Goal: Task Accomplishment & Management: Use online tool/utility

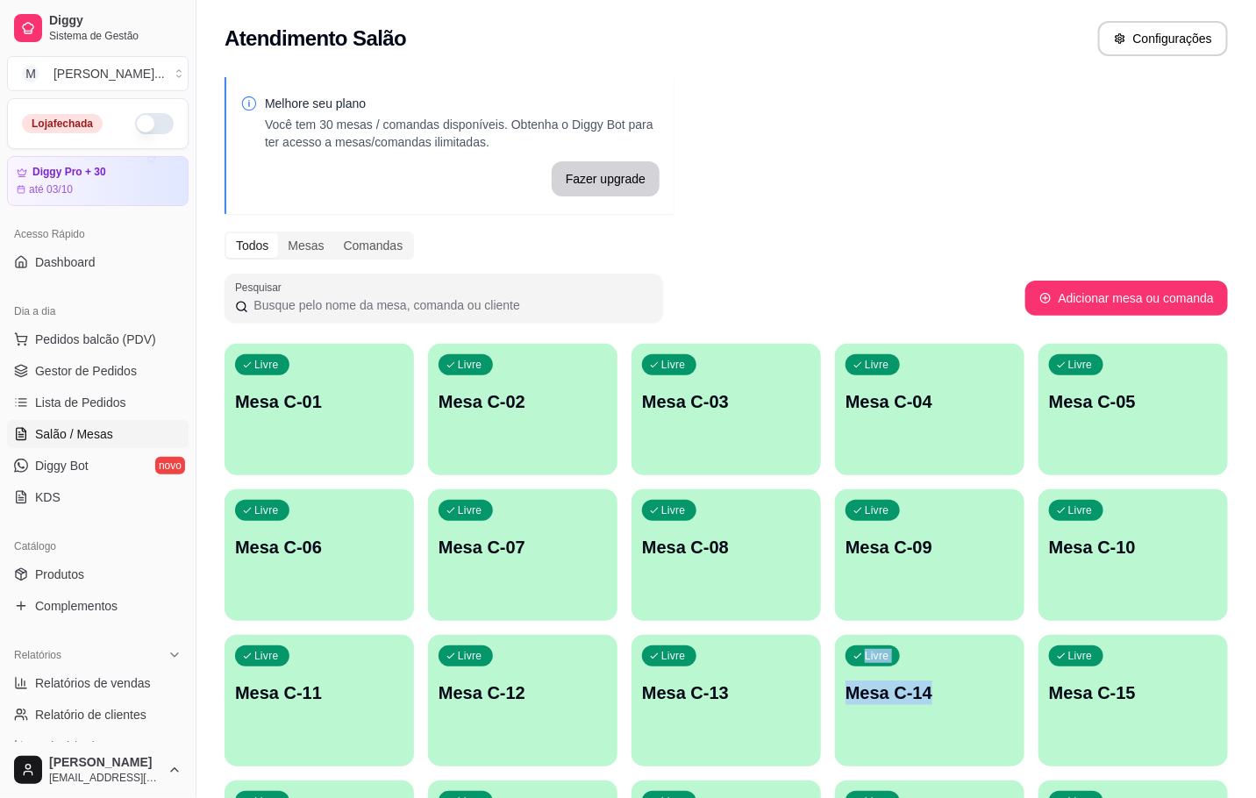
click at [788, 734] on div "Livre Mesa C-01 Livre Mesa C-02 Livre Mesa C-03 Livre Mesa C-04 Livre Mesa C-05…" at bounding box center [726, 773] width 1003 height 859
click at [74, 395] on span "Lista de Pedidos" at bounding box center [80, 403] width 91 height 18
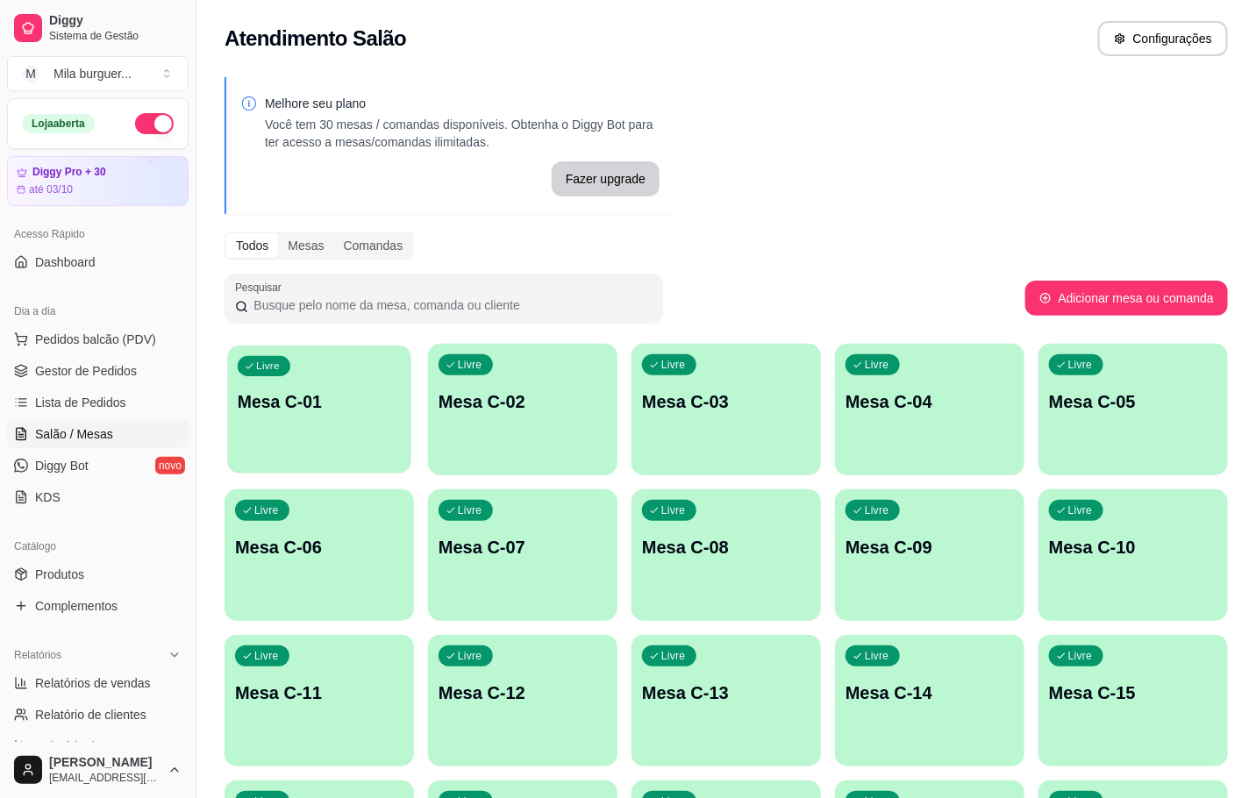
click at [301, 397] on p "Mesa C-01" at bounding box center [319, 402] width 163 height 24
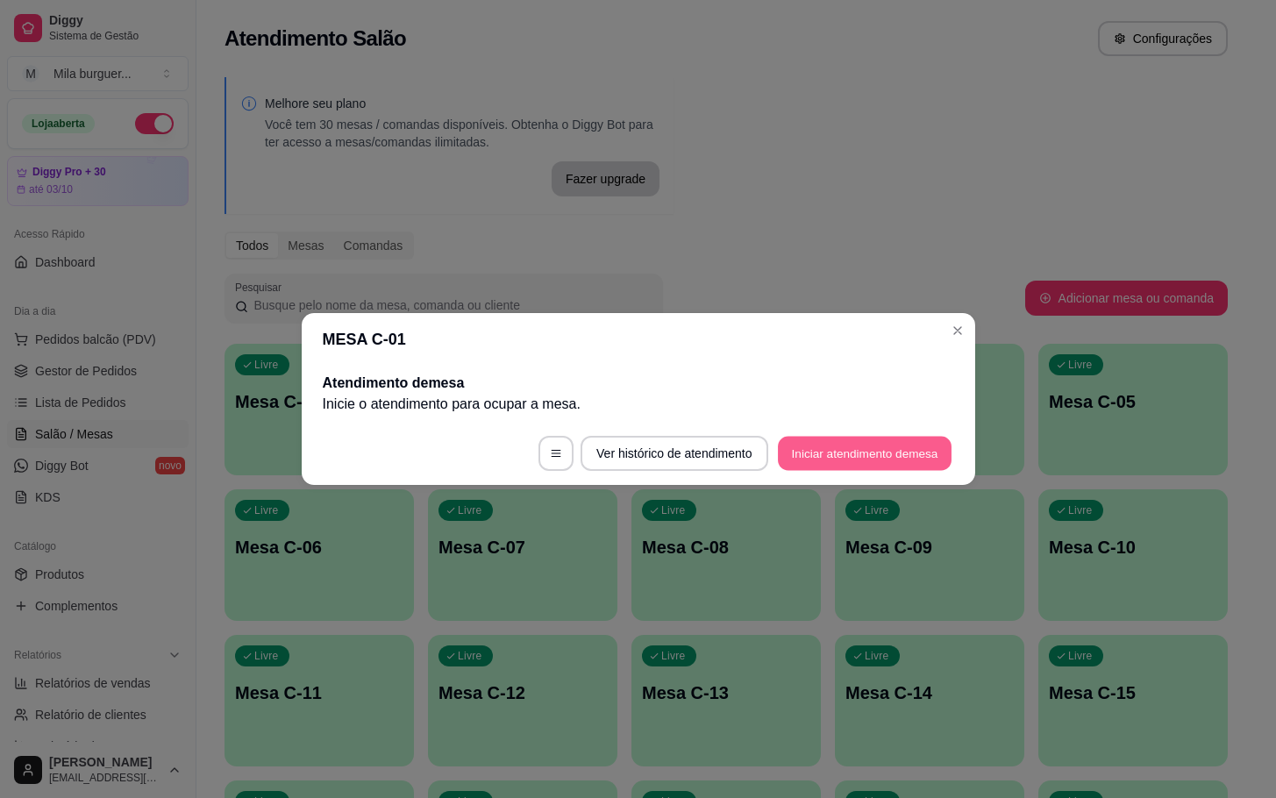
click at [803, 447] on button "Iniciar atendimento de mesa" at bounding box center [865, 454] width 174 height 34
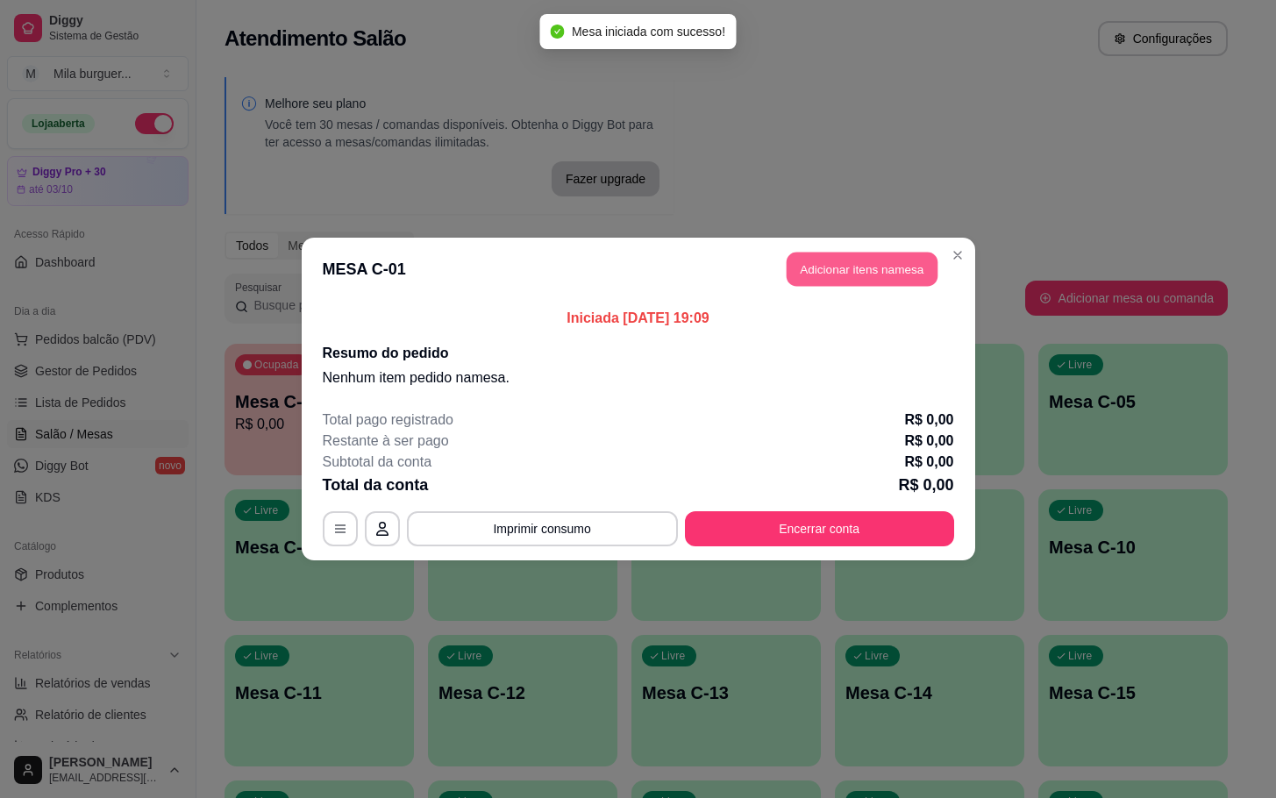
click at [834, 261] on button "Adicionar itens na mesa" at bounding box center [862, 270] width 151 height 34
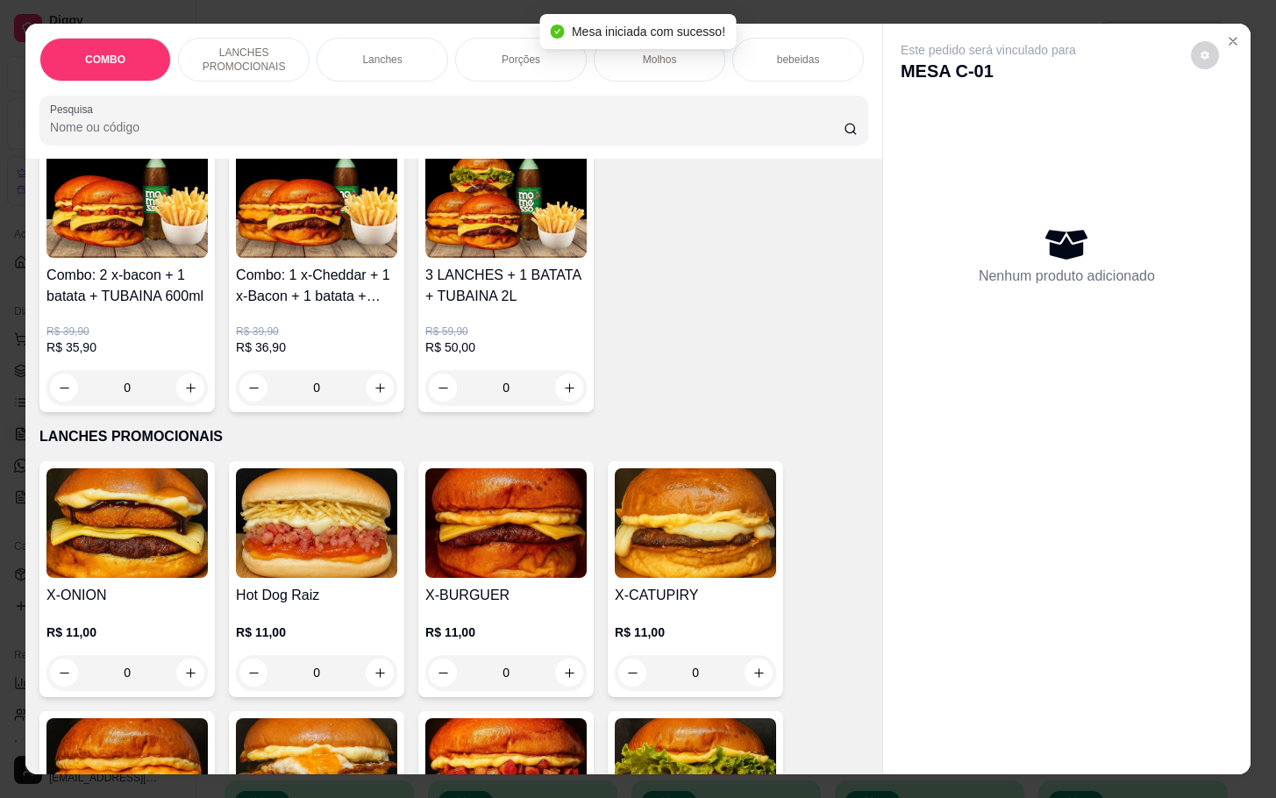
scroll to position [395, 0]
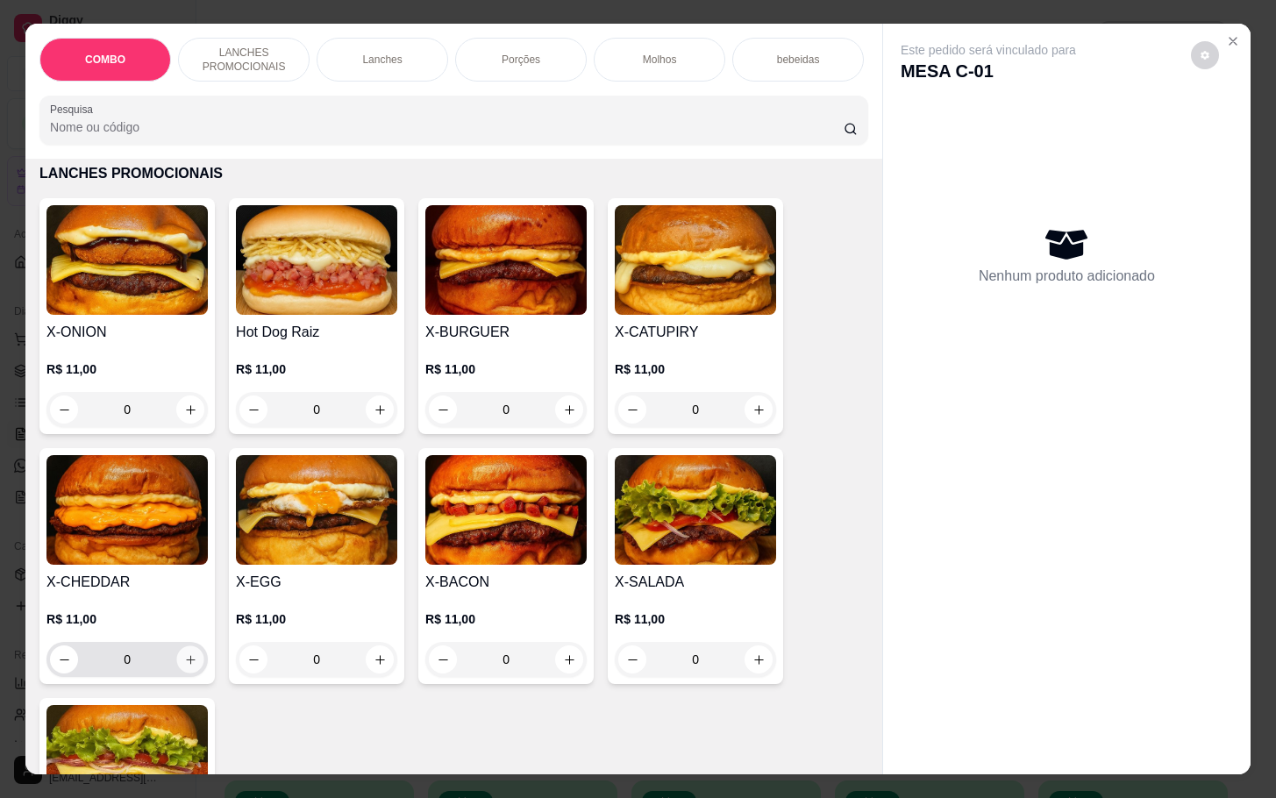
click at [190, 674] on button "increase-product-quantity" at bounding box center [190, 659] width 27 height 27
type input "1"
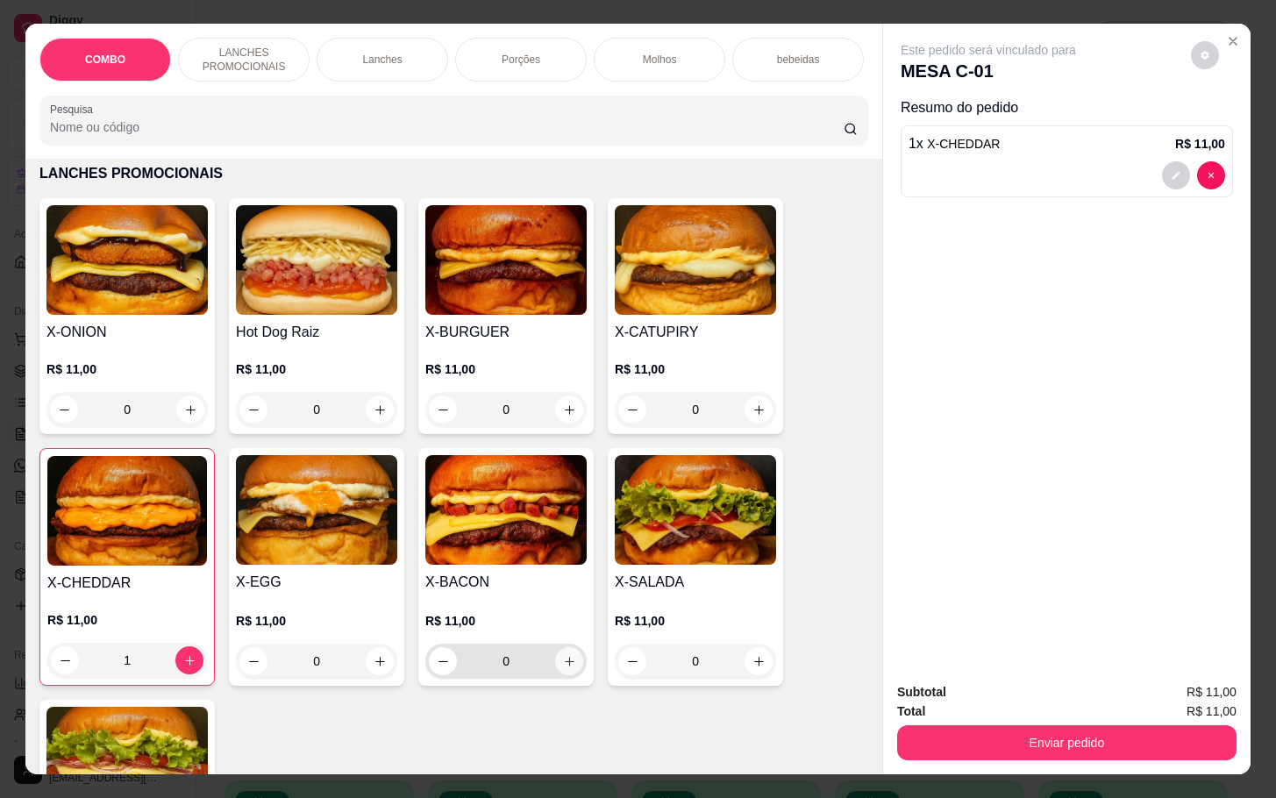
click at [563, 668] on icon "increase-product-quantity" at bounding box center [569, 661] width 13 height 13
type input "1"
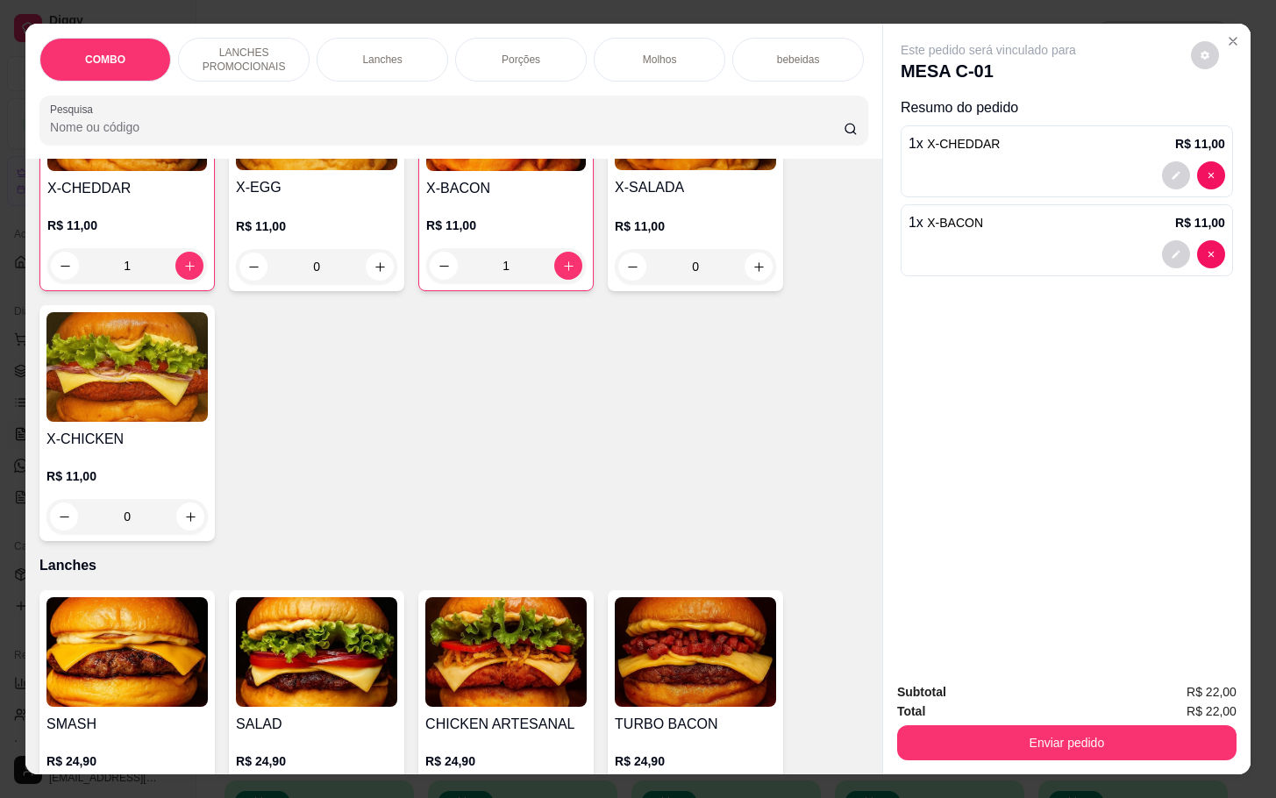
scroll to position [1184, 0]
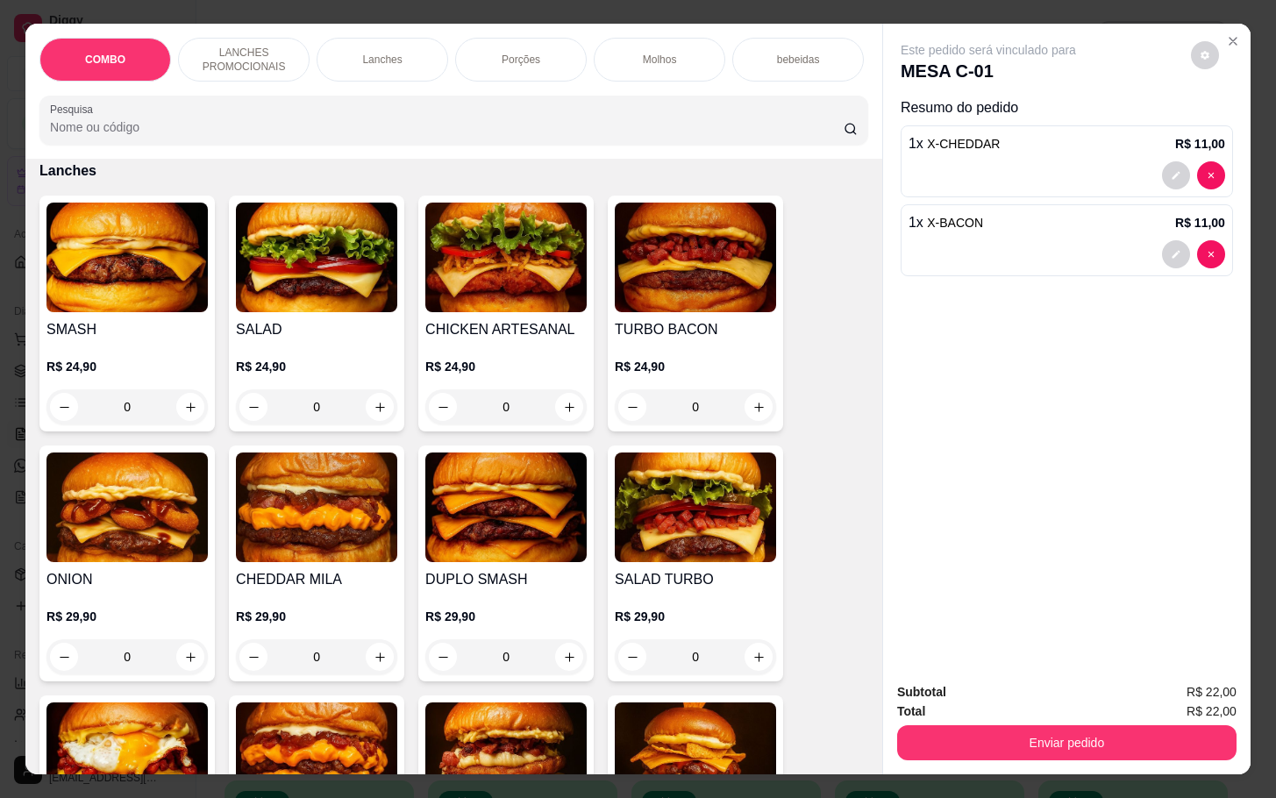
click at [561, 666] on div "0" at bounding box center [505, 656] width 161 height 35
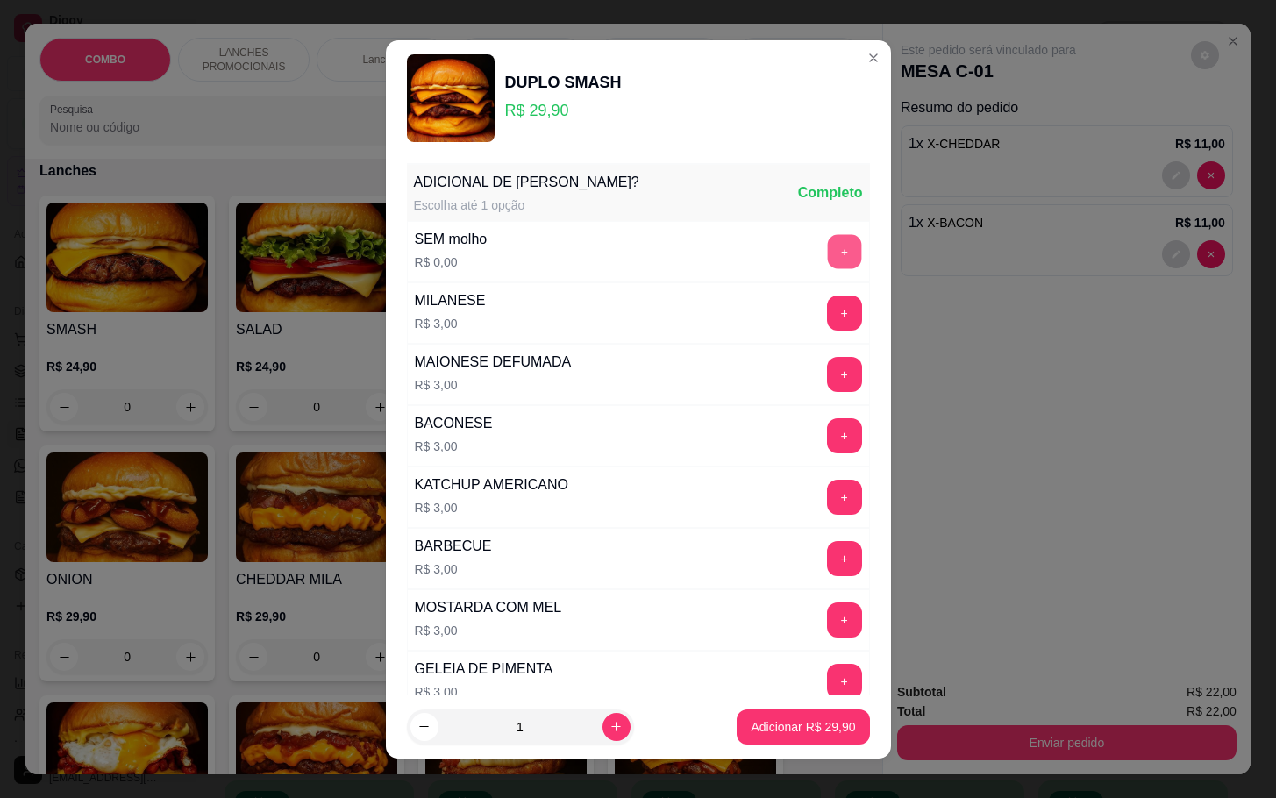
click at [827, 246] on button "+" at bounding box center [844, 251] width 34 height 34
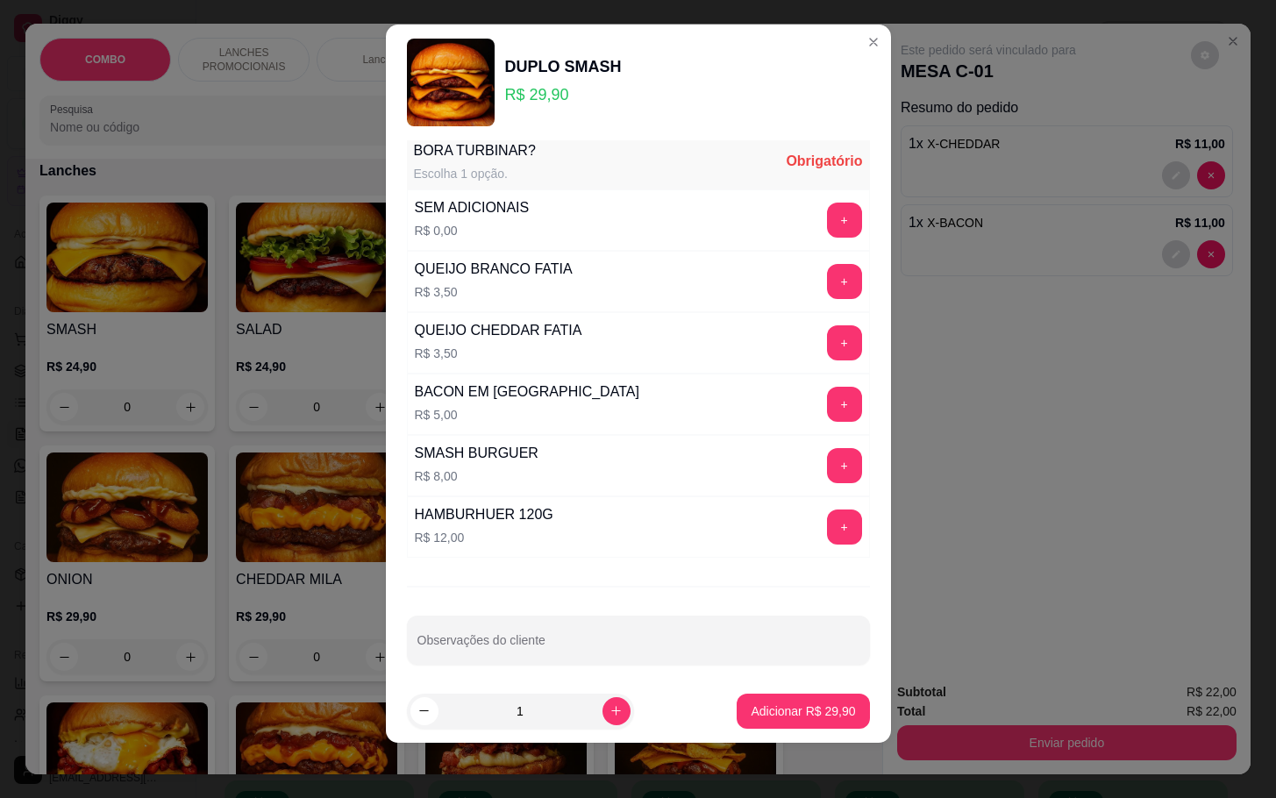
scroll to position [585, 0]
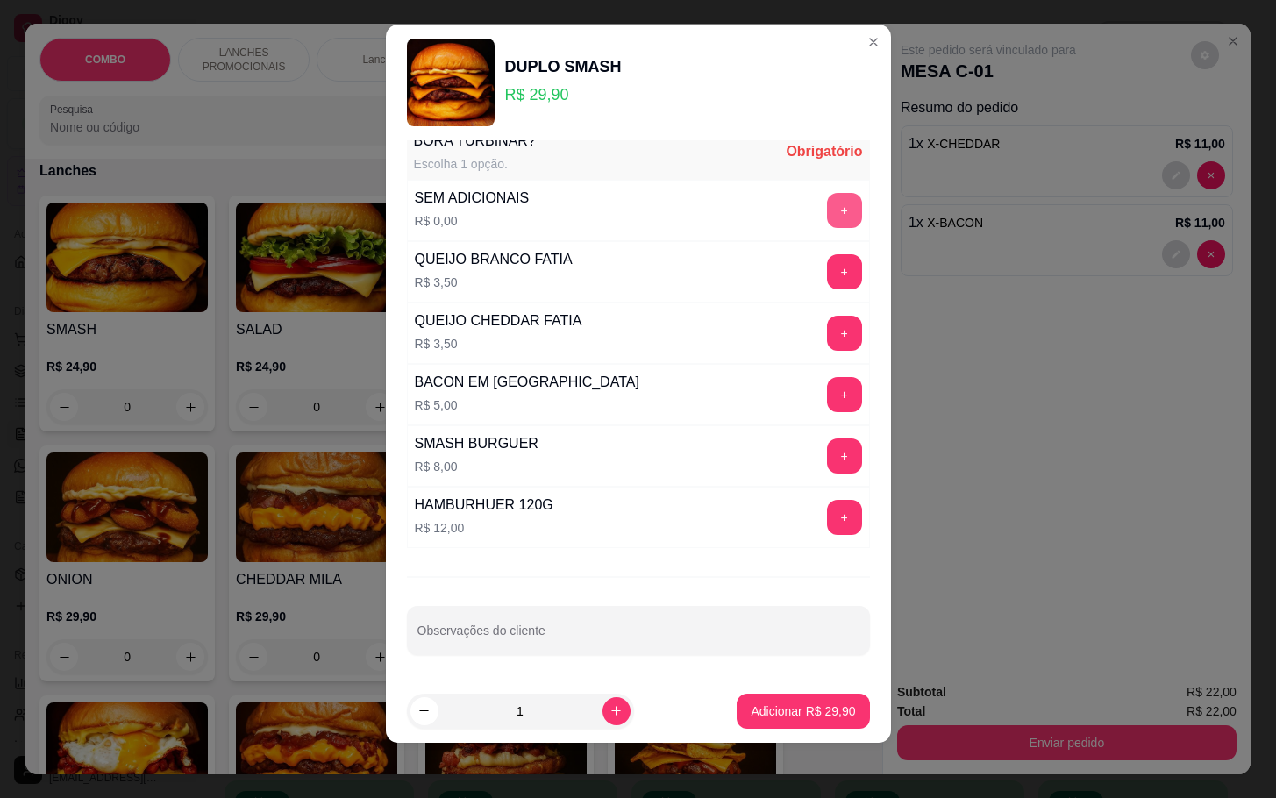
click at [827, 210] on button "+" at bounding box center [844, 210] width 35 height 35
click at [795, 710] on p "Adicionar R$ 29,90" at bounding box center [803, 710] width 102 height 17
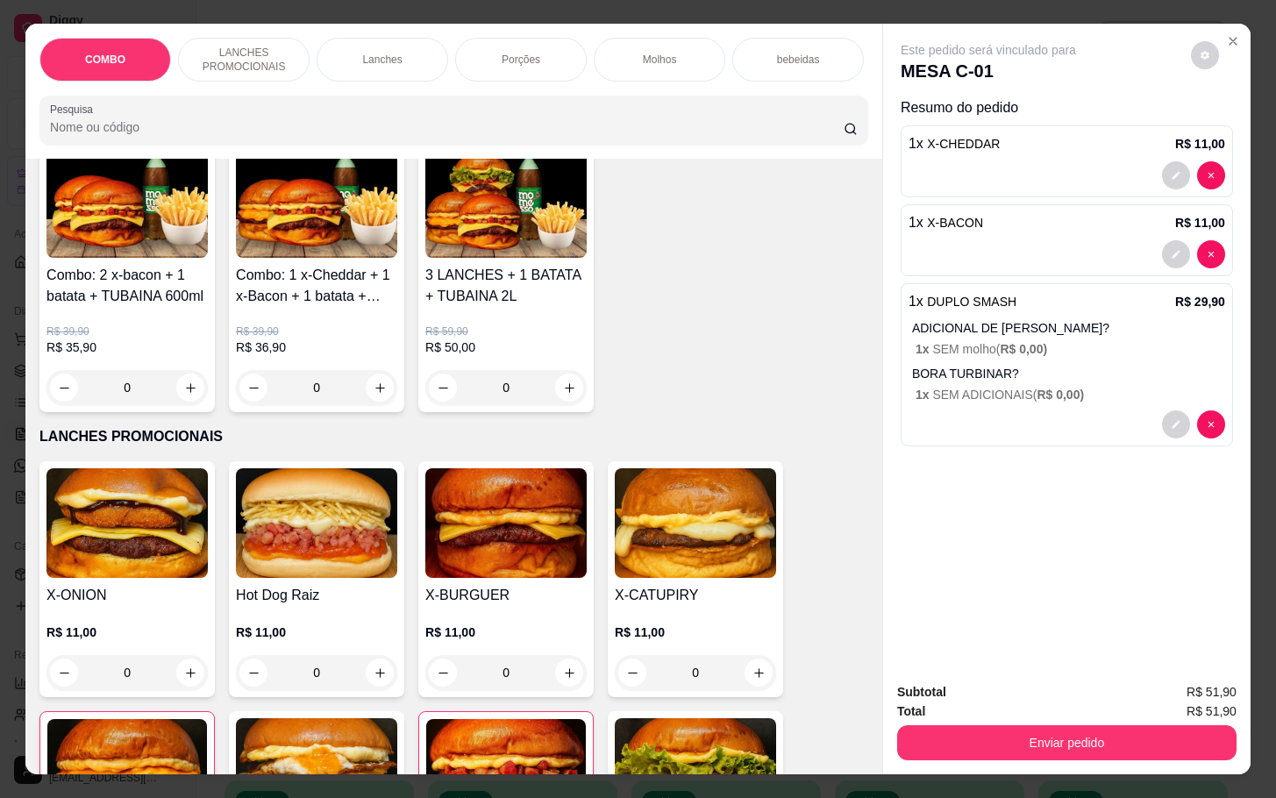
scroll to position [0, 0]
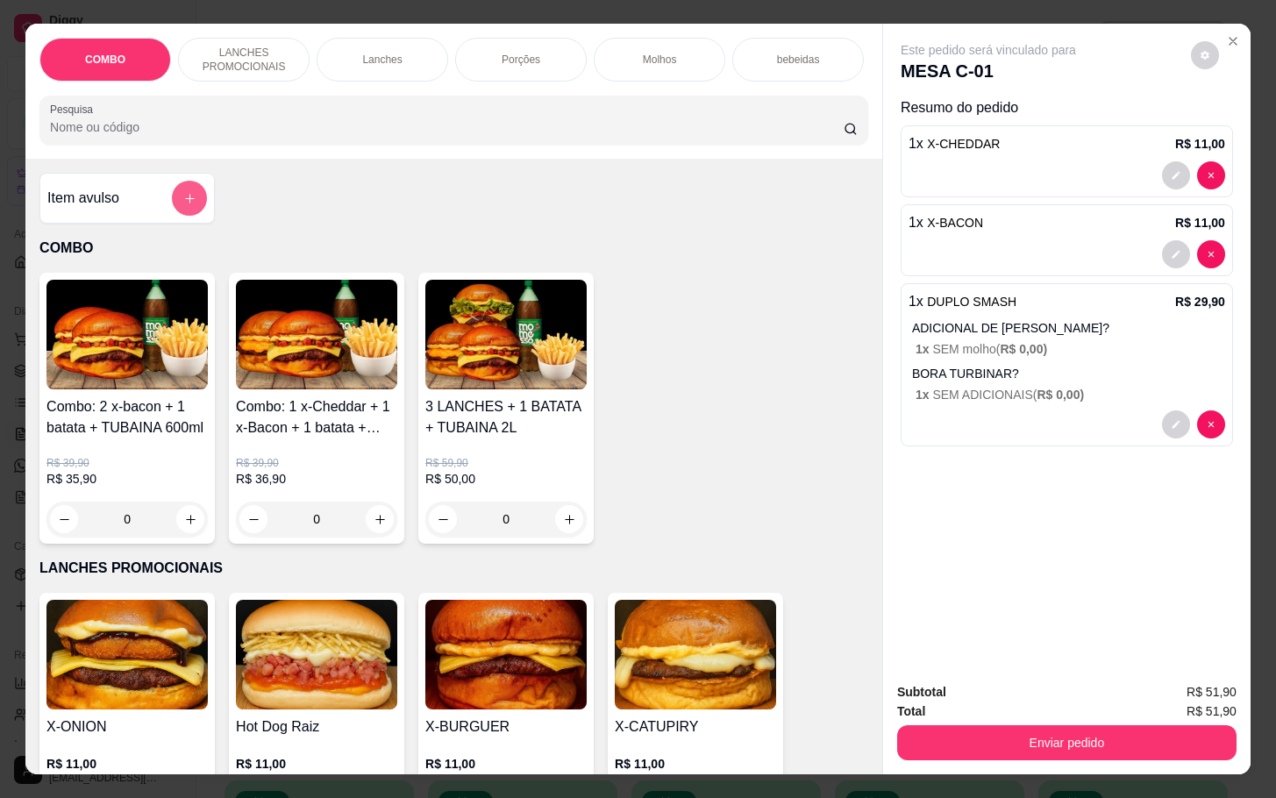
click at [172, 210] on button "add-separate-item" at bounding box center [189, 198] width 35 height 35
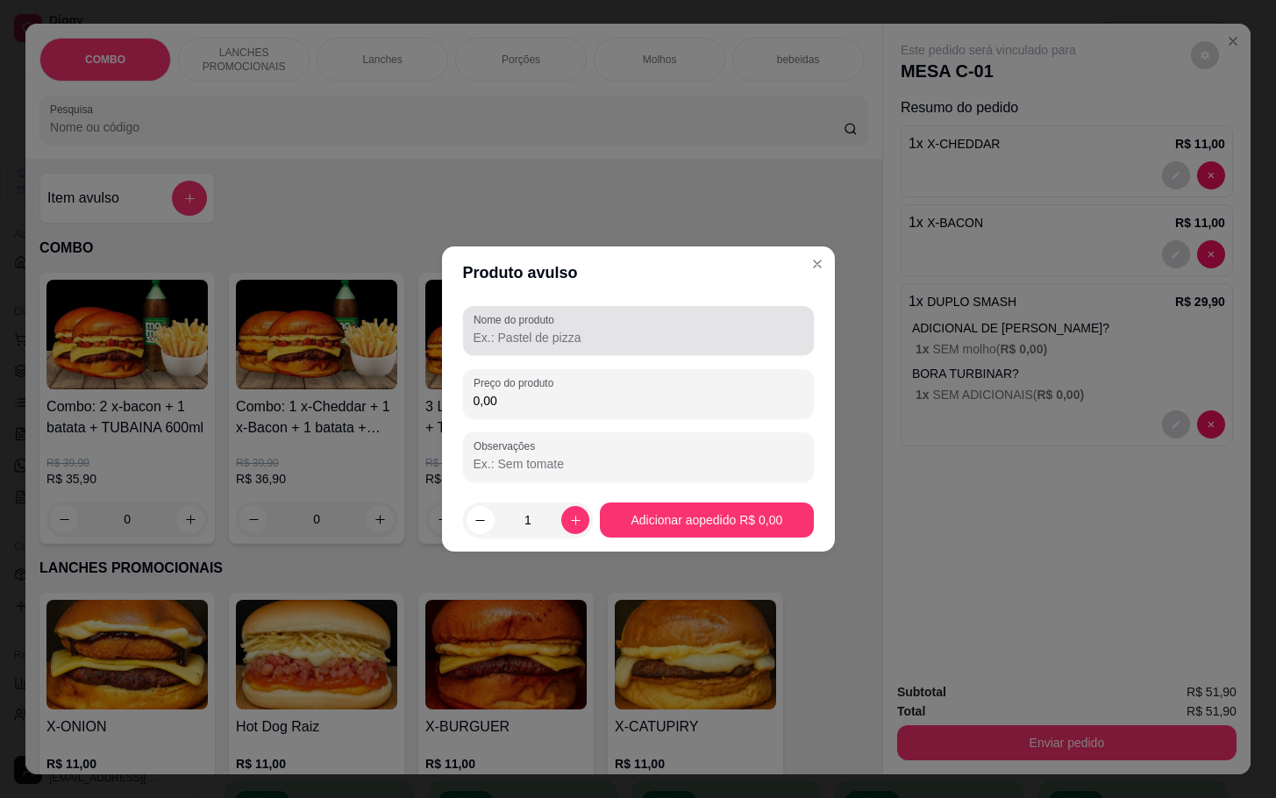
click at [524, 335] on input "Nome do produto" at bounding box center [639, 338] width 330 height 18
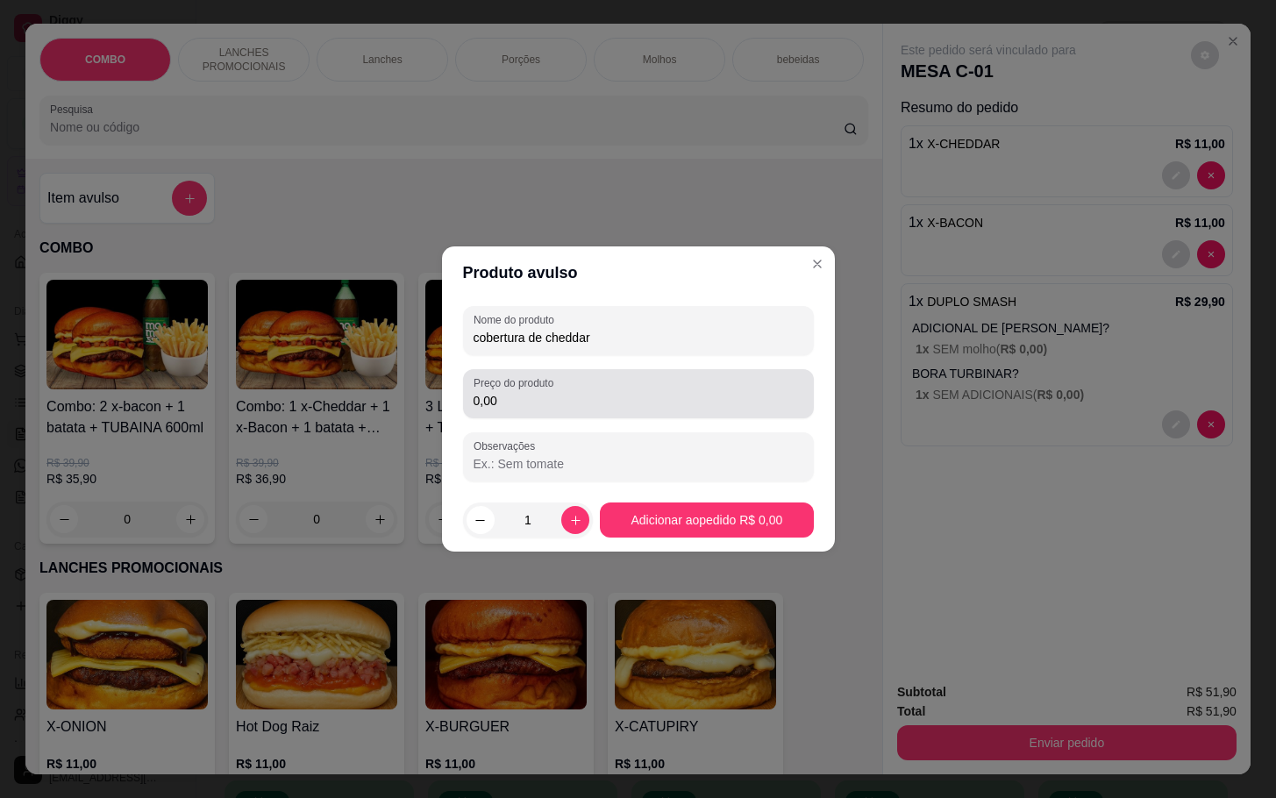
type input "cobertura de cheddar"
click at [555, 380] on label "Preço do produto" at bounding box center [517, 382] width 86 height 15
click at [555, 392] on input "0,00" at bounding box center [639, 401] width 330 height 18
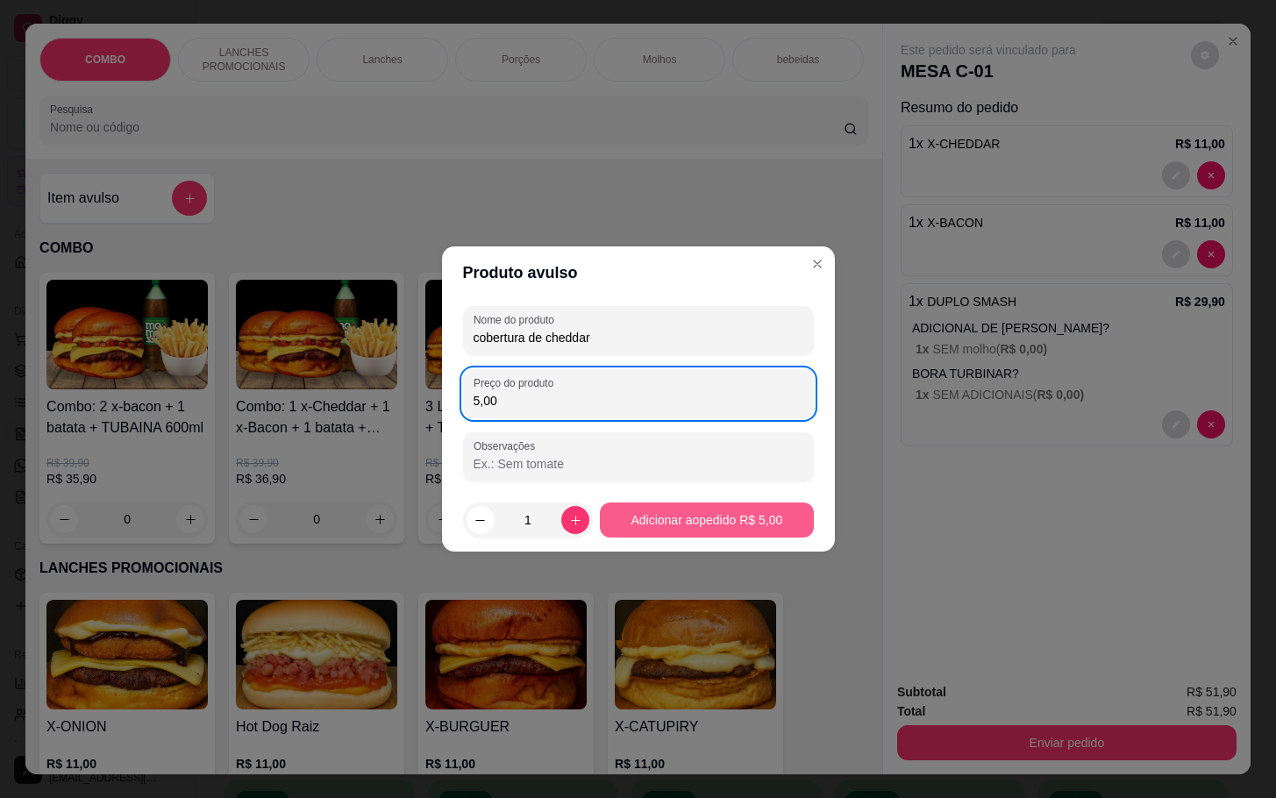
type input "5,00"
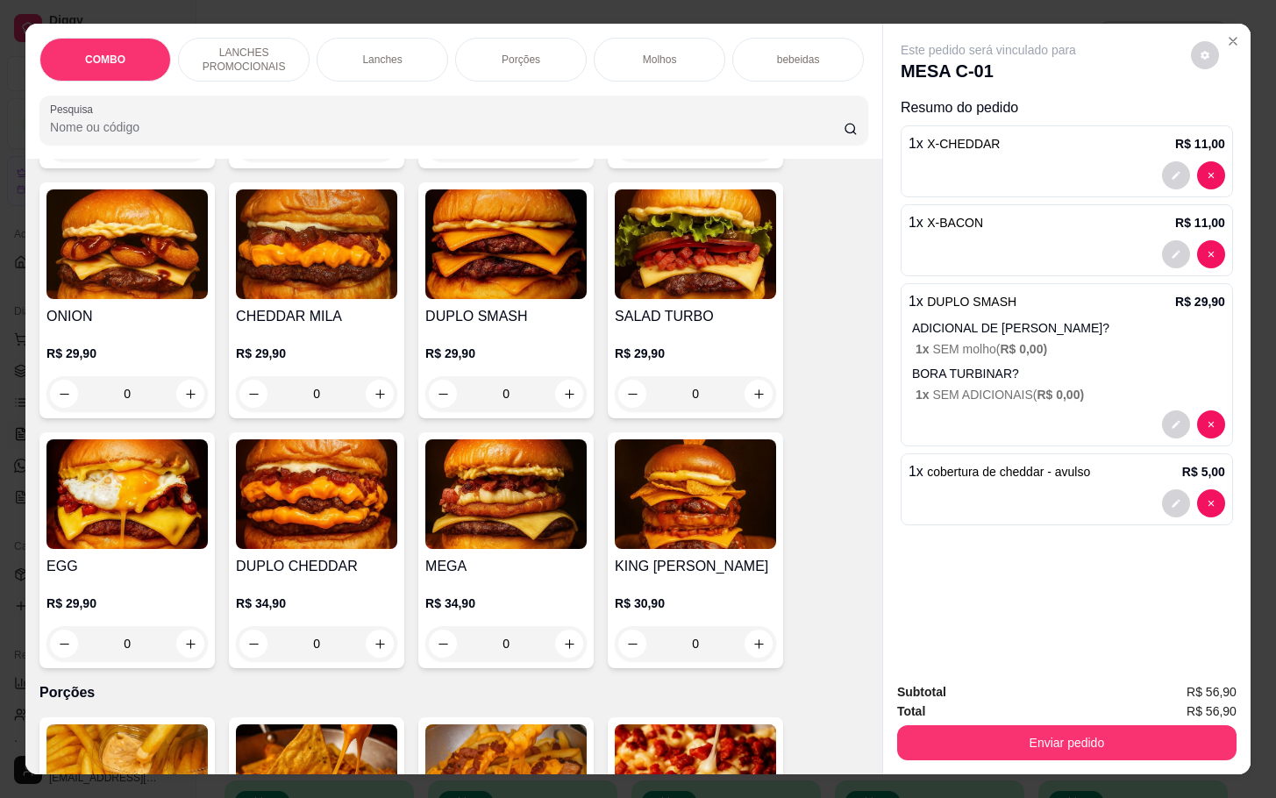
scroll to position [1842, 0]
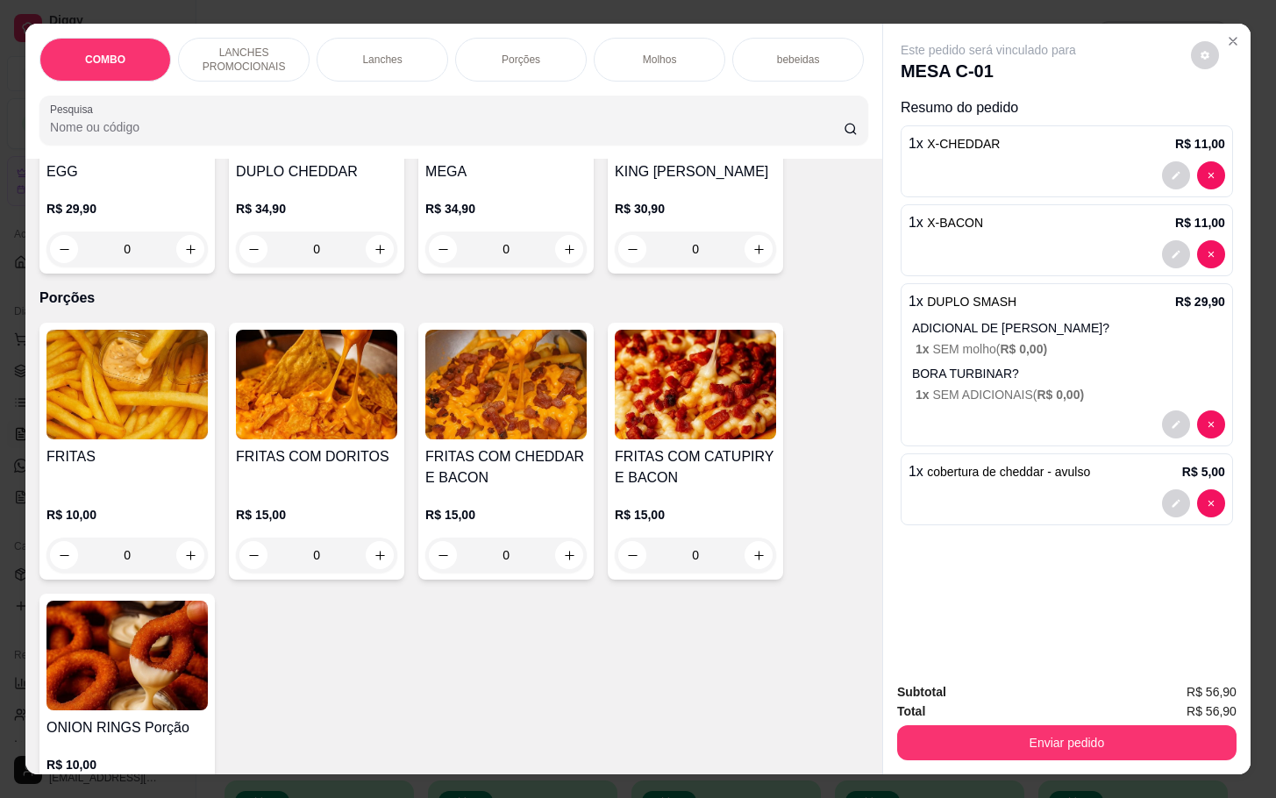
click at [572, 568] on div "0" at bounding box center [505, 555] width 161 height 35
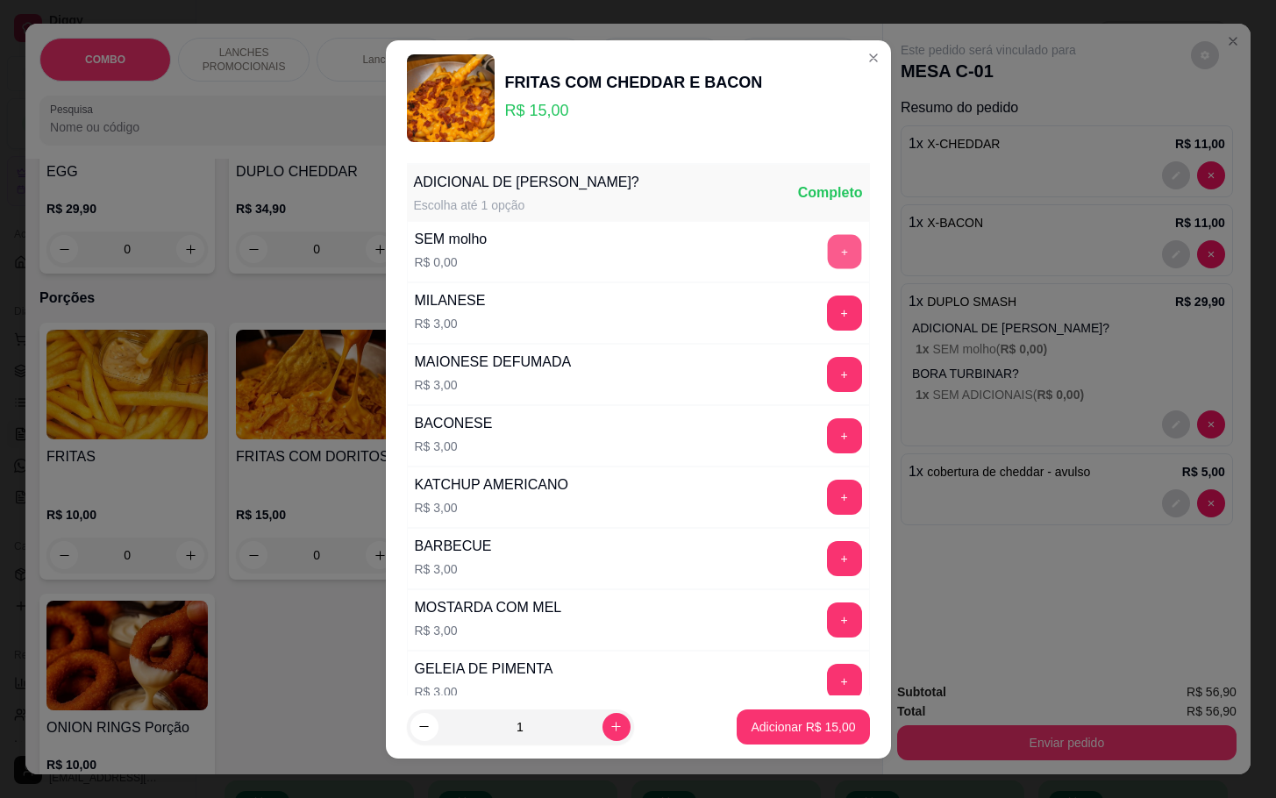
click at [827, 256] on button "+" at bounding box center [844, 251] width 34 height 34
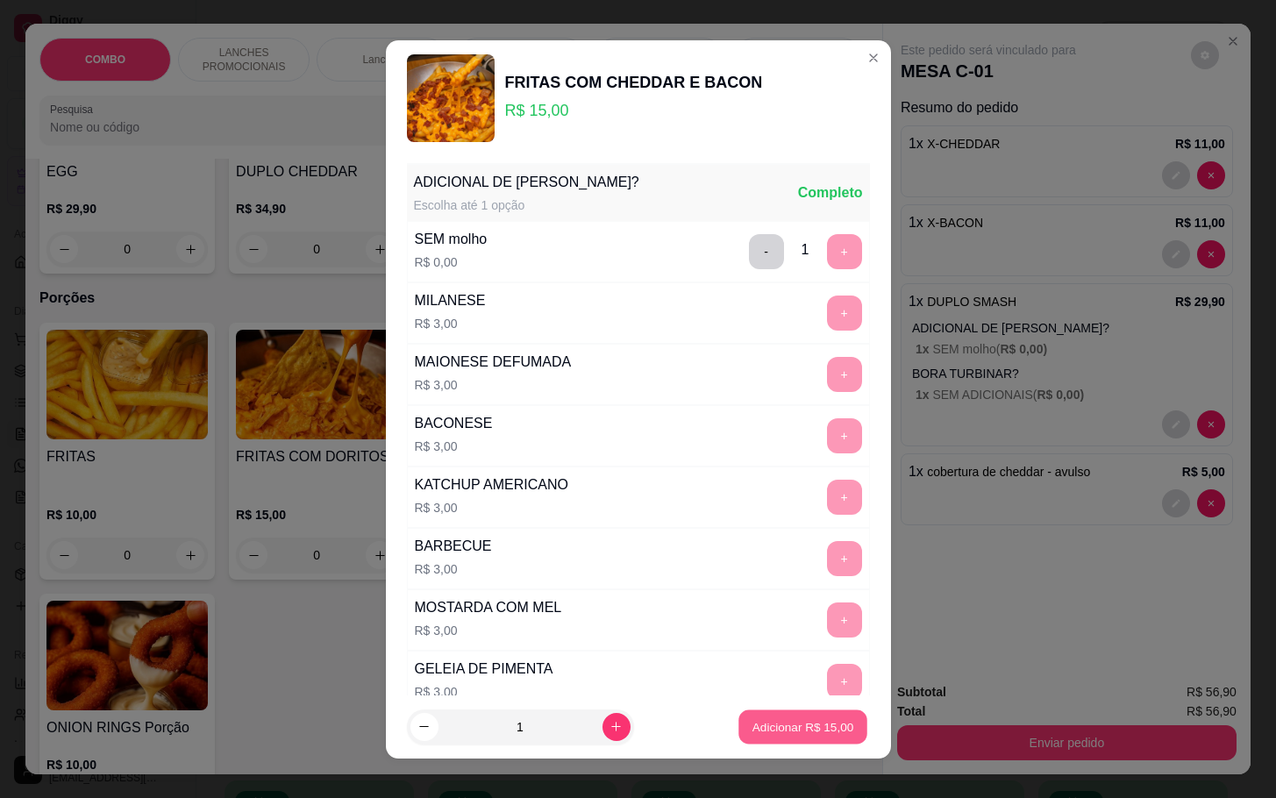
click at [822, 726] on p "Adicionar R$ 15,00" at bounding box center [803, 726] width 102 height 17
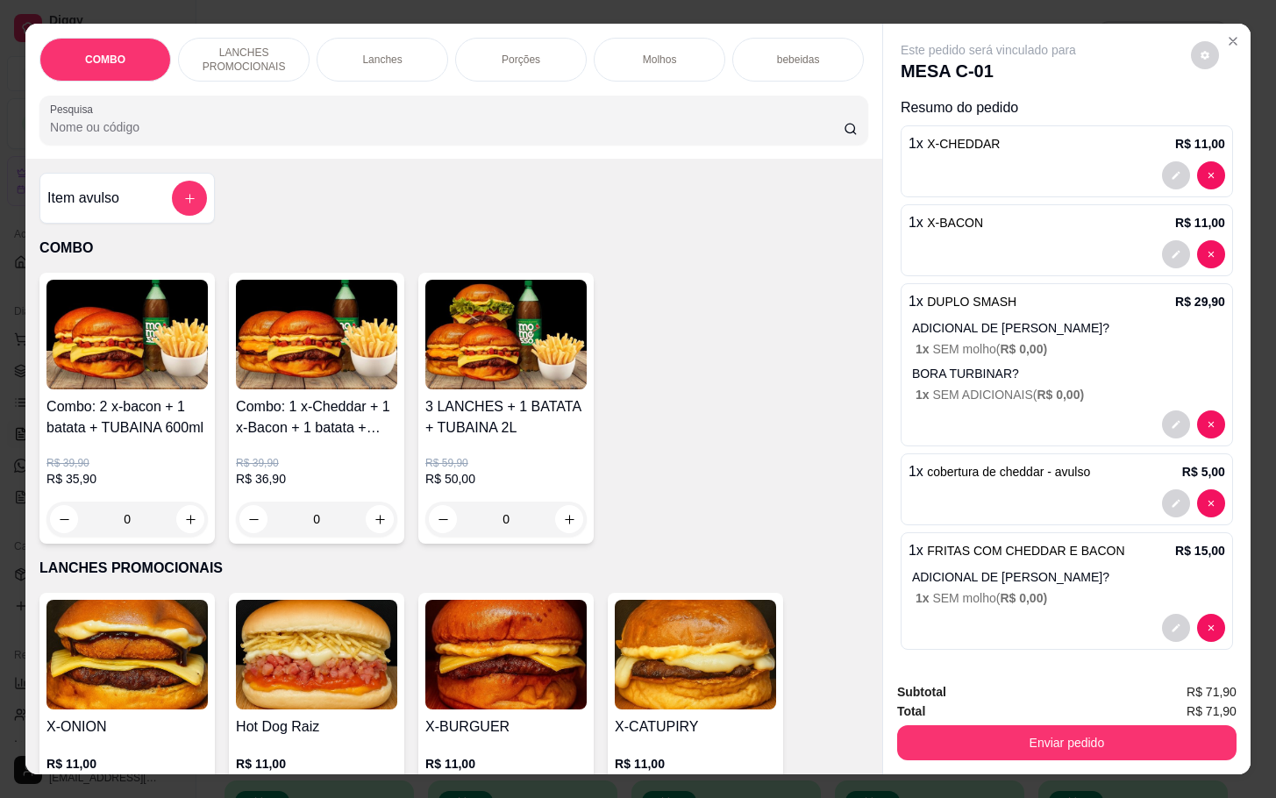
scroll to position [0, 0]
click at [188, 196] on button "add-separate-item" at bounding box center [190, 199] width 34 height 34
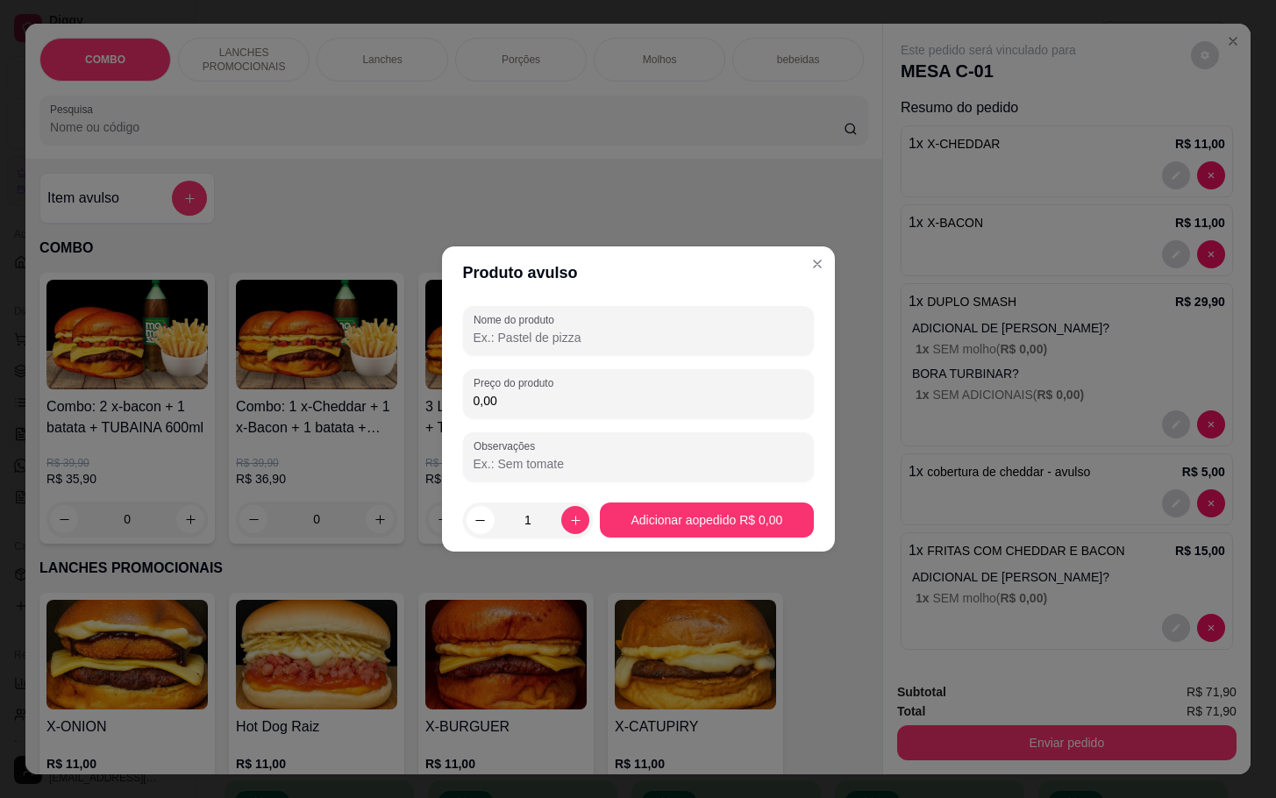
click at [596, 332] on input "Nome do produto" at bounding box center [639, 338] width 330 height 18
click at [585, 332] on input "Nome do produto" at bounding box center [639, 338] width 330 height 18
type input "ls"
click at [603, 393] on input "0,00" at bounding box center [639, 401] width 330 height 18
type input "8,00"
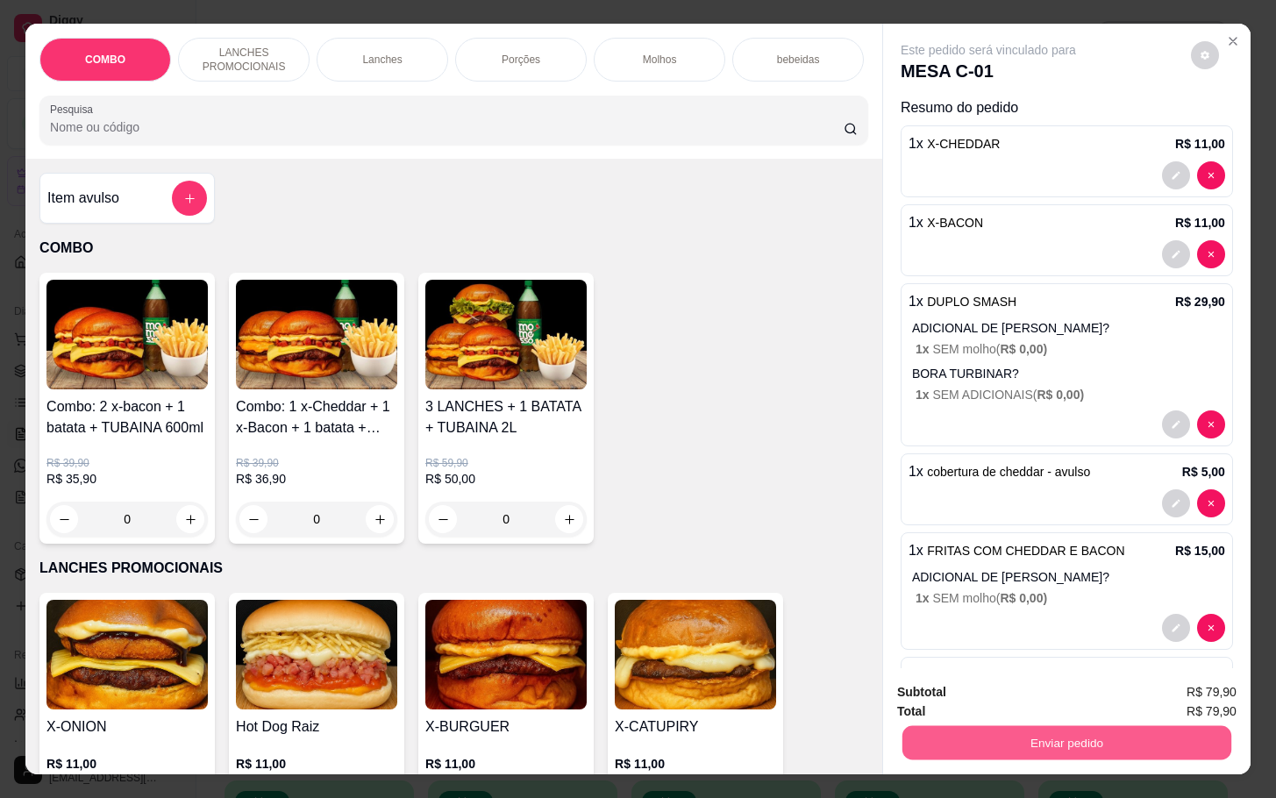
click at [948, 739] on button "Enviar pedido" at bounding box center [1066, 742] width 329 height 34
click at [1034, 692] on button "Não registrar e enviar pedido" at bounding box center [1005, 690] width 177 height 32
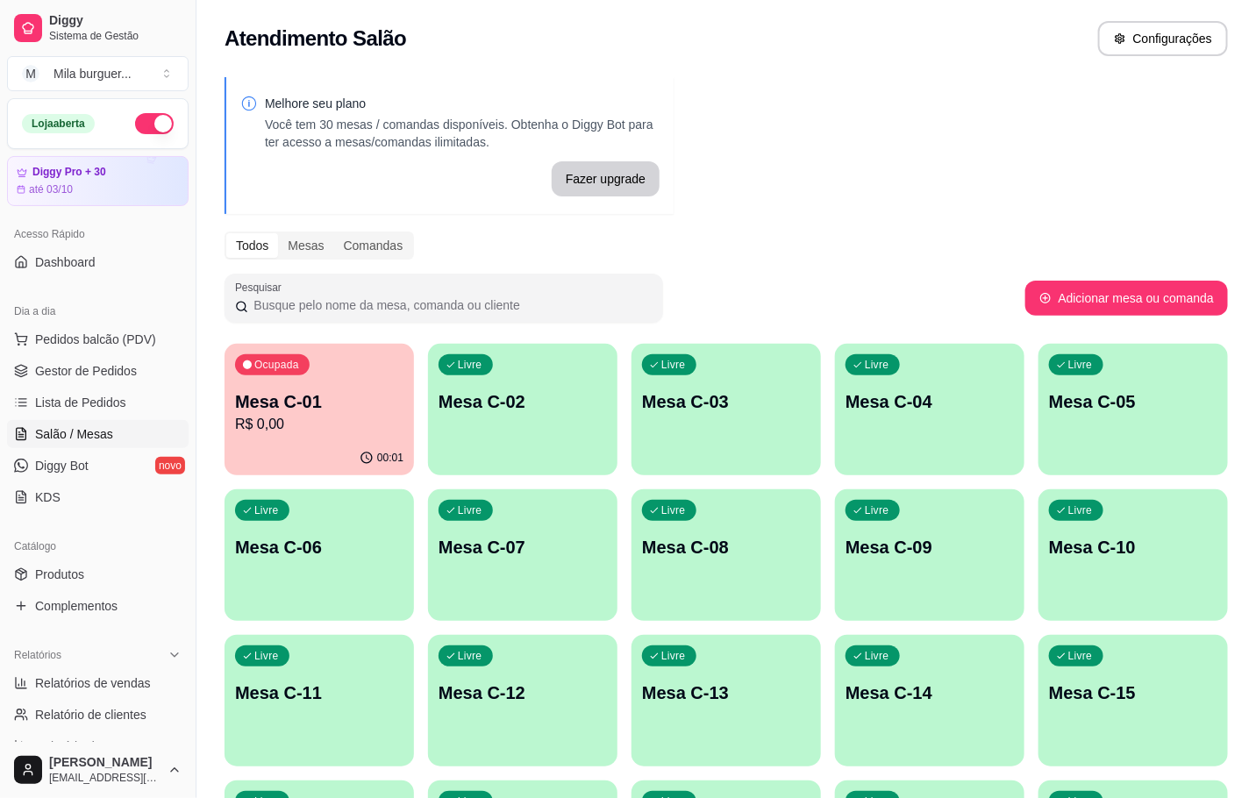
click at [351, 464] on div "00:01" at bounding box center [319, 458] width 189 height 34
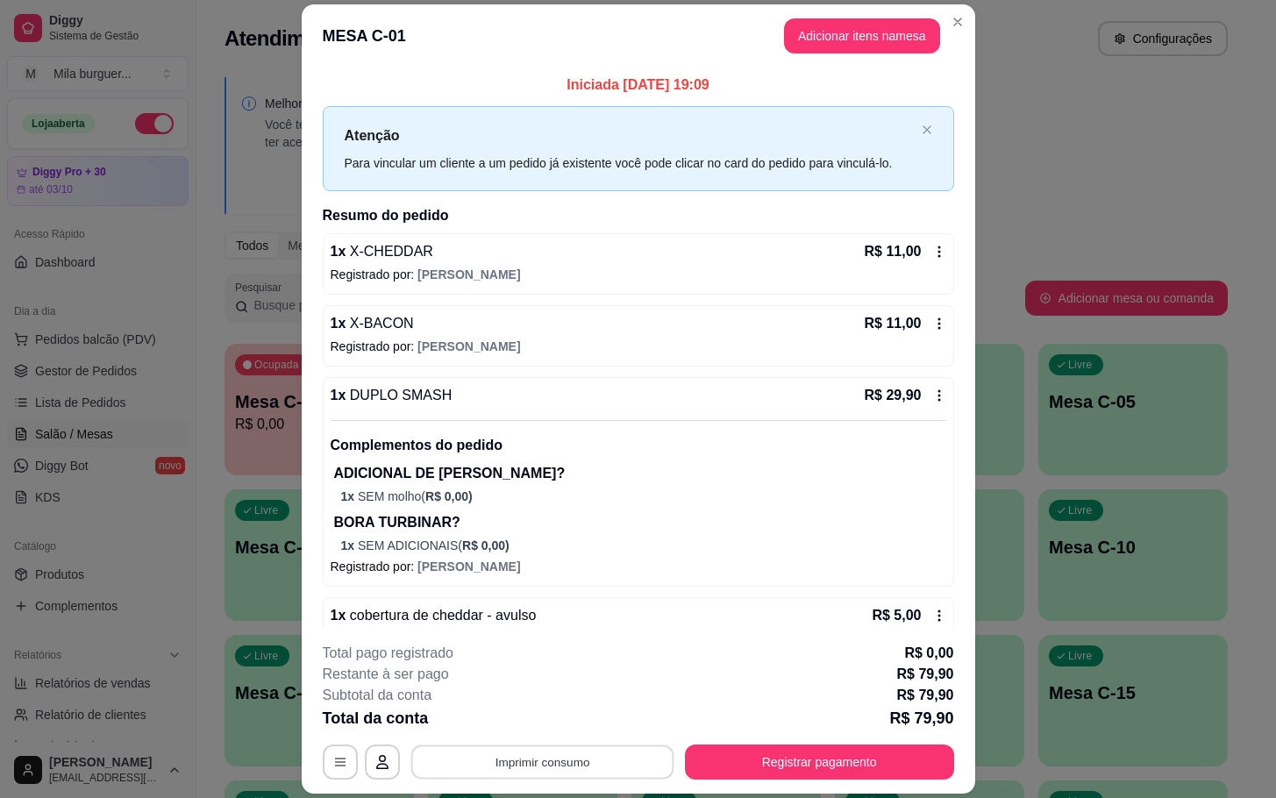
click at [498, 774] on button "Imprimir consumo" at bounding box center [541, 762] width 263 height 34
click at [534, 727] on button "IMPRESSORA" at bounding box center [537, 723] width 127 height 28
click at [534, 760] on button "Imprimir consumo" at bounding box center [542, 762] width 271 height 35
click at [519, 730] on button "IMPRESSORA" at bounding box center [537, 723] width 127 height 28
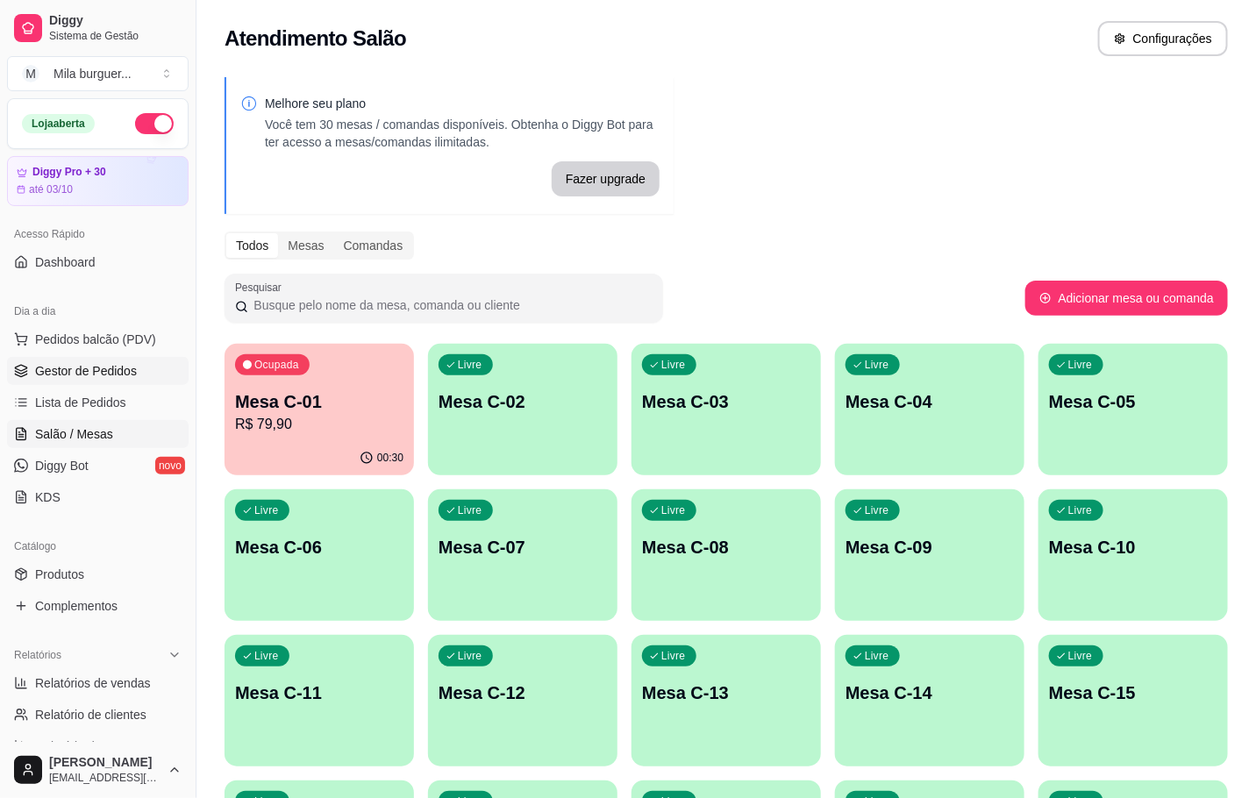
click at [132, 377] on span "Gestor de Pedidos" at bounding box center [86, 371] width 102 height 18
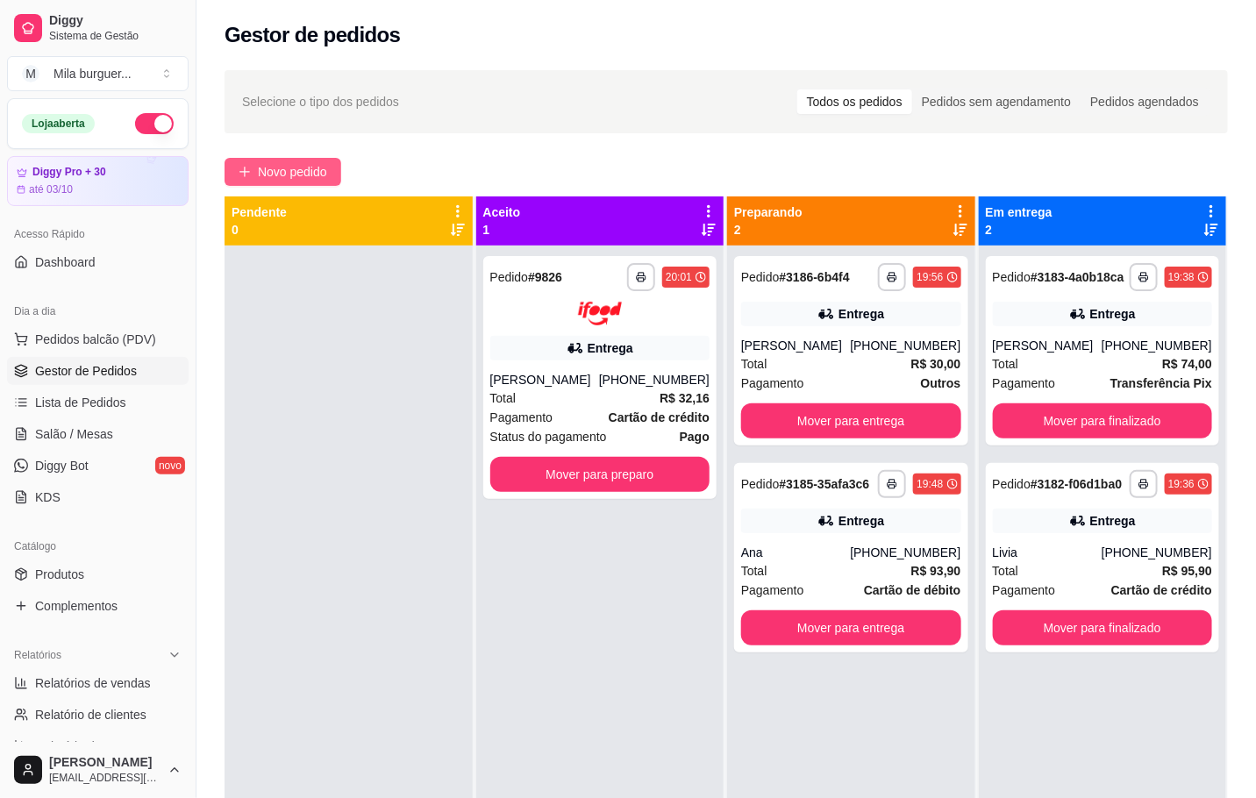
click at [308, 169] on span "Novo pedido" at bounding box center [292, 171] width 69 height 19
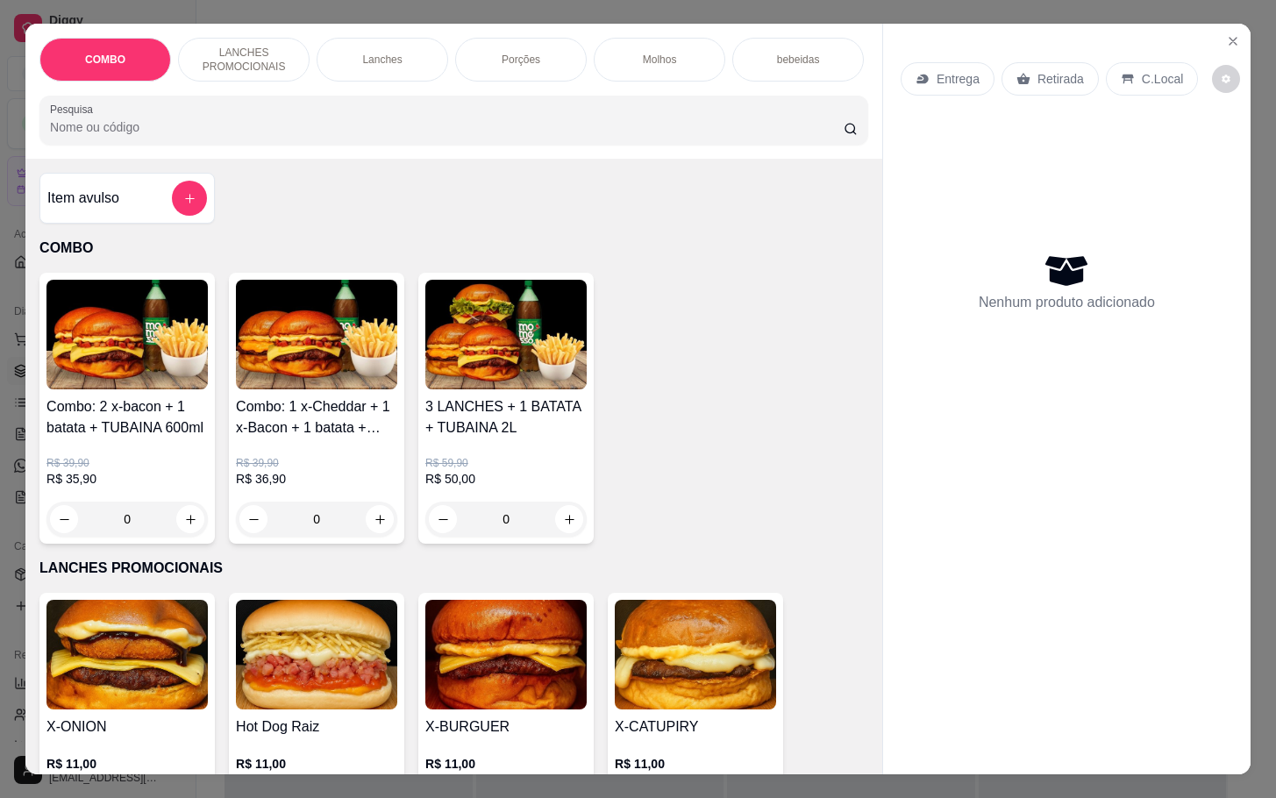
scroll to position [263, 0]
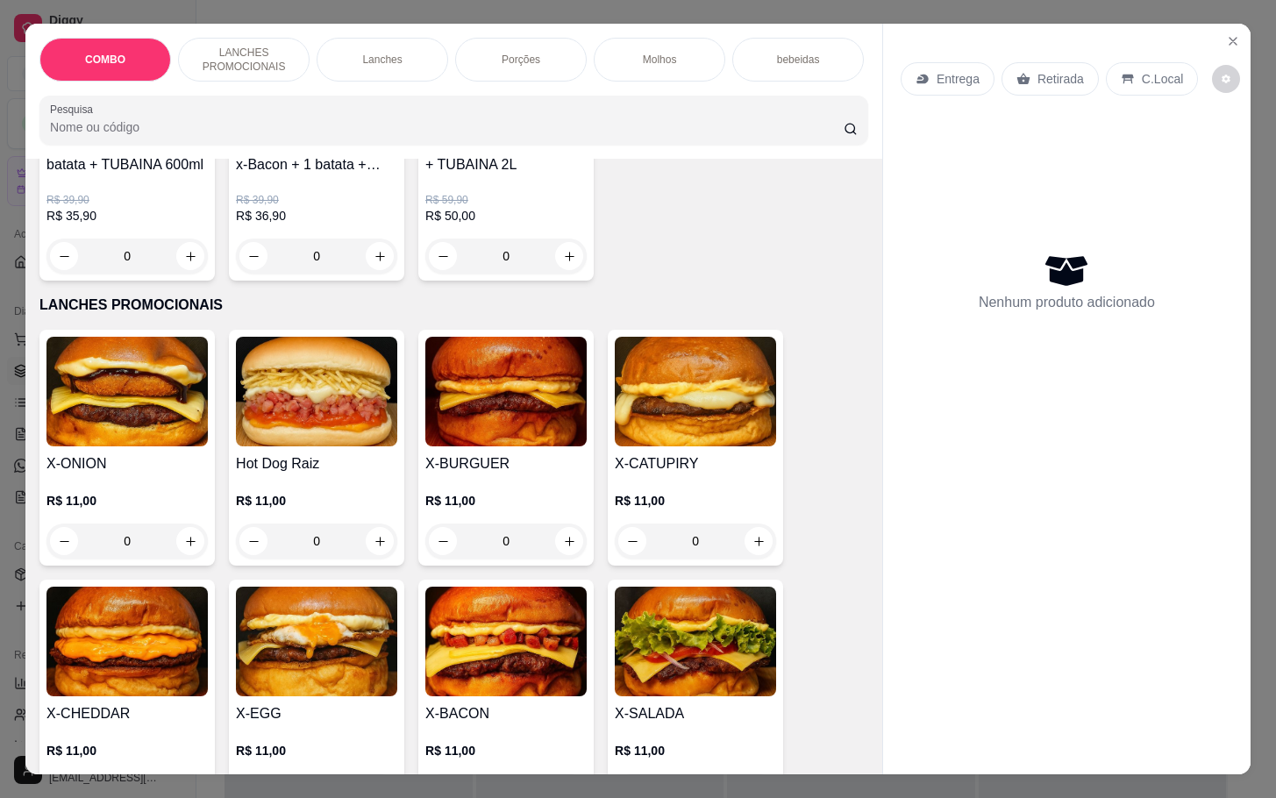
click at [368, 555] on div "0" at bounding box center [316, 541] width 161 height 35
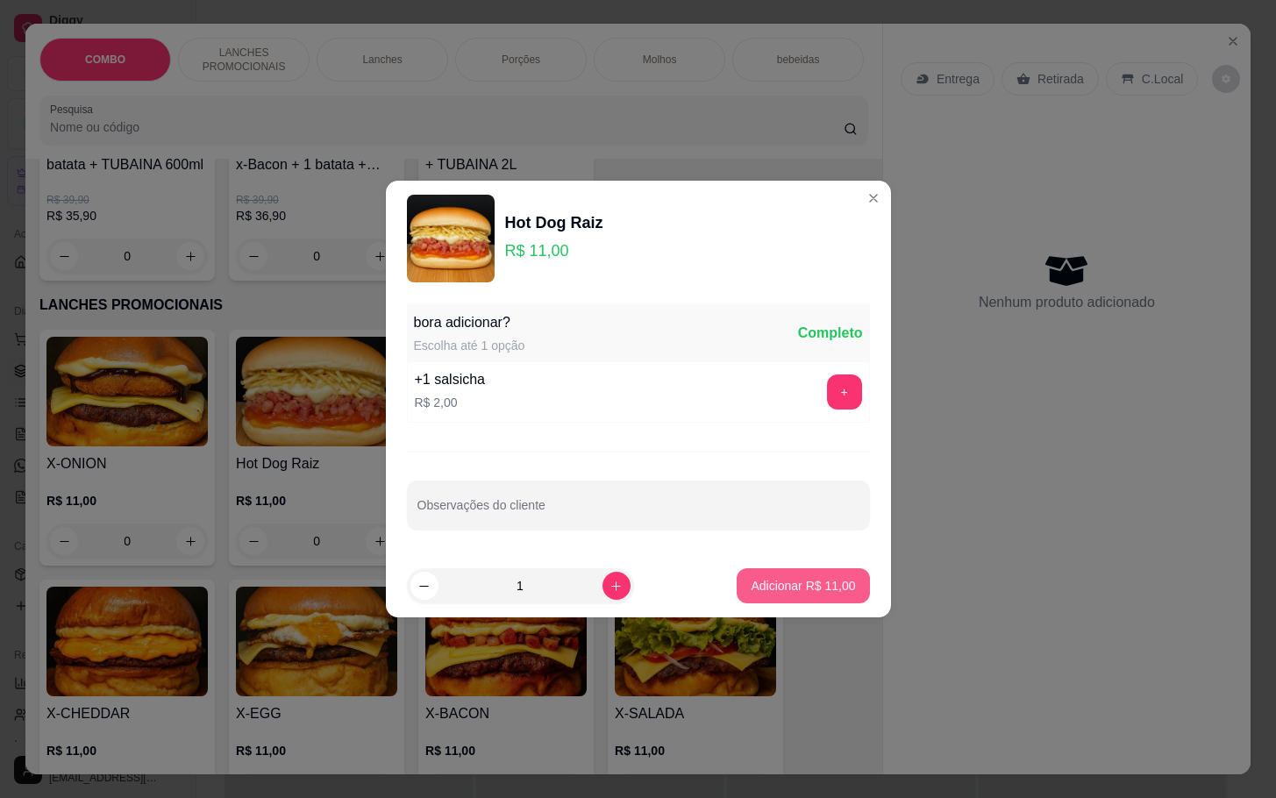
click at [819, 587] on p "Adicionar R$ 11,00" at bounding box center [803, 586] width 104 height 18
type input "1"
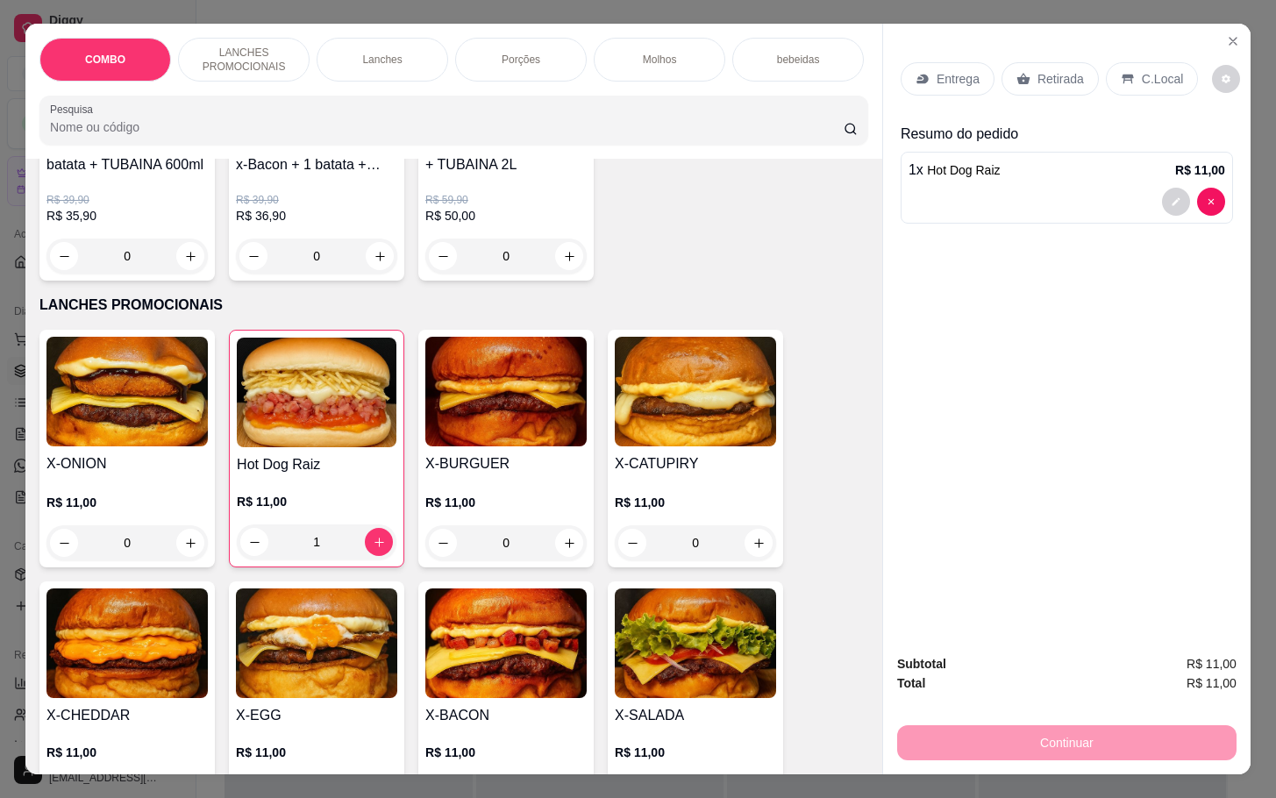
click at [1010, 77] on div "Retirada" at bounding box center [1050, 78] width 97 height 33
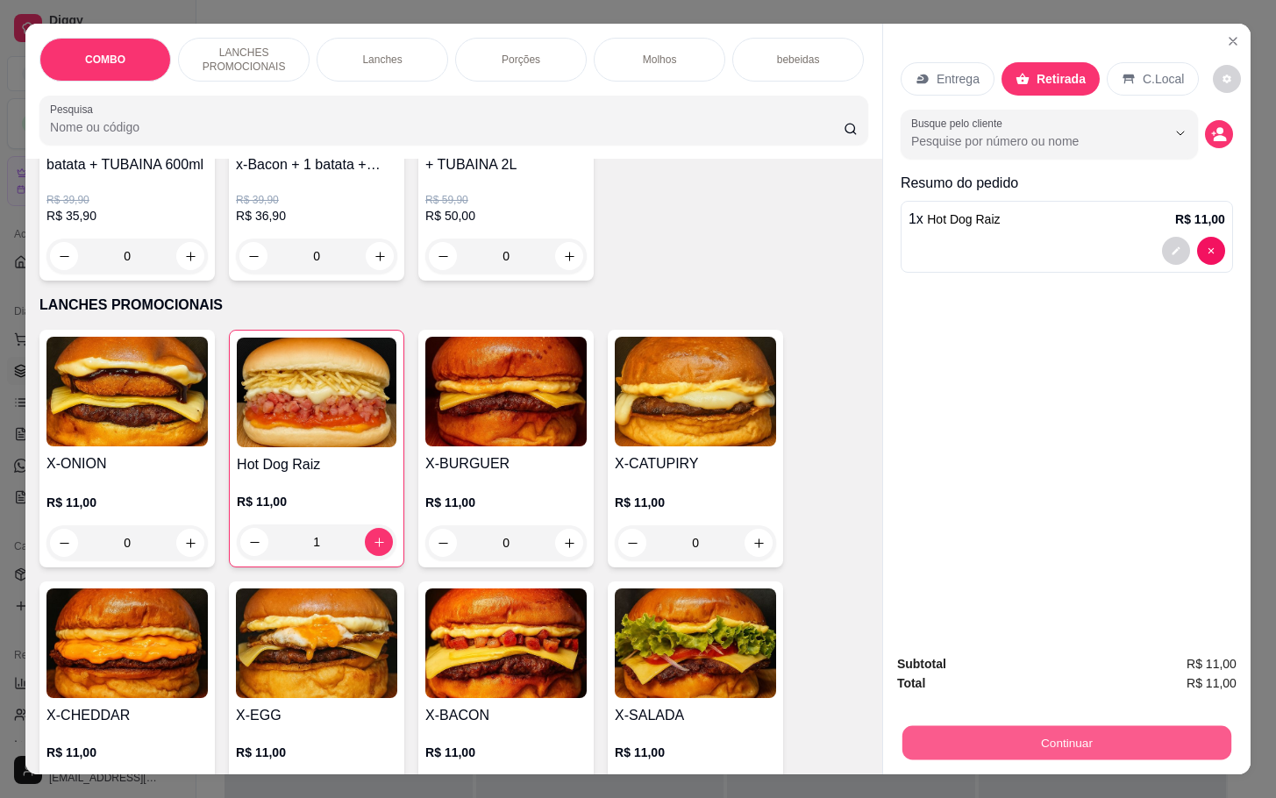
click at [1005, 739] on button "Continuar" at bounding box center [1066, 742] width 329 height 34
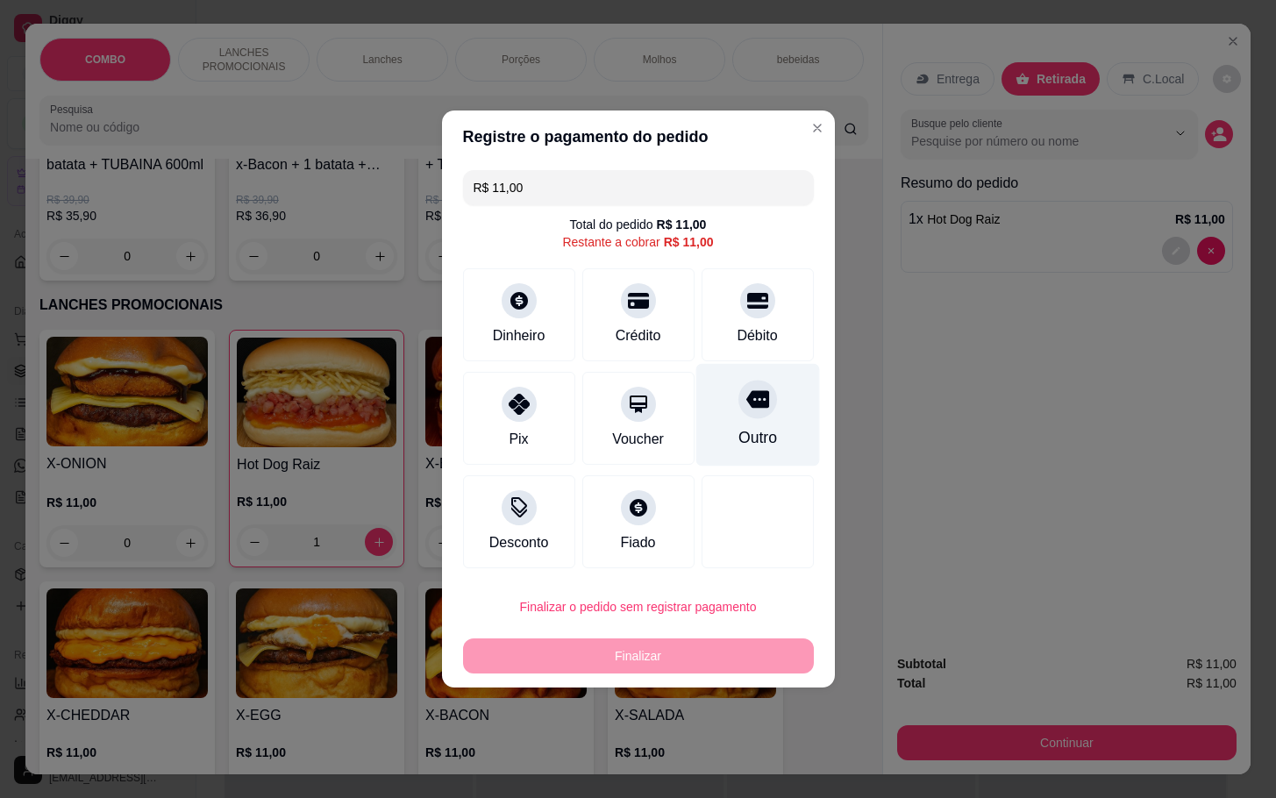
click at [738, 414] on div at bounding box center [757, 399] width 39 height 39
type input "R$ 0,00"
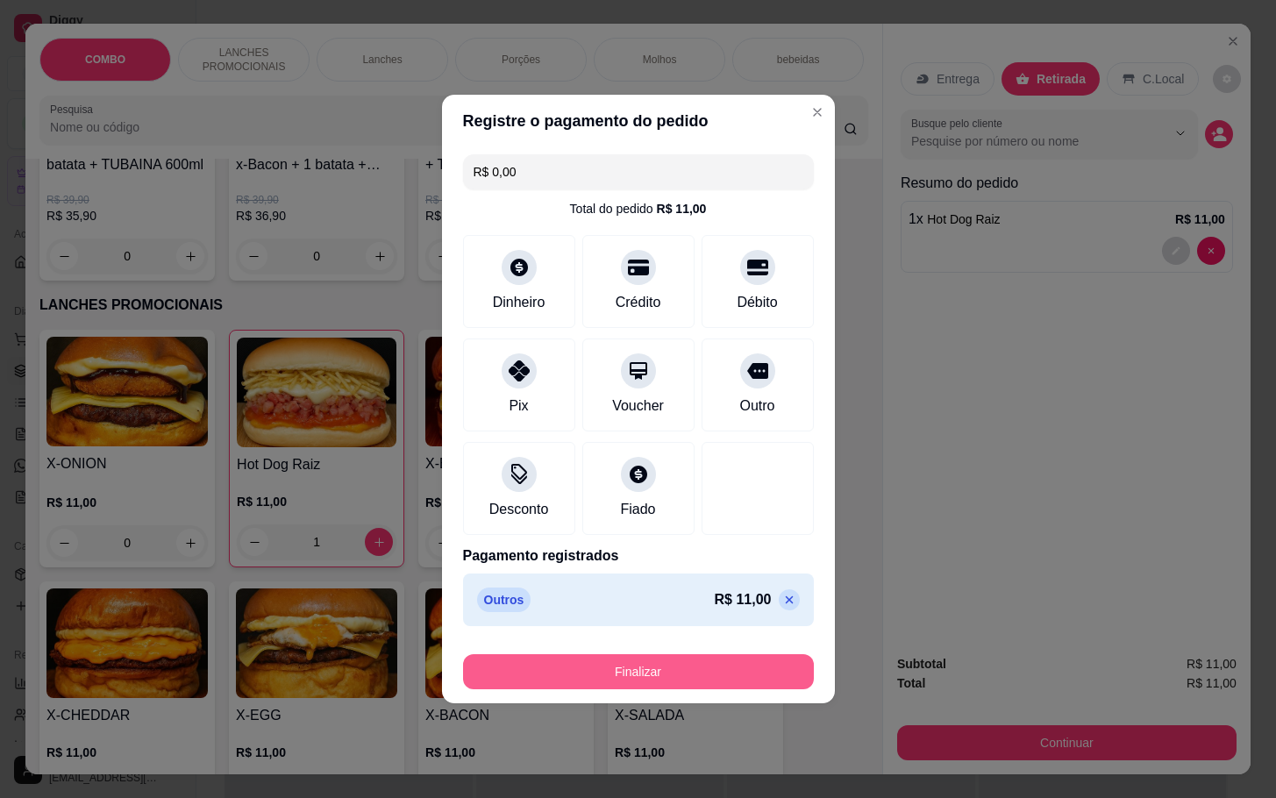
click at [677, 668] on button "Finalizar" at bounding box center [638, 671] width 351 height 35
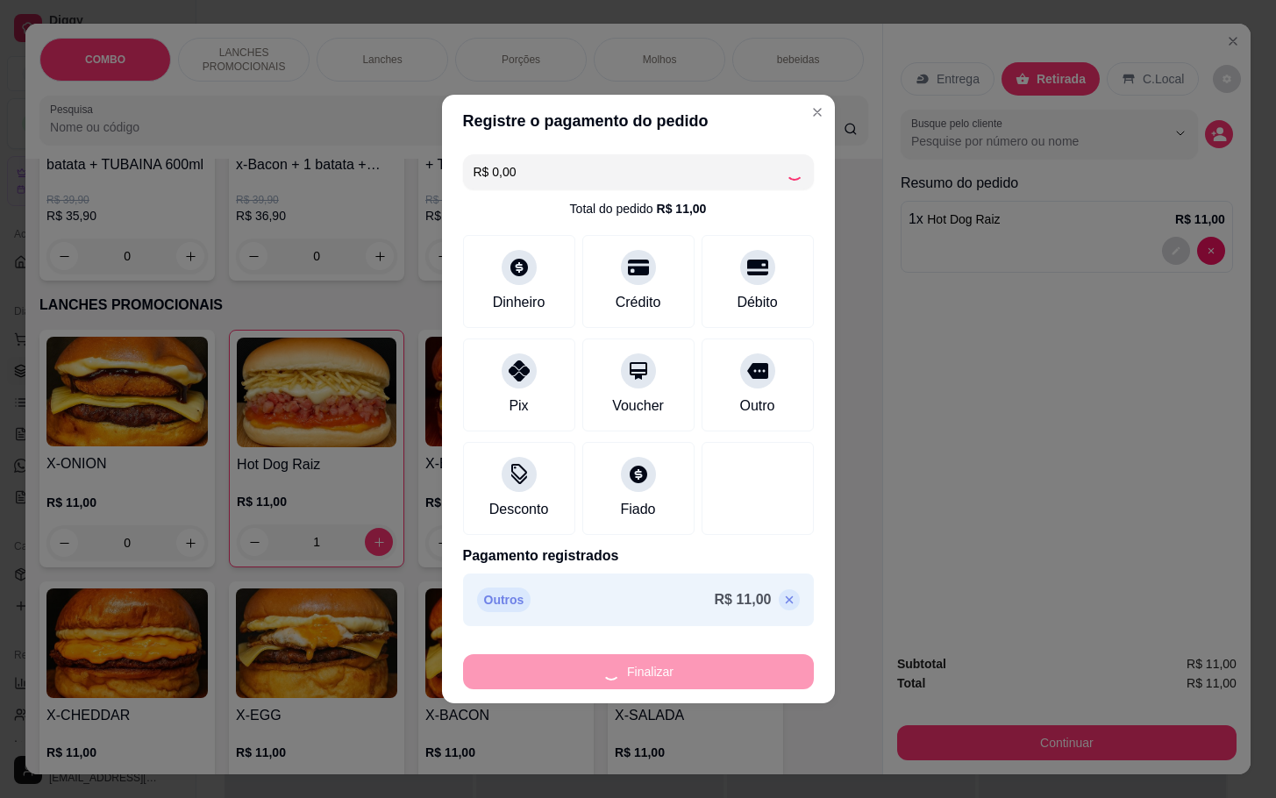
type input "0"
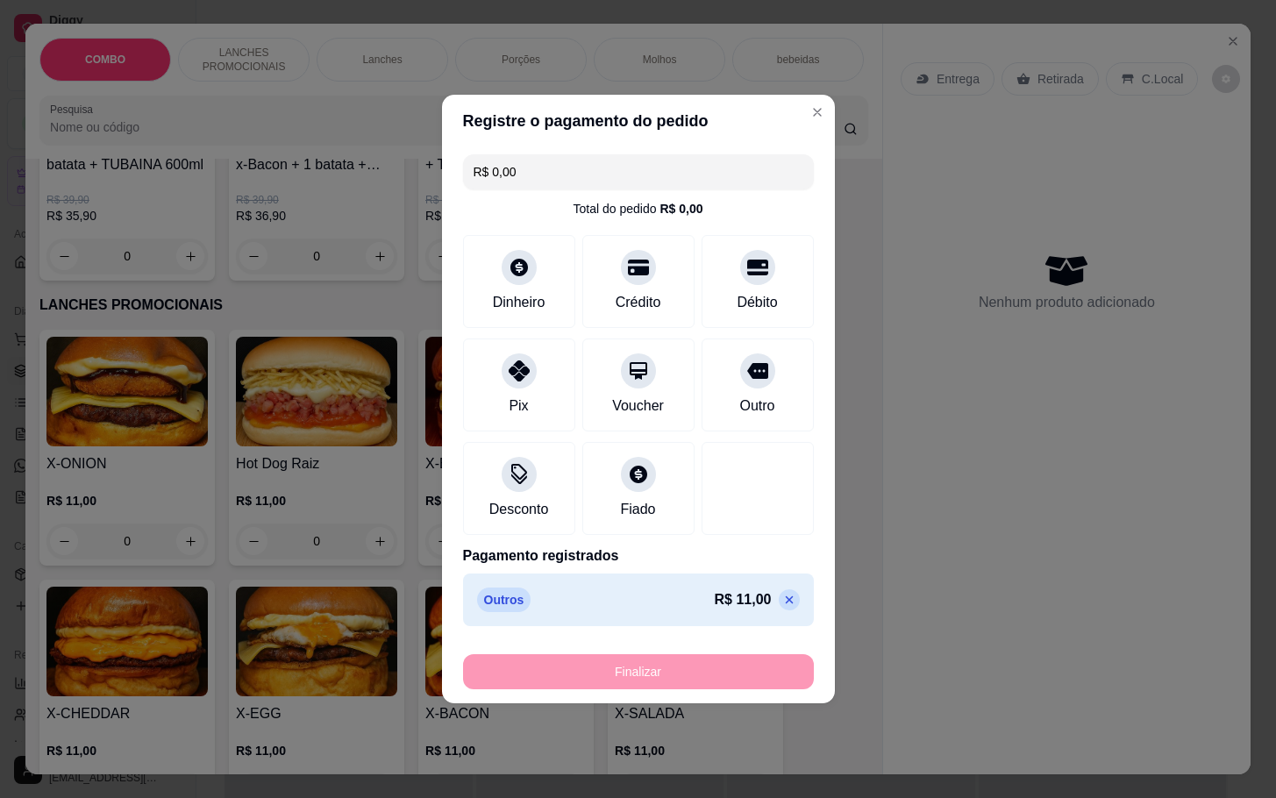
type input "-R$ 11,00"
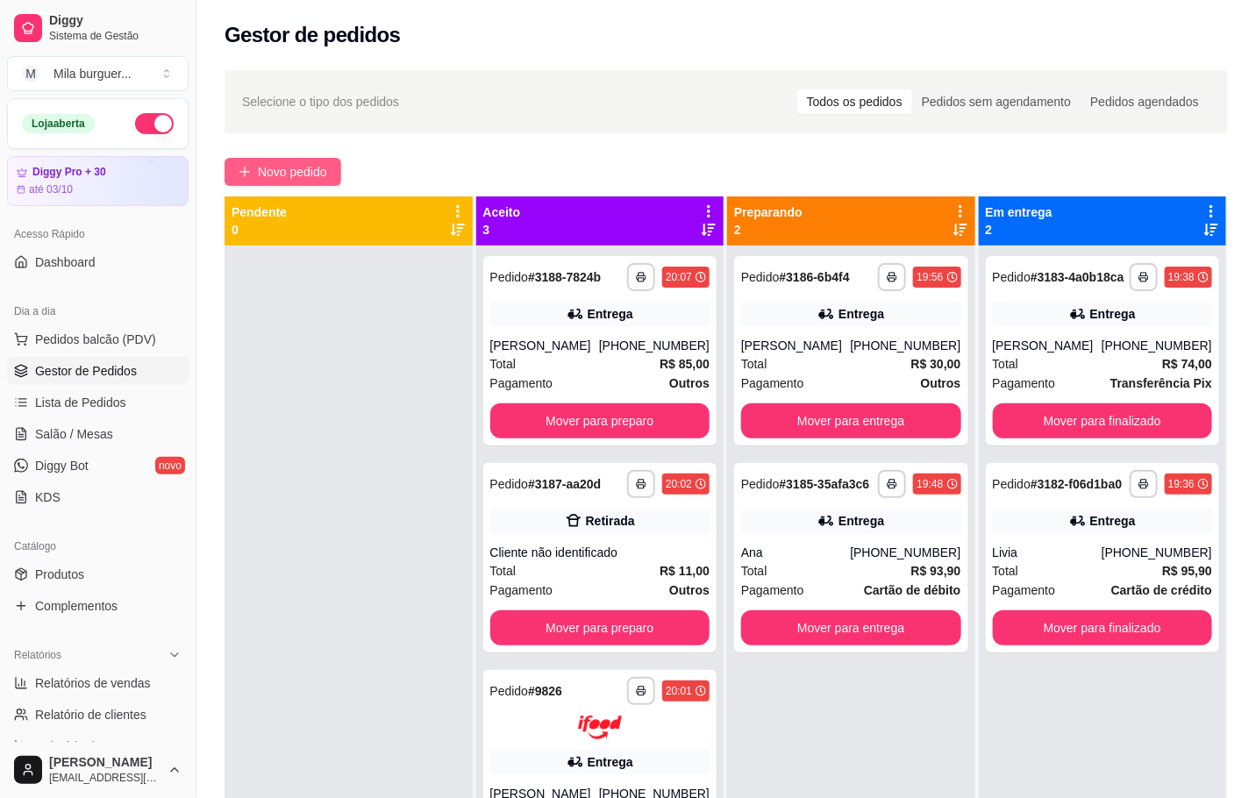
click at [300, 162] on span "Novo pedido" at bounding box center [292, 171] width 69 height 19
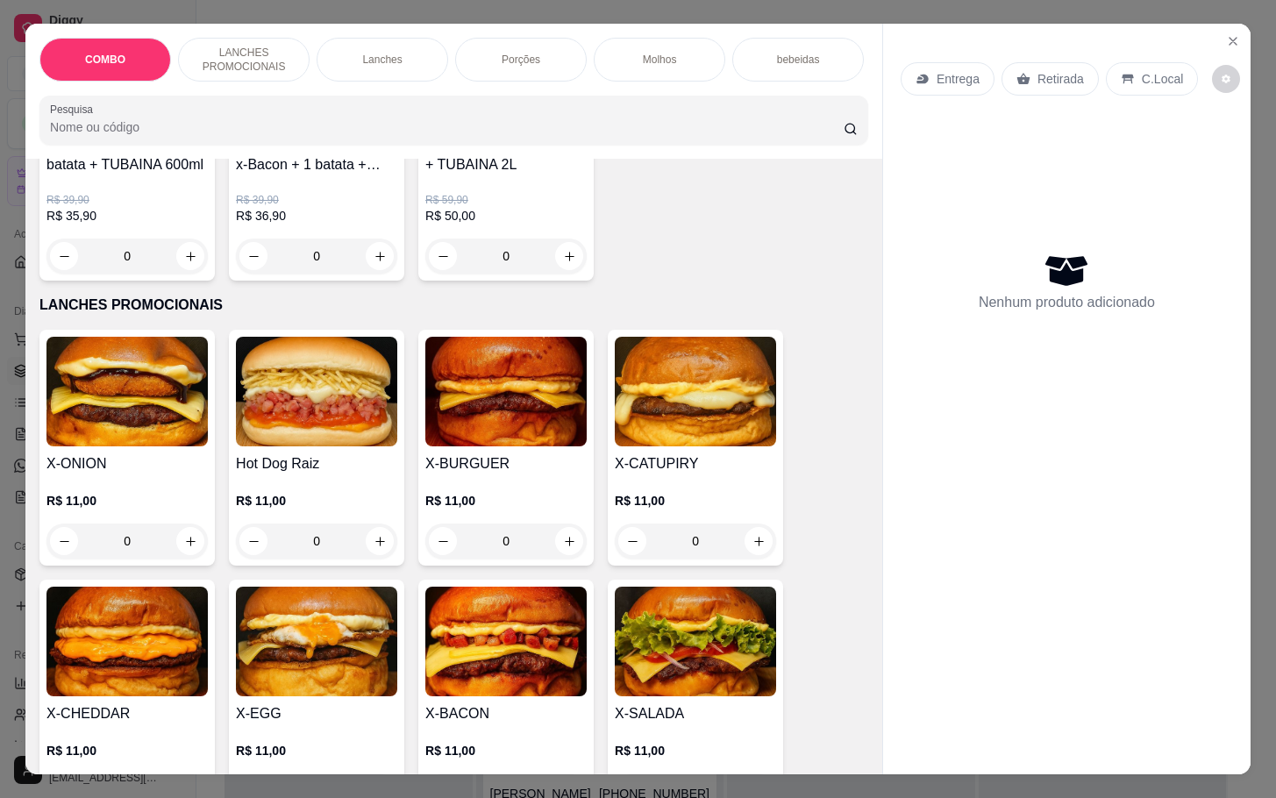
scroll to position [658, 0]
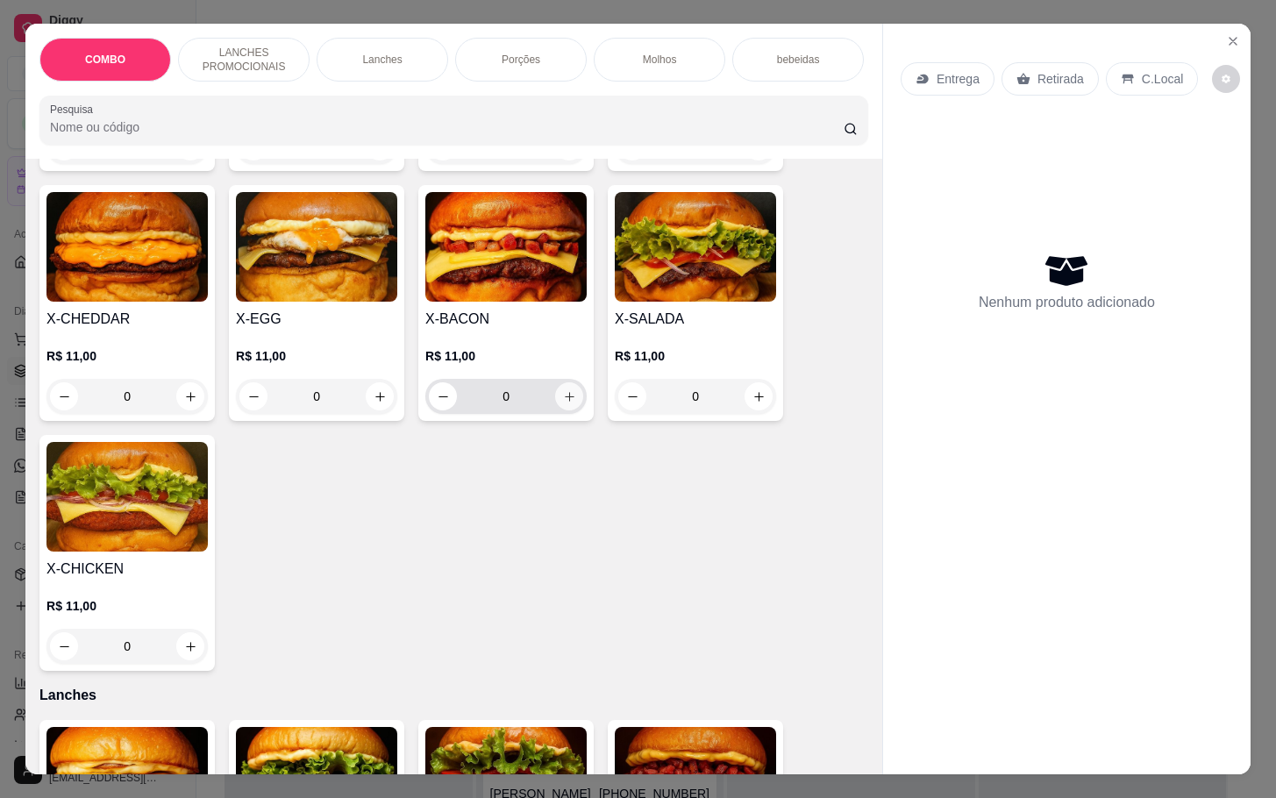
click at [569, 410] on button "increase-product-quantity" at bounding box center [569, 396] width 28 height 28
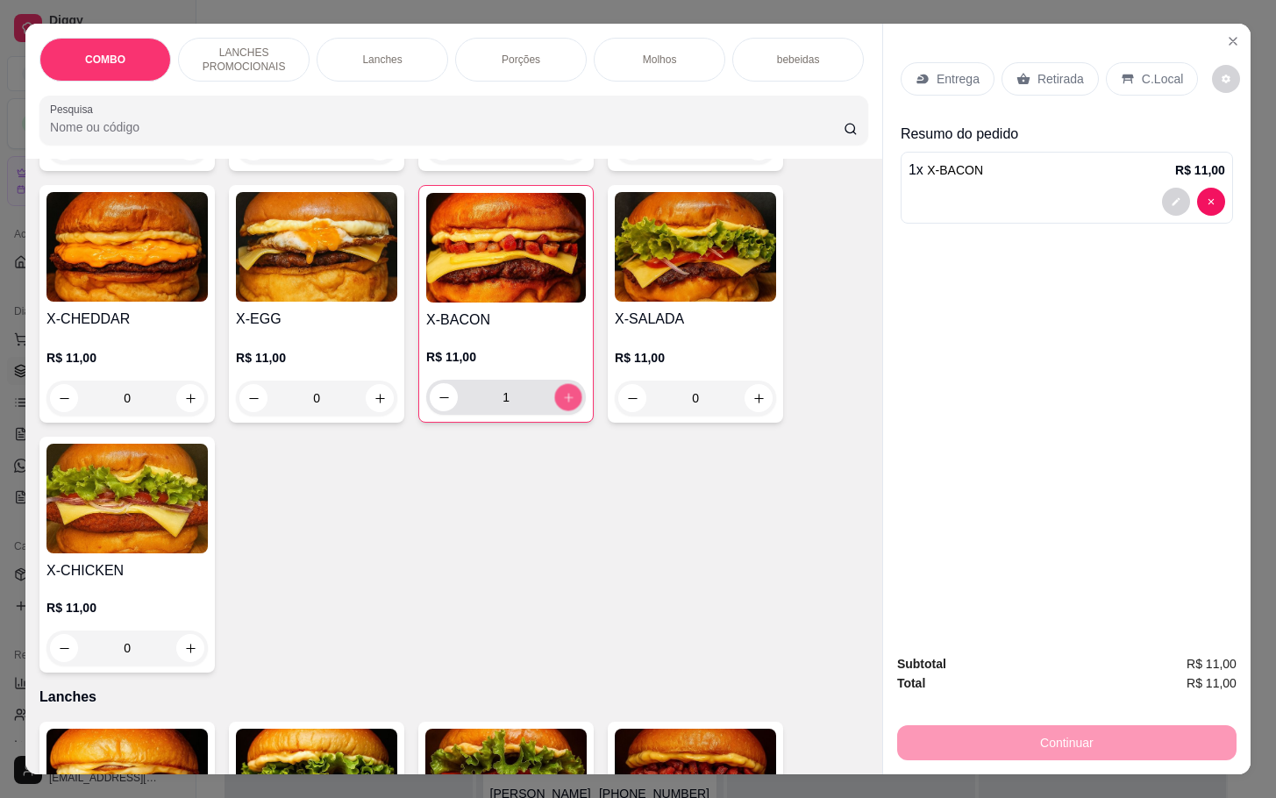
click at [569, 411] on button "increase-product-quantity" at bounding box center [568, 397] width 27 height 27
type input "2"
click at [1068, 70] on p "Retirada" at bounding box center [1061, 79] width 46 height 18
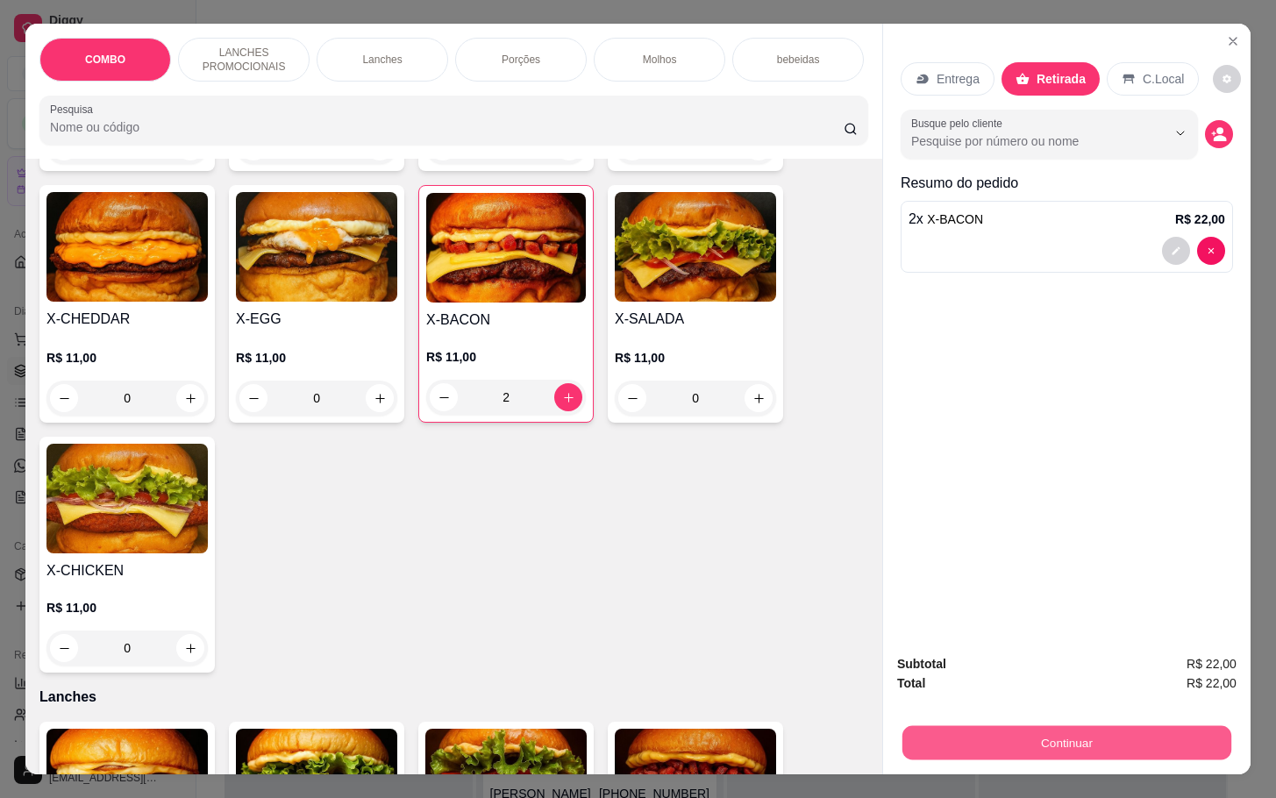
click at [1039, 734] on button "Continuar" at bounding box center [1066, 742] width 329 height 34
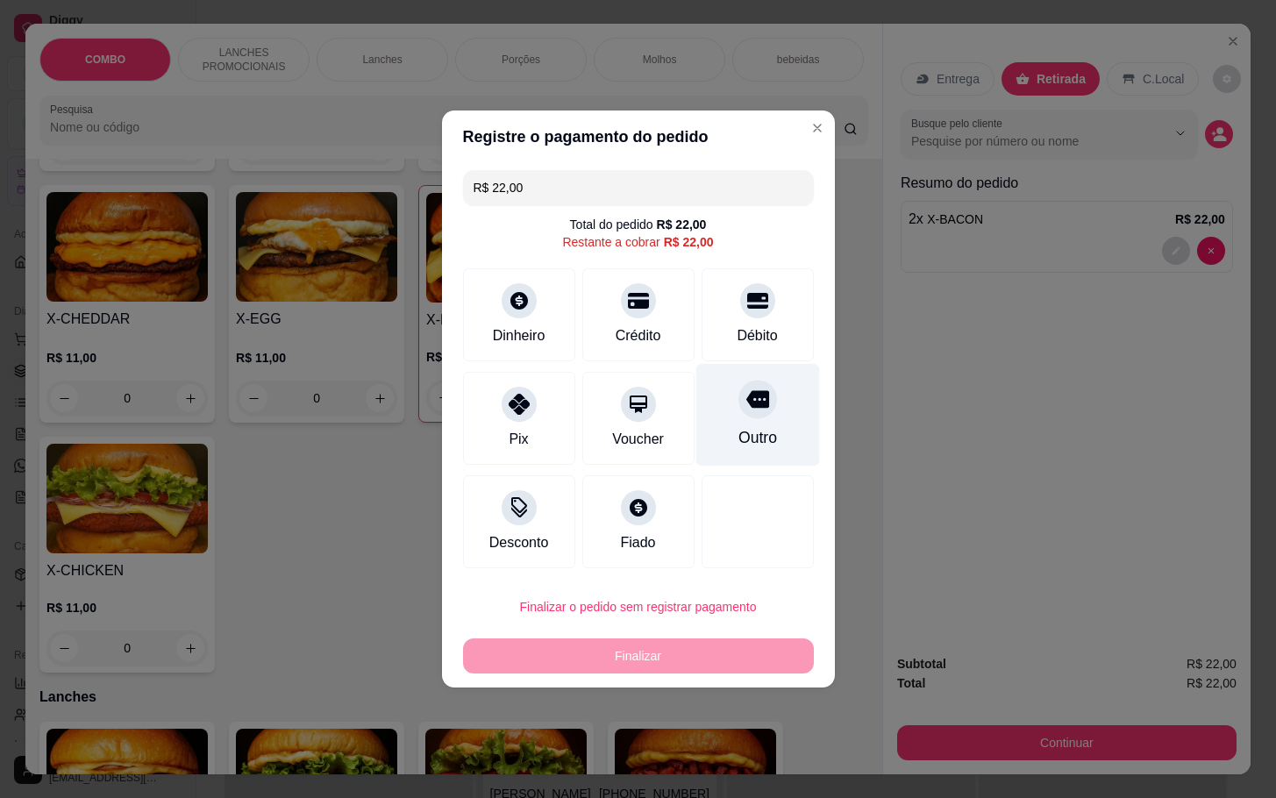
click at [769, 435] on div "Outro" at bounding box center [757, 415] width 124 height 103
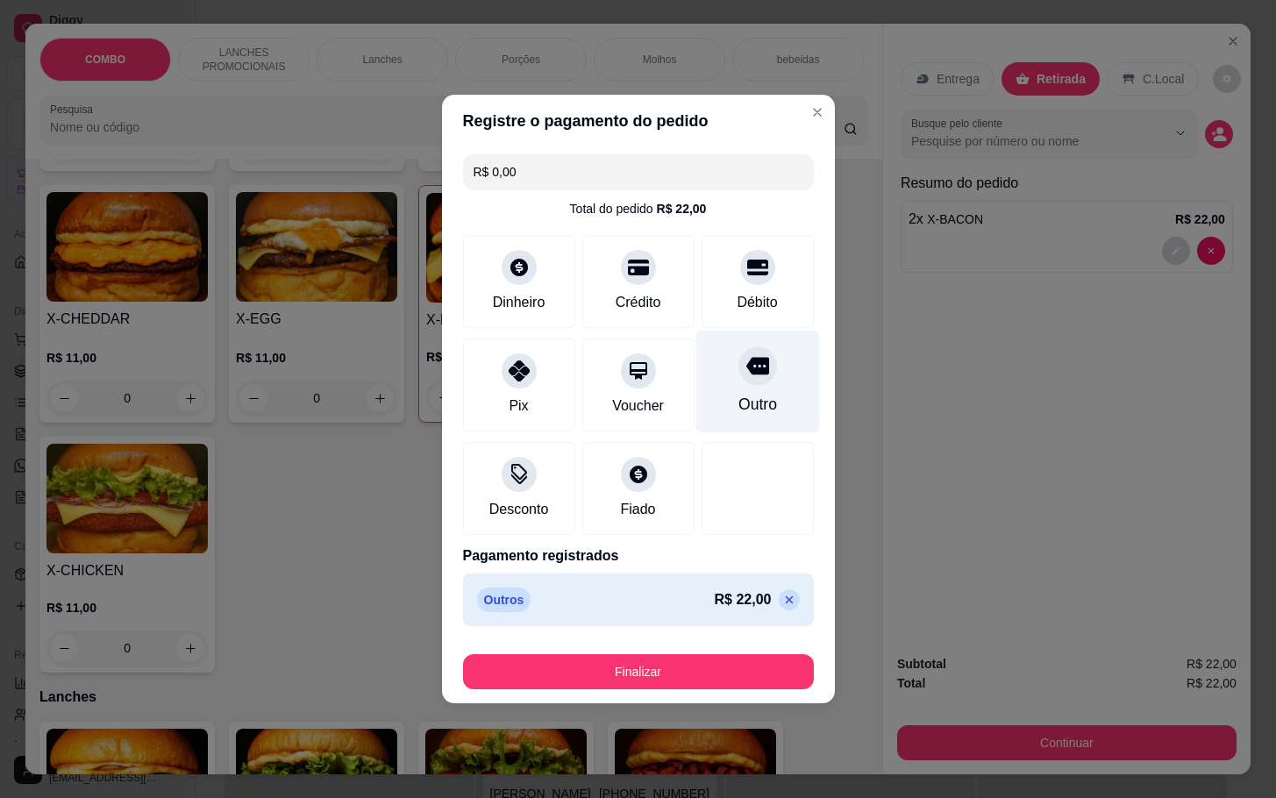
type input "R$ 0,00"
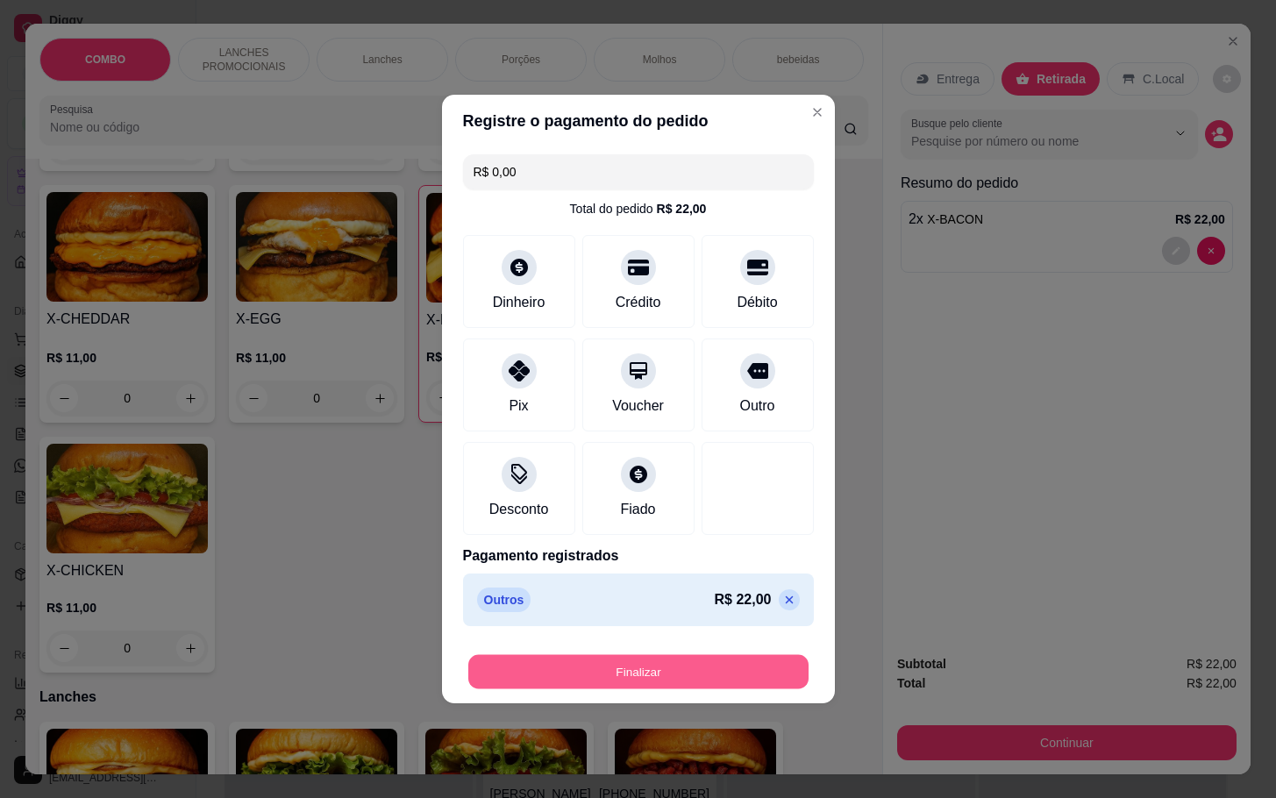
click at [587, 674] on button "Finalizar" at bounding box center [638, 672] width 340 height 34
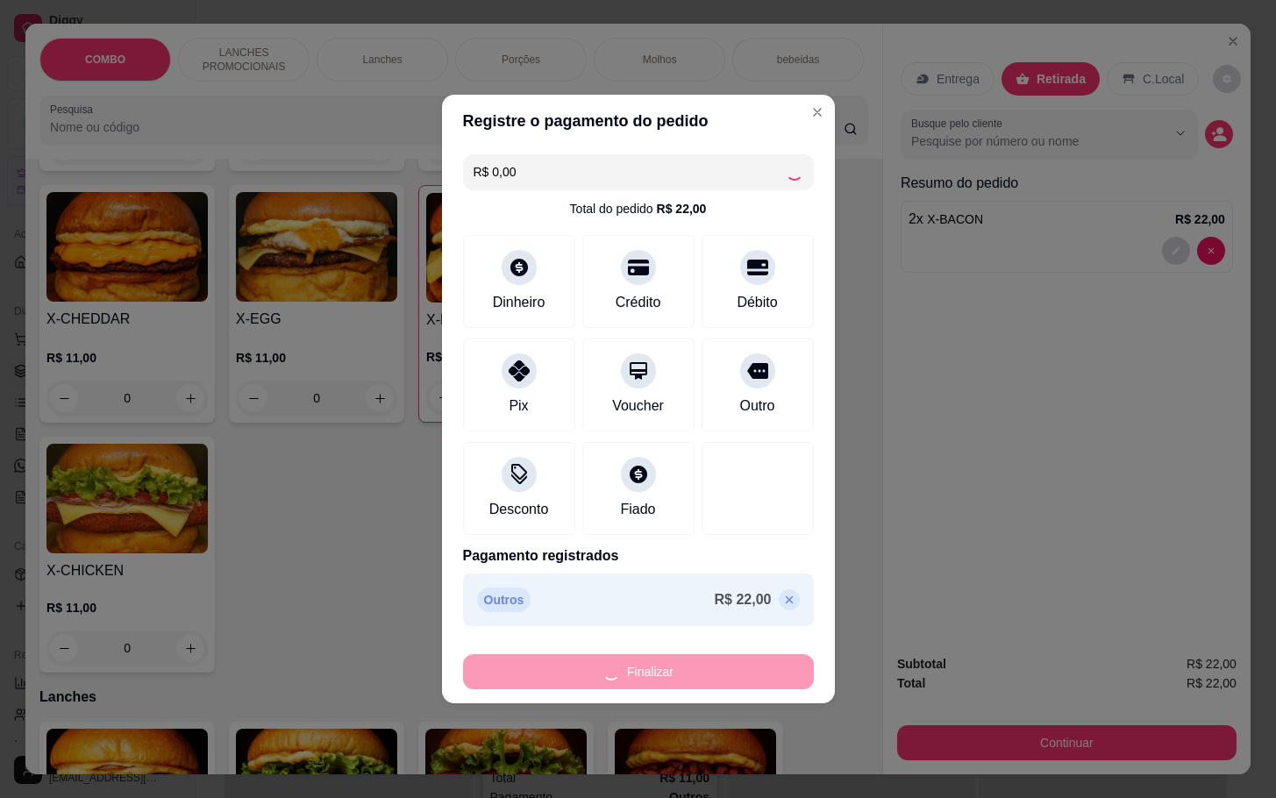
type input "0"
type input "-R$ 22,00"
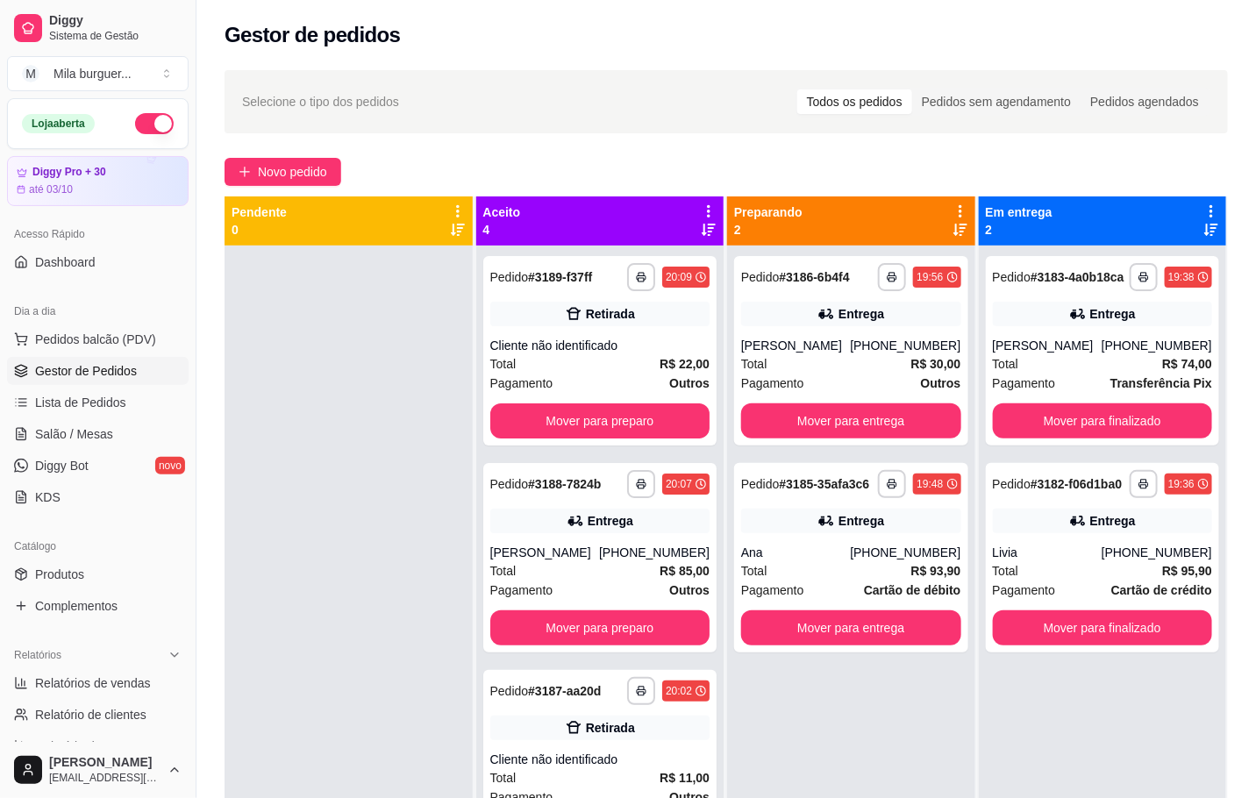
click at [71, 450] on ul "Pedidos balcão (PDV) Gestor de Pedidos Lista de Pedidos Salão / Mesas Diggy Bot…" at bounding box center [98, 418] width 182 height 186
click at [71, 446] on link "Salão / Mesas" at bounding box center [98, 434] width 182 height 28
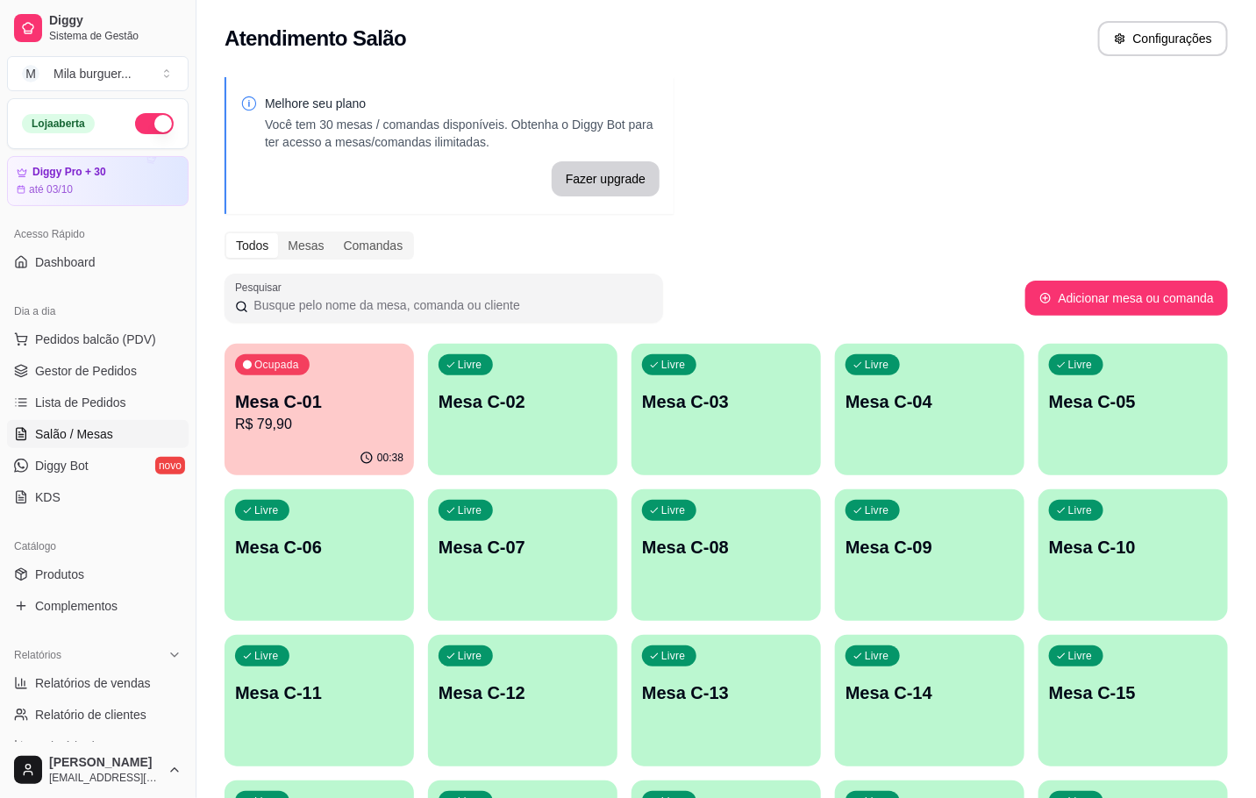
click at [321, 403] on p "Mesa C-01" at bounding box center [319, 401] width 168 height 25
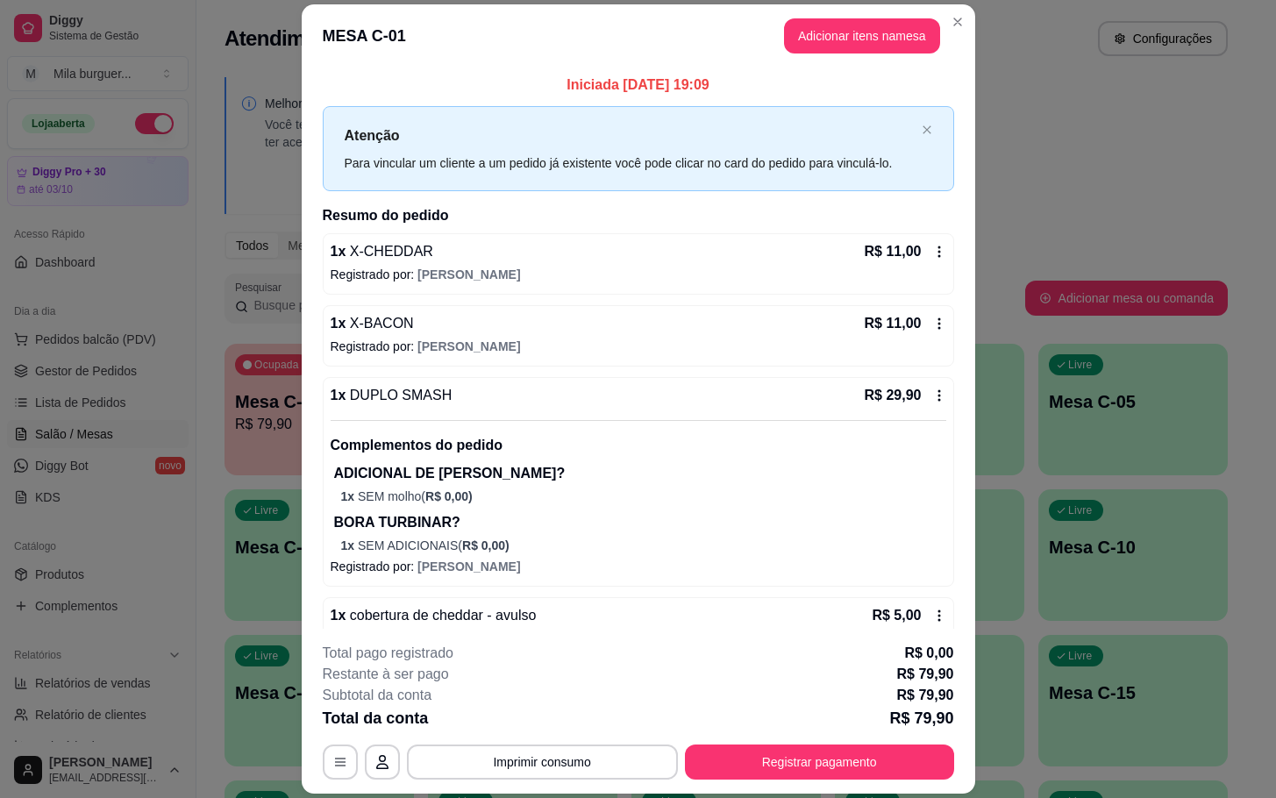
scroll to position [132, 0]
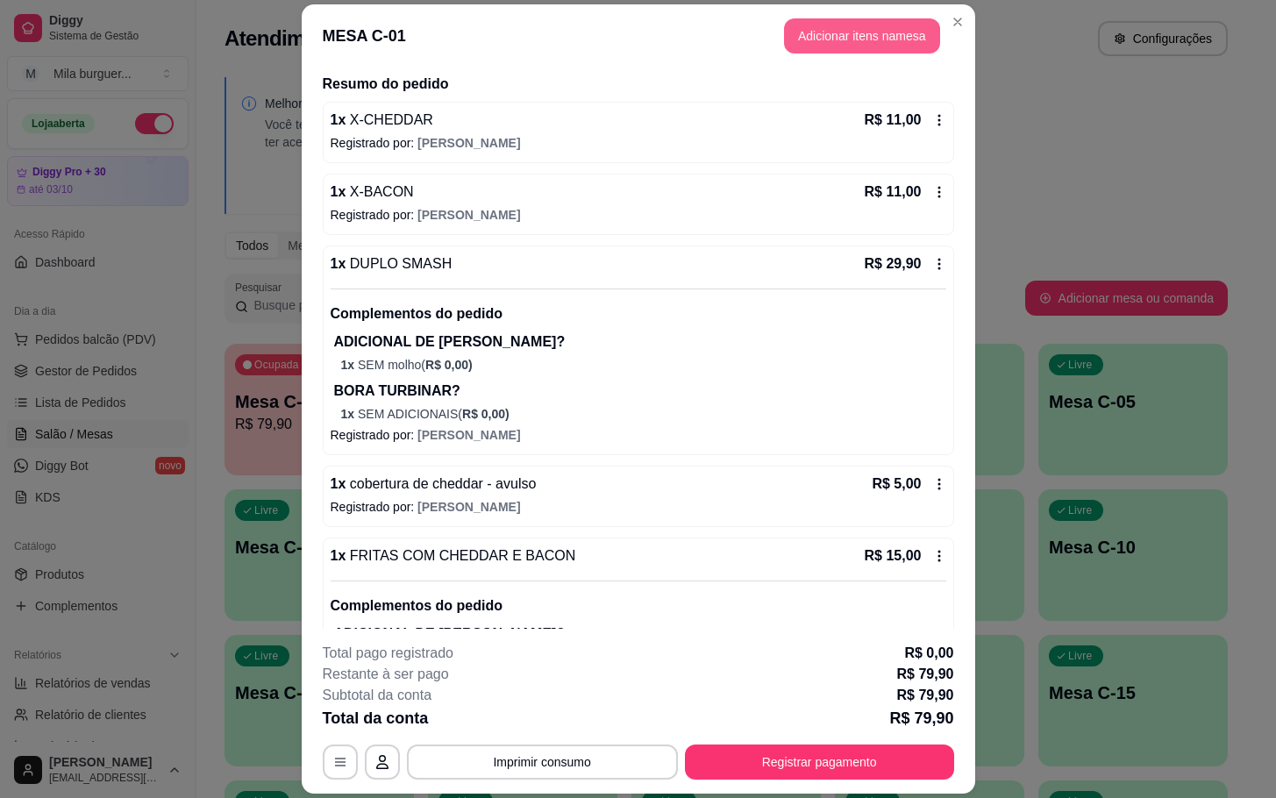
click at [881, 27] on button "Adicionar itens na mesa" at bounding box center [862, 35] width 156 height 35
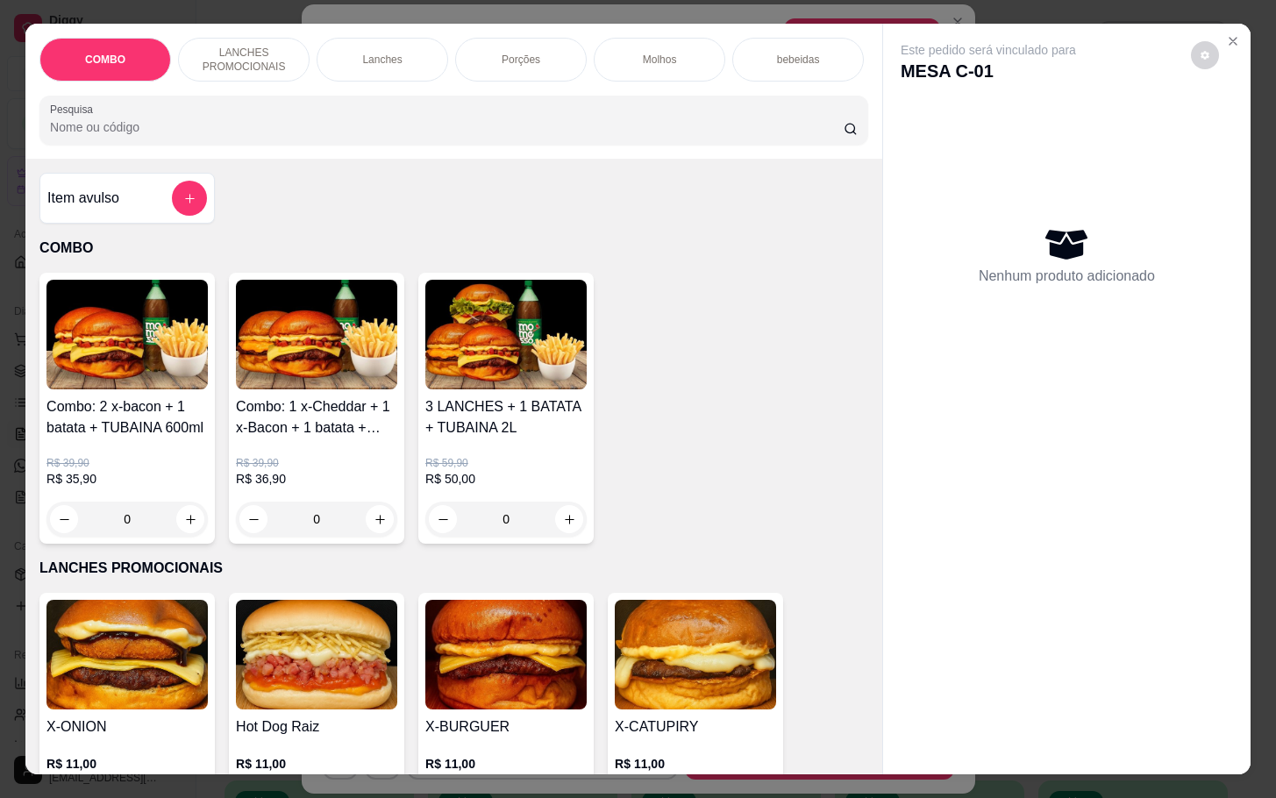
click at [845, 71] on div "COMBO LANCHES PROMOCIONAIS Lanches Porções Molhos bebeidas Sobremesa bebidas em…" at bounding box center [453, 60] width 829 height 44
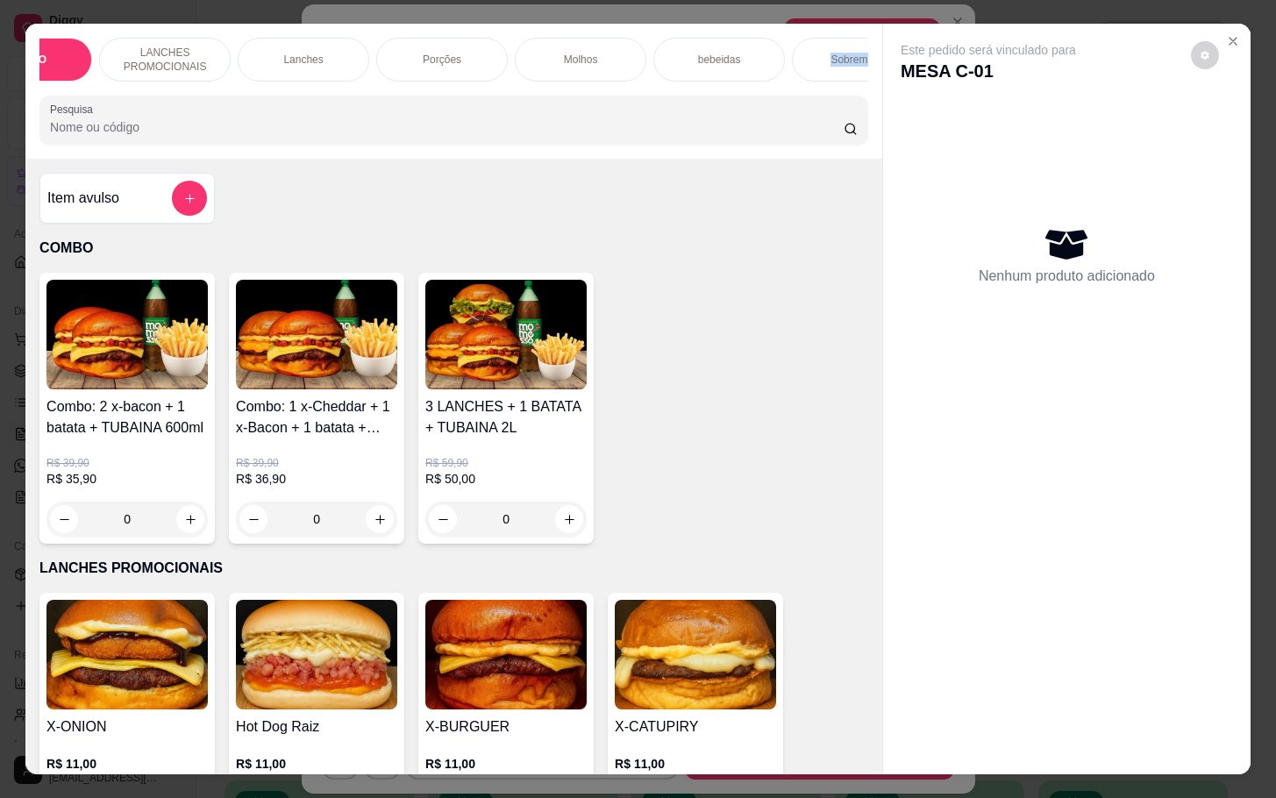
click at [845, 79] on div "COMBO LANCHES PROMOCIONAIS Lanches Porções Molhos bebeidas Sobremesa bebidas em…" at bounding box center [453, 60] width 829 height 44
click at [739, 55] on p "Sobremesa" at bounding box center [757, 60] width 53 height 14
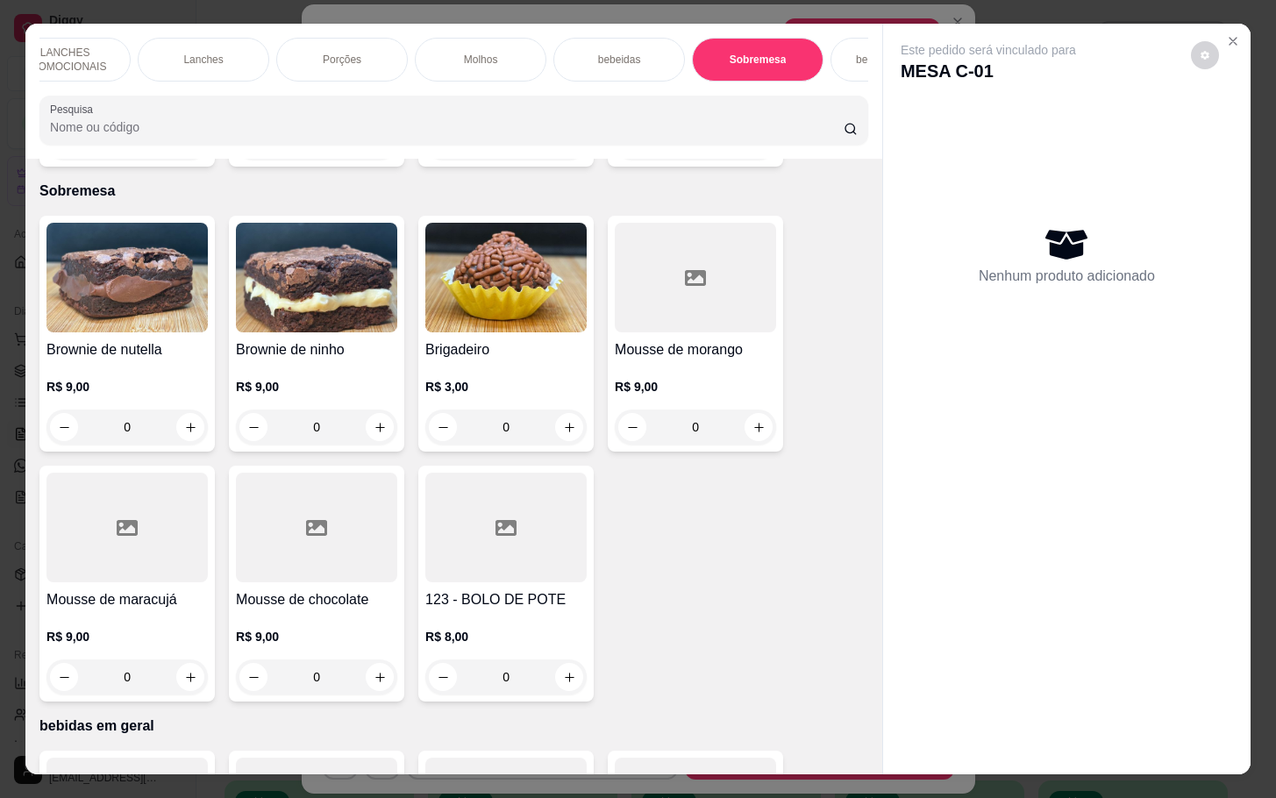
scroll to position [42, 0]
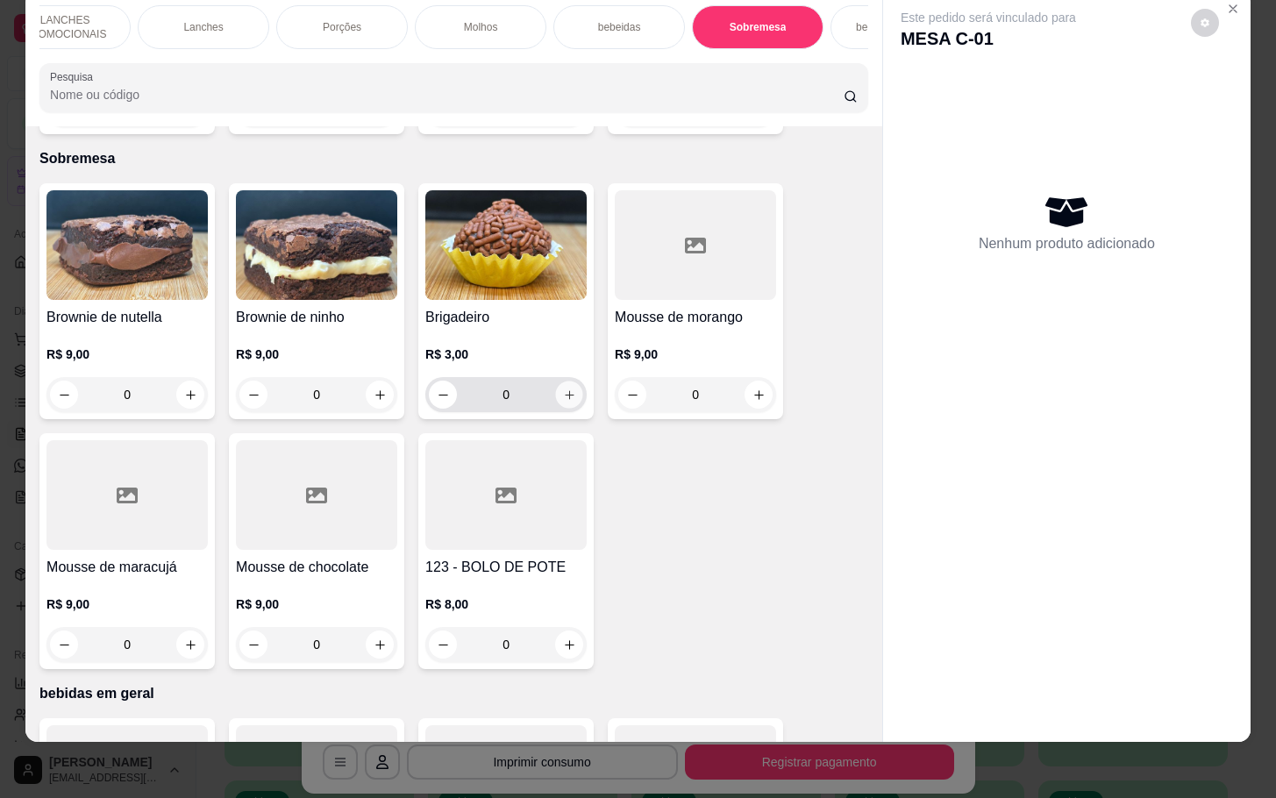
click at [564, 382] on button "increase-product-quantity" at bounding box center [569, 395] width 27 height 27
click at [556, 389] on div "0" at bounding box center [506, 394] width 154 height 35
click at [556, 385] on button "increase-product-quantity" at bounding box center [569, 395] width 28 height 28
type input "1"
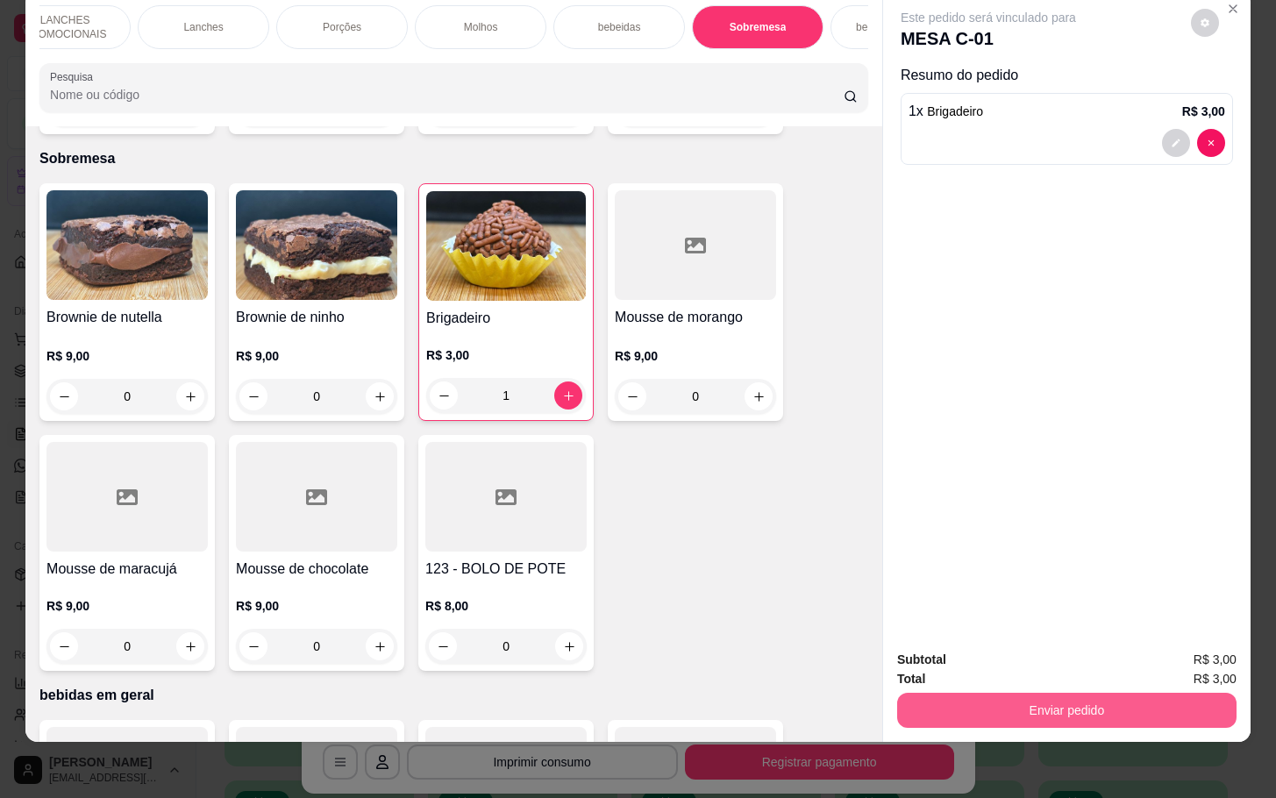
click at [1047, 693] on button "Enviar pedido" at bounding box center [1066, 710] width 339 height 35
click at [1042, 660] on button "Não registrar e enviar pedido" at bounding box center [1005, 647] width 177 height 32
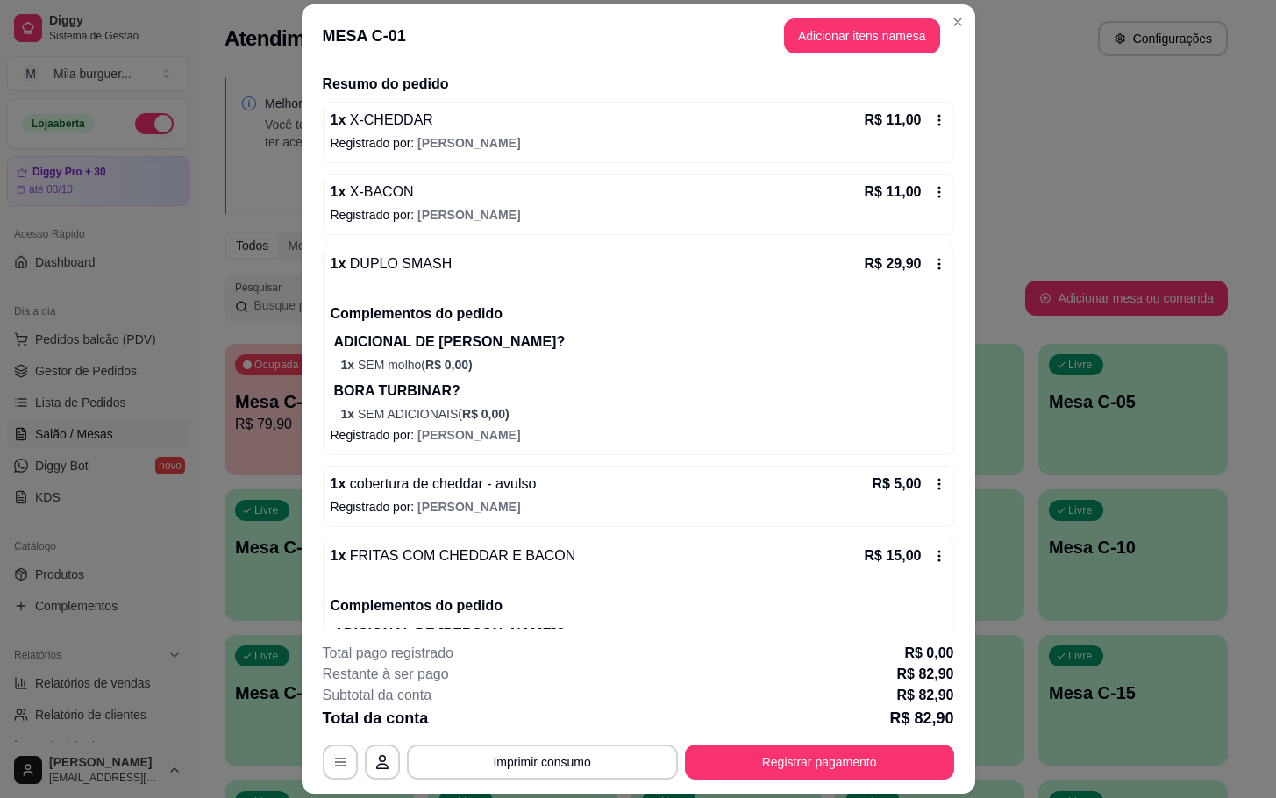
scroll to position [53, 0]
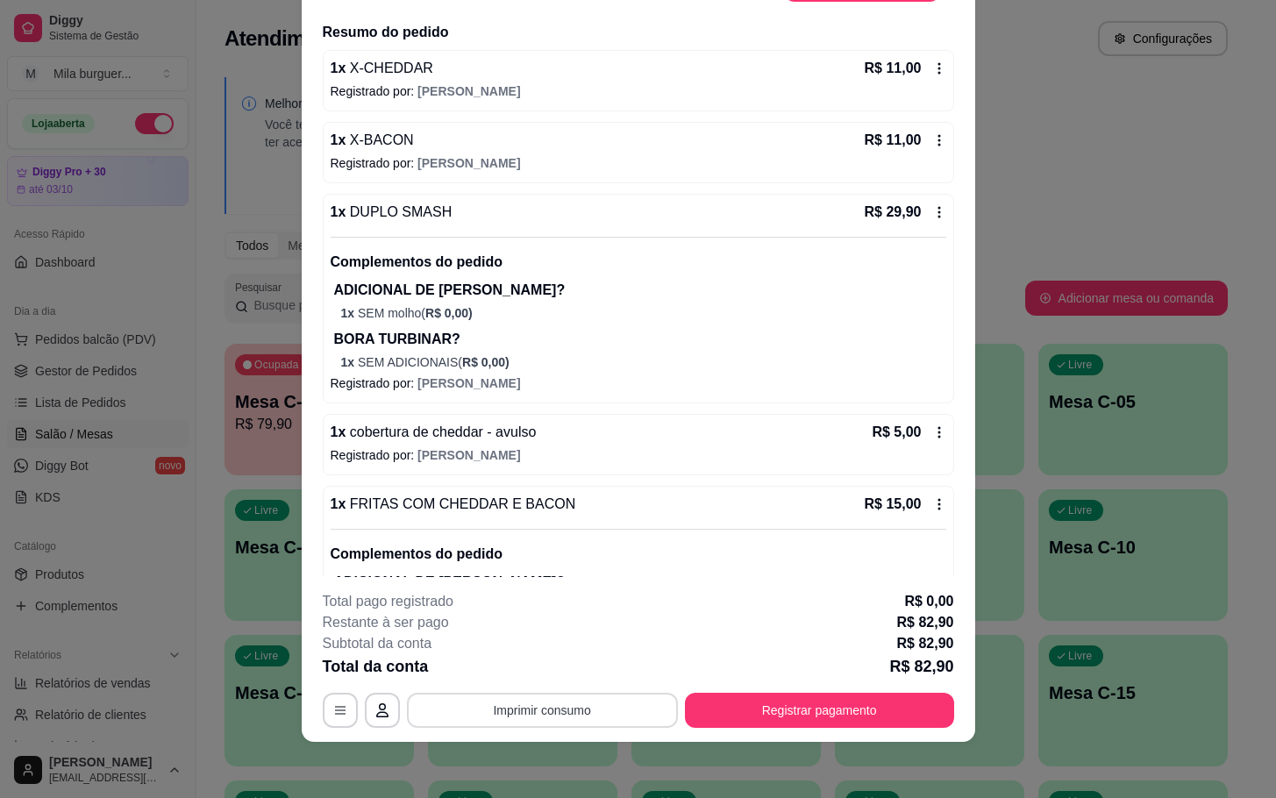
click at [572, 716] on button "Imprimir consumo" at bounding box center [542, 710] width 271 height 35
click at [568, 677] on button "IMPRESSORA" at bounding box center [537, 670] width 127 height 28
click at [824, 716] on button "Registrar pagamento" at bounding box center [819, 710] width 269 height 35
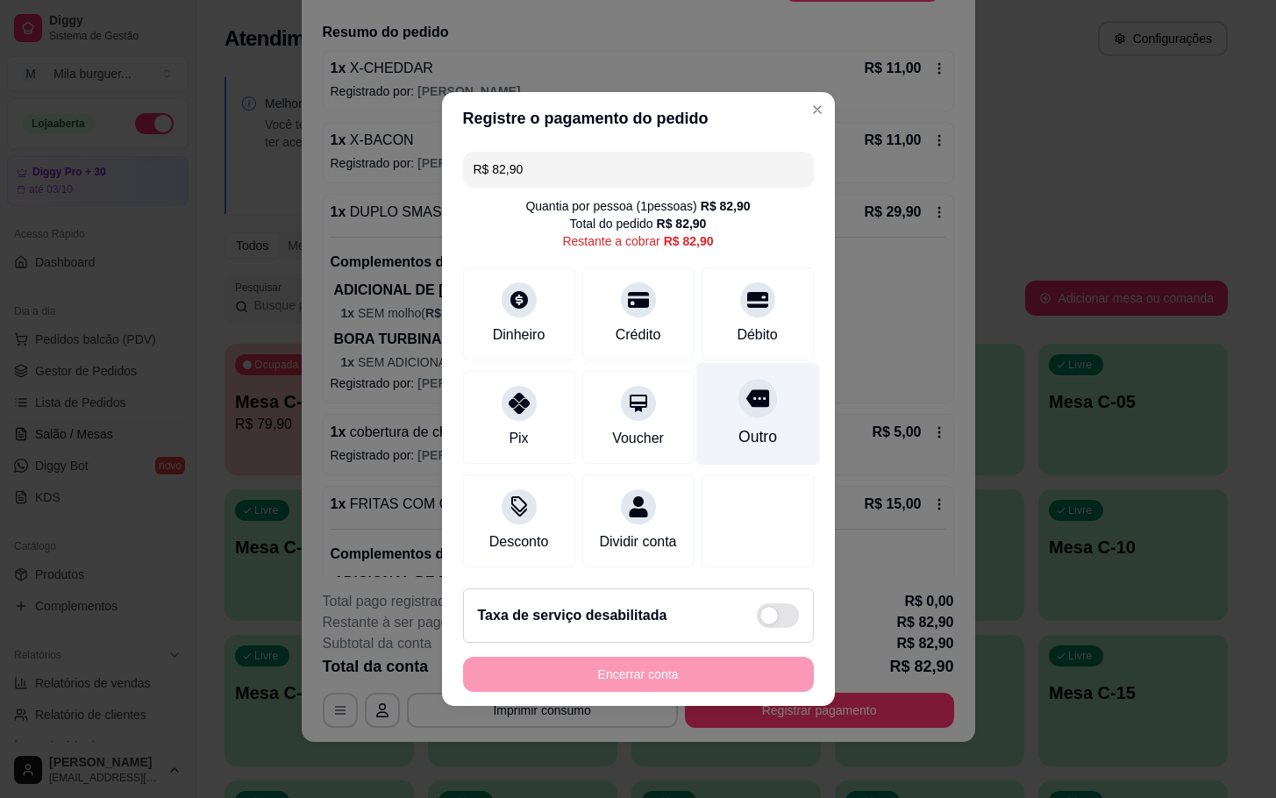
click at [755, 413] on div "Outro" at bounding box center [757, 414] width 124 height 103
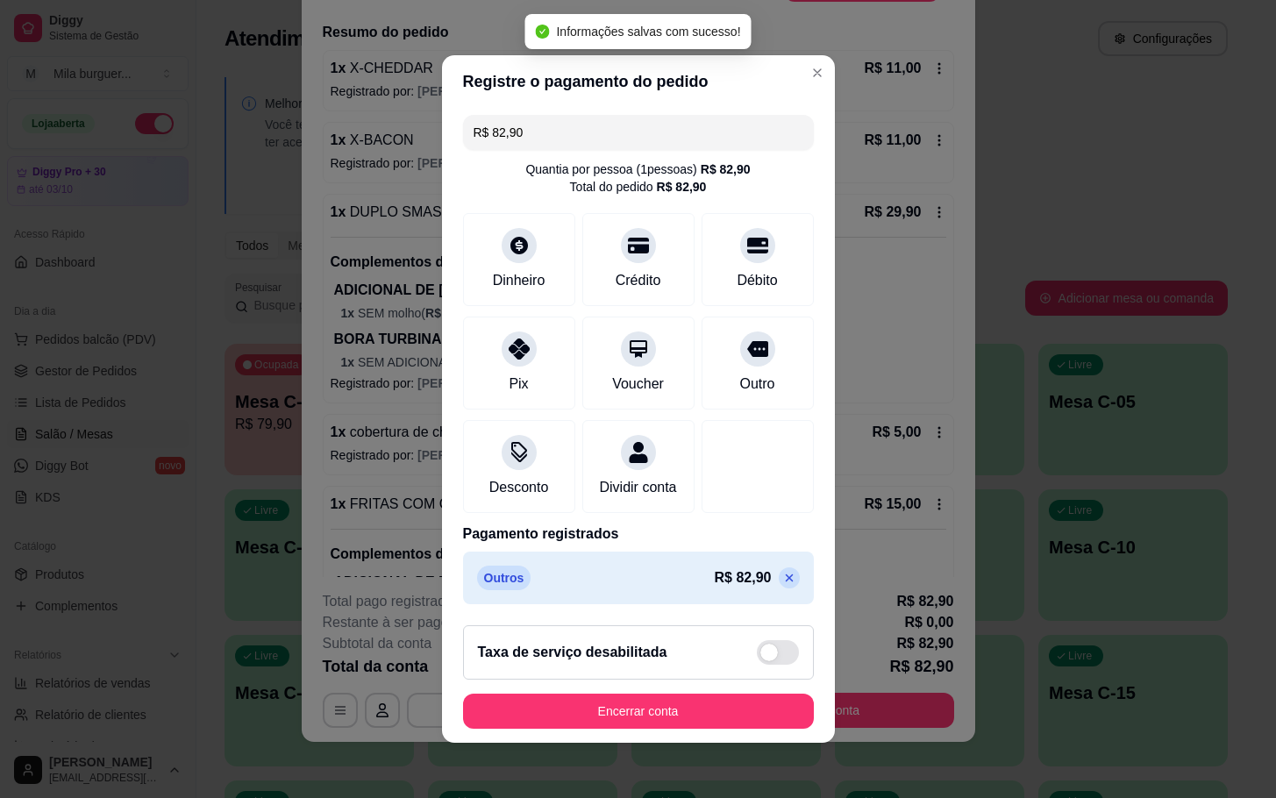
type input "R$ 0,00"
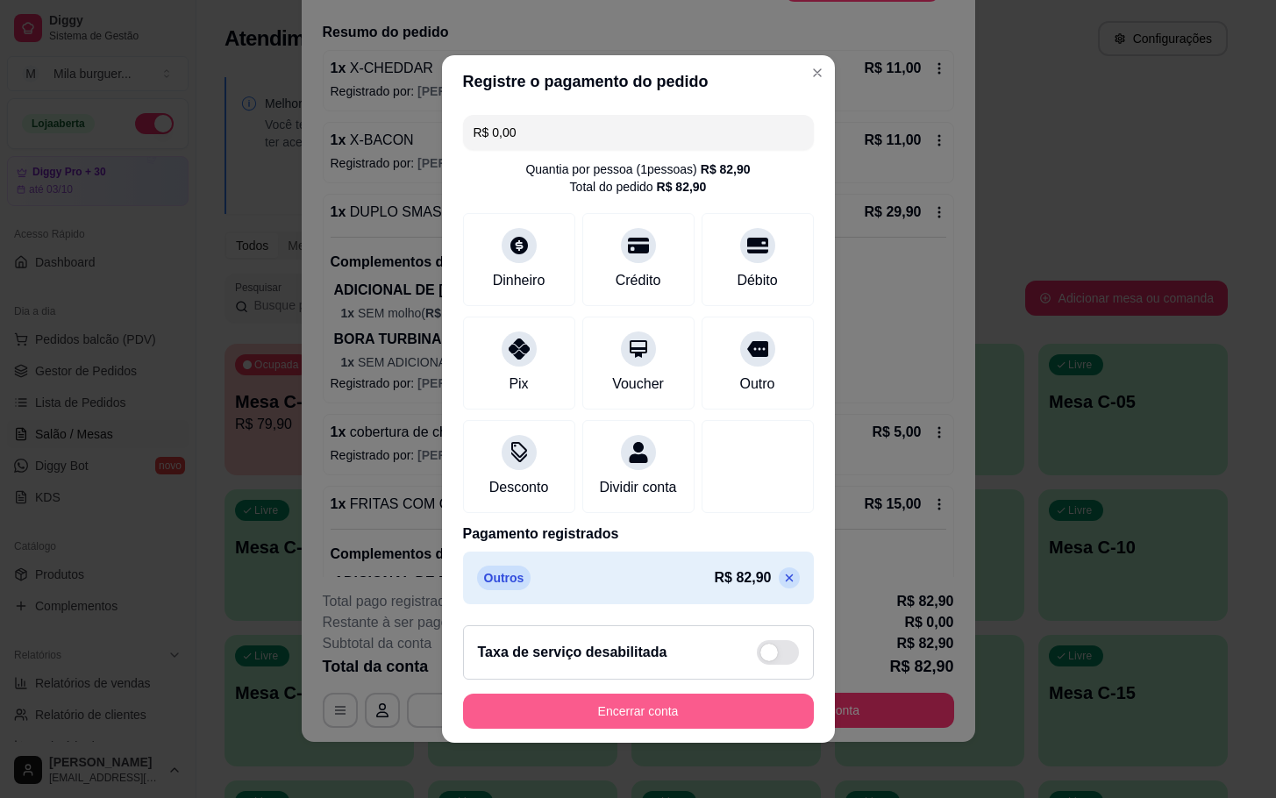
click at [674, 729] on button "Encerrar conta" at bounding box center [638, 711] width 351 height 35
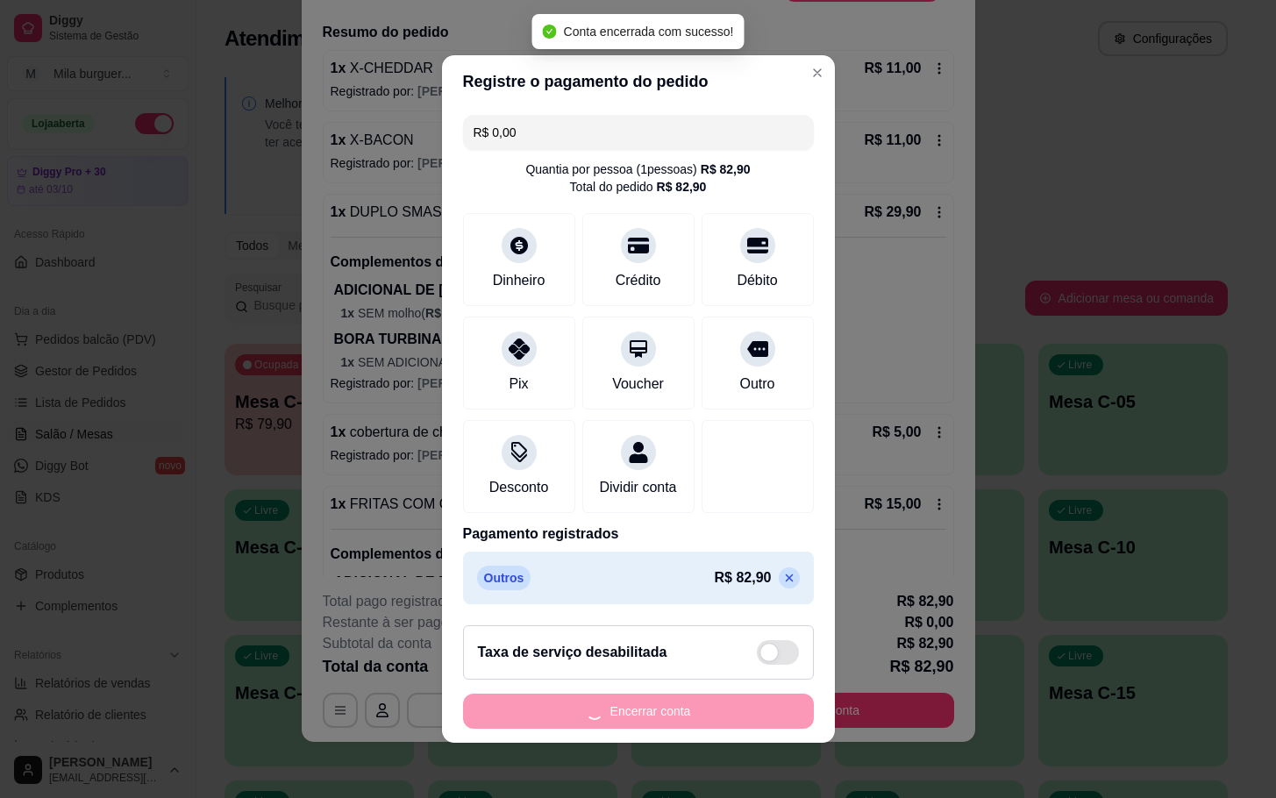
scroll to position [0, 0]
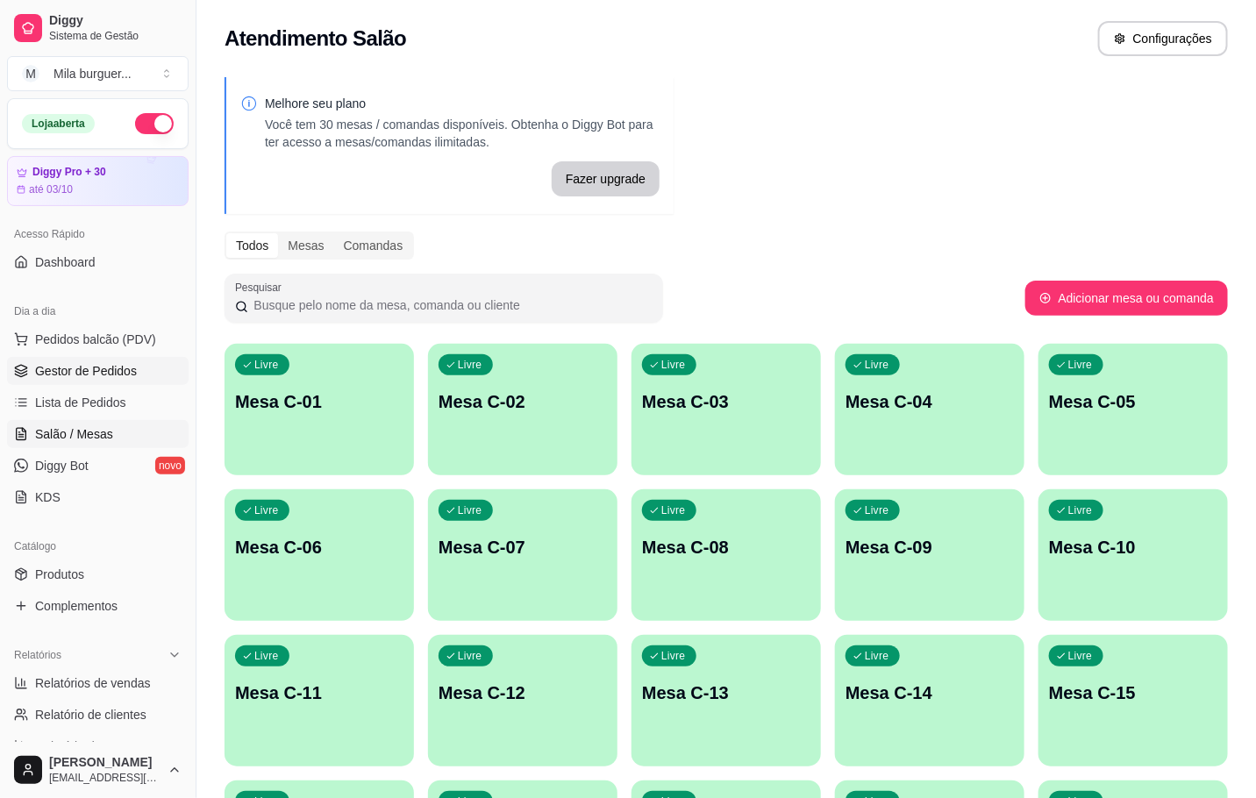
click at [98, 374] on span "Gestor de Pedidos" at bounding box center [86, 371] width 102 height 18
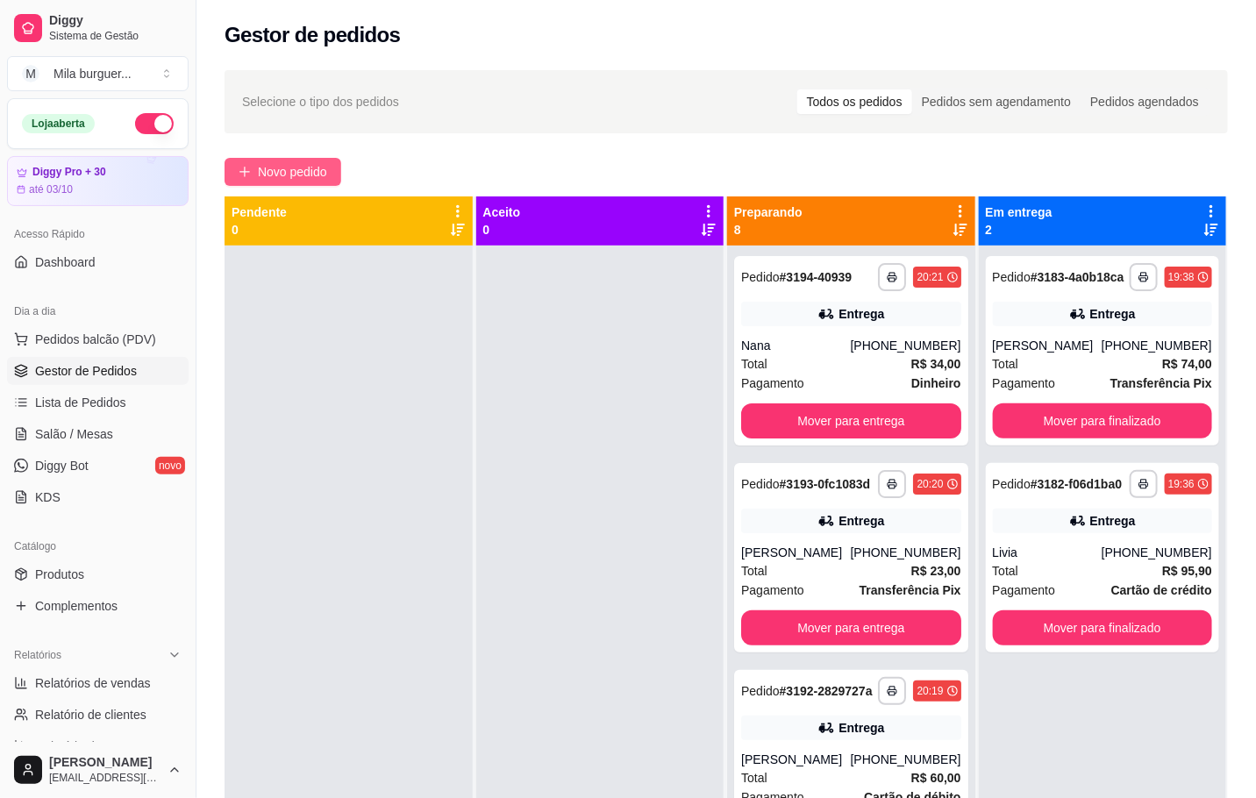
click at [308, 169] on span "Novo pedido" at bounding box center [292, 171] width 69 height 19
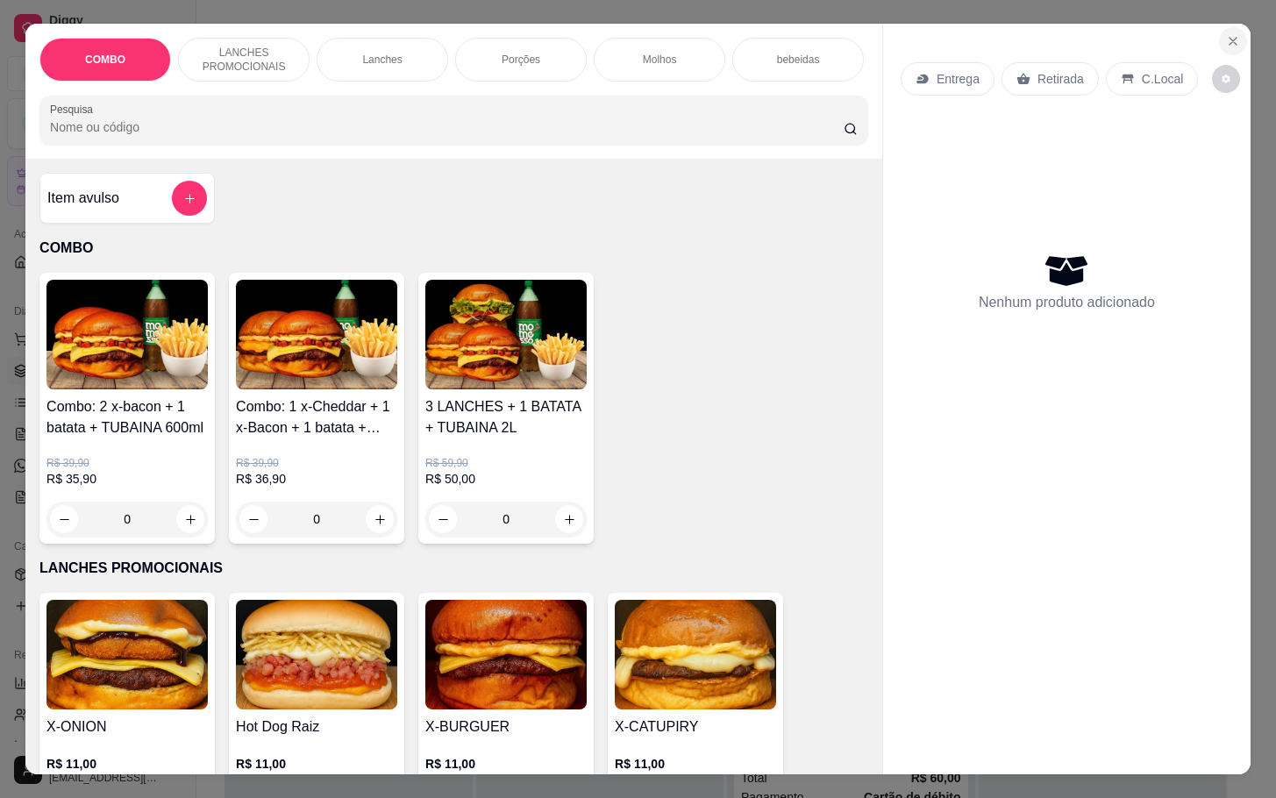
click at [1227, 34] on icon "Close" at bounding box center [1233, 41] width 14 height 14
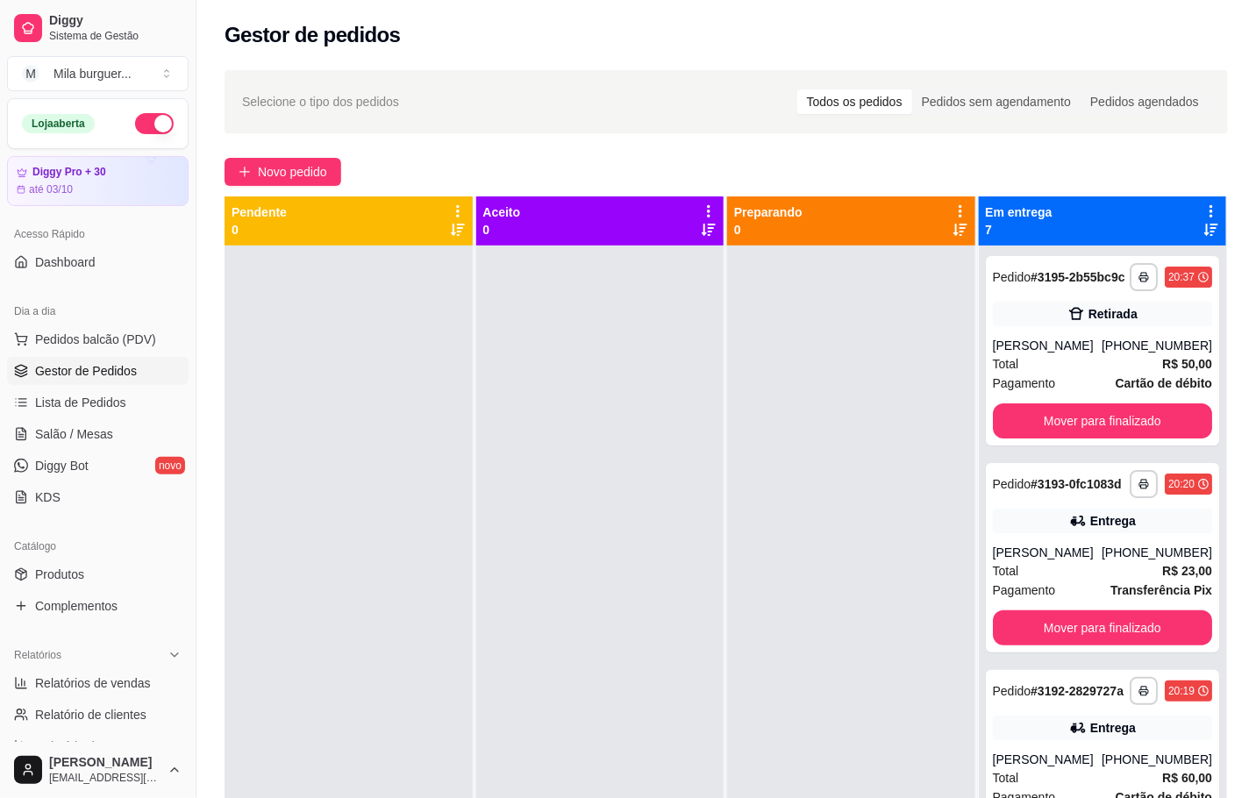
drag, startPoint x: 276, startPoint y: 43, endPoint x: 285, endPoint y: 61, distance: 19.6
click at [285, 61] on div "**********" at bounding box center [725, 508] width 1059 height 1016
drag, startPoint x: 318, startPoint y: 348, endPoint x: 318, endPoint y: 338, distance: 10.5
click at [324, 348] on div at bounding box center [349, 645] width 248 height 798
click at [247, 180] on button "Novo pedido" at bounding box center [283, 172] width 117 height 28
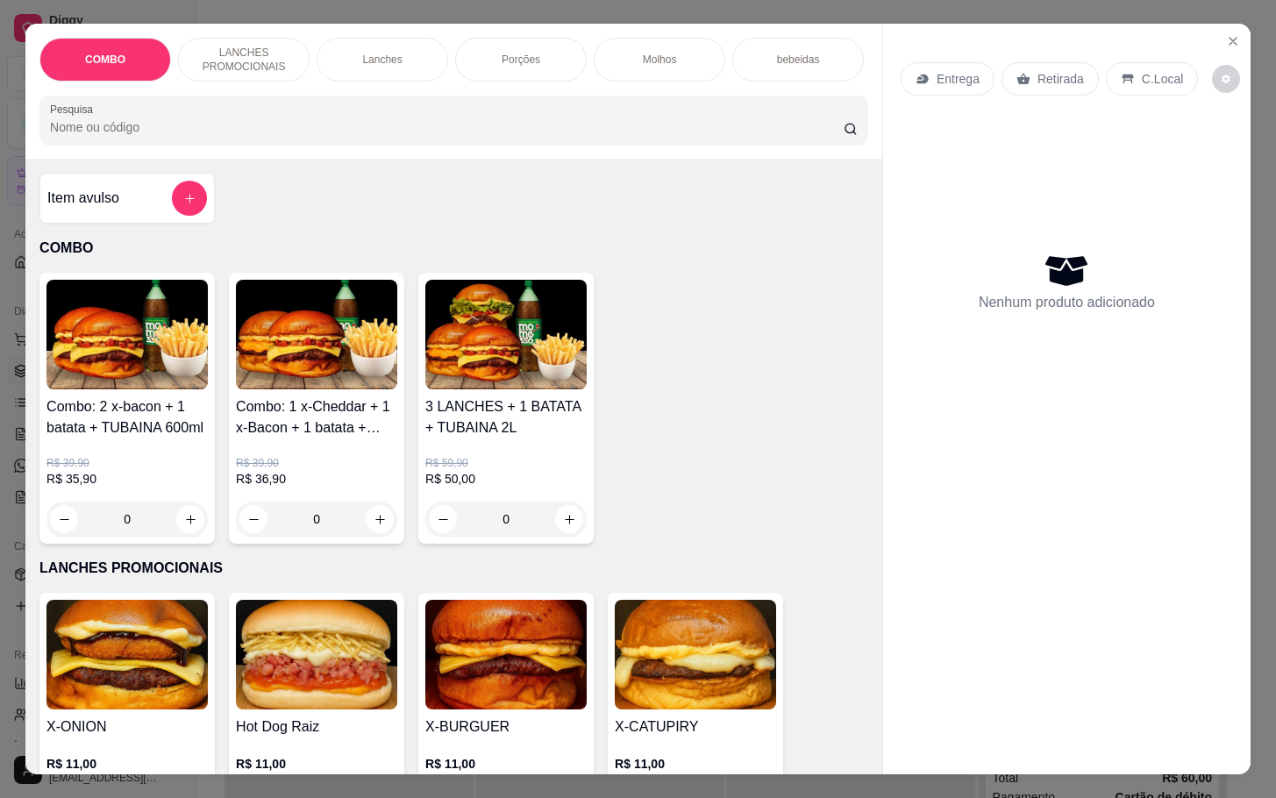
scroll to position [526, 0]
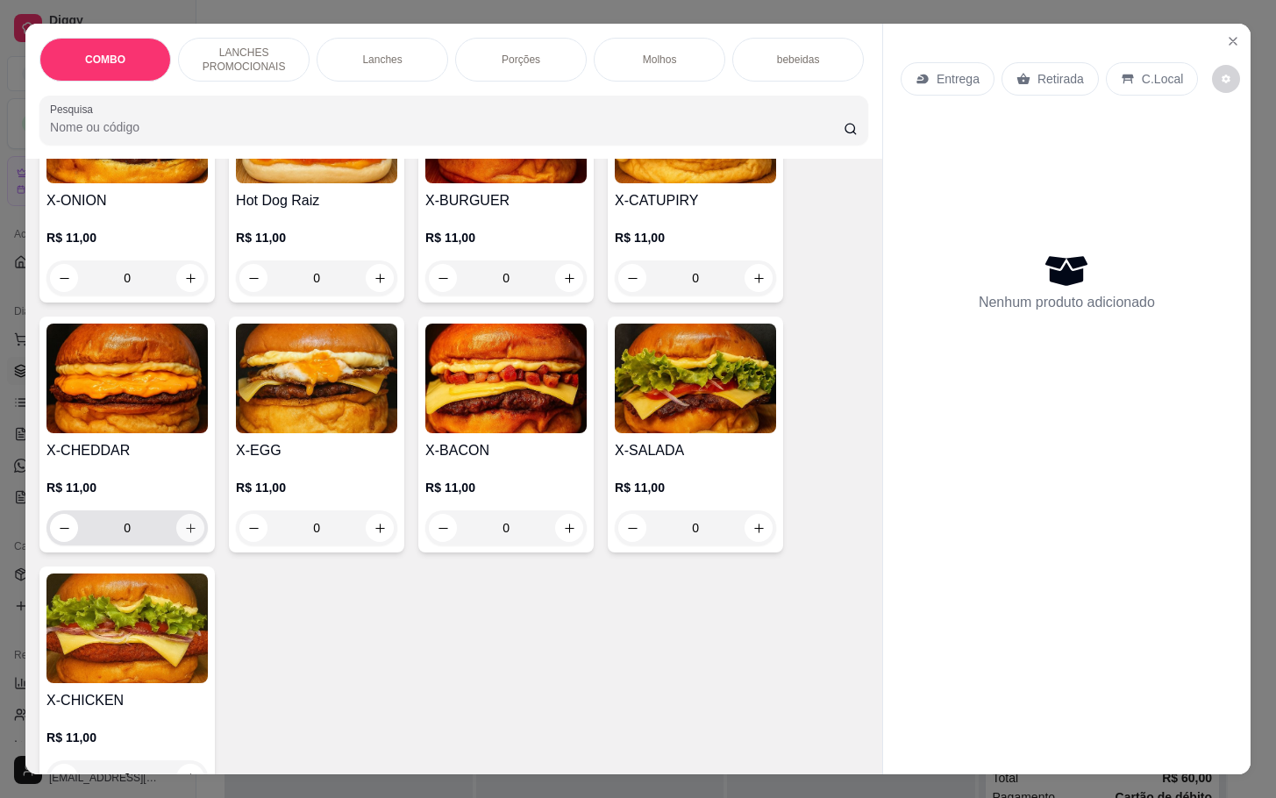
click at [184, 535] on icon "increase-product-quantity" at bounding box center [190, 528] width 13 height 13
type input "1"
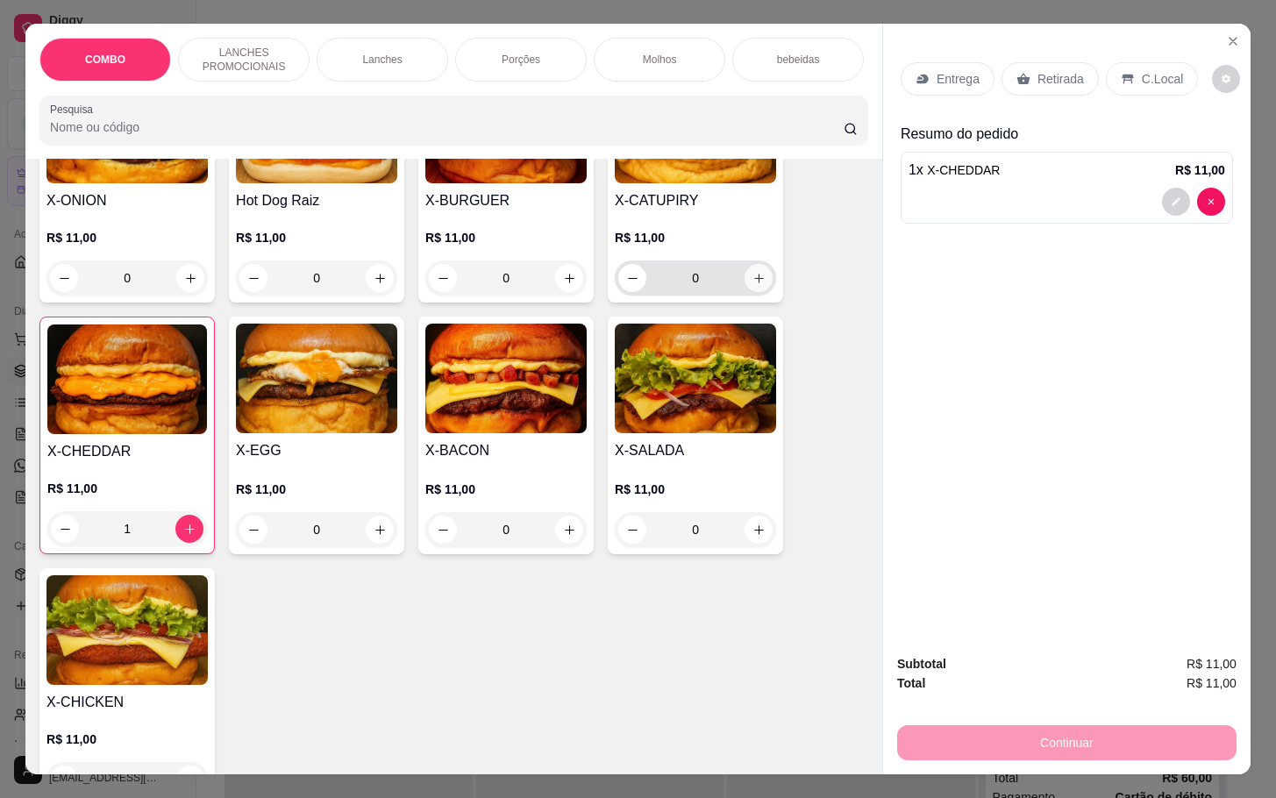
click at [758, 289] on button "increase-product-quantity" at bounding box center [759, 278] width 28 height 28
type input "1"
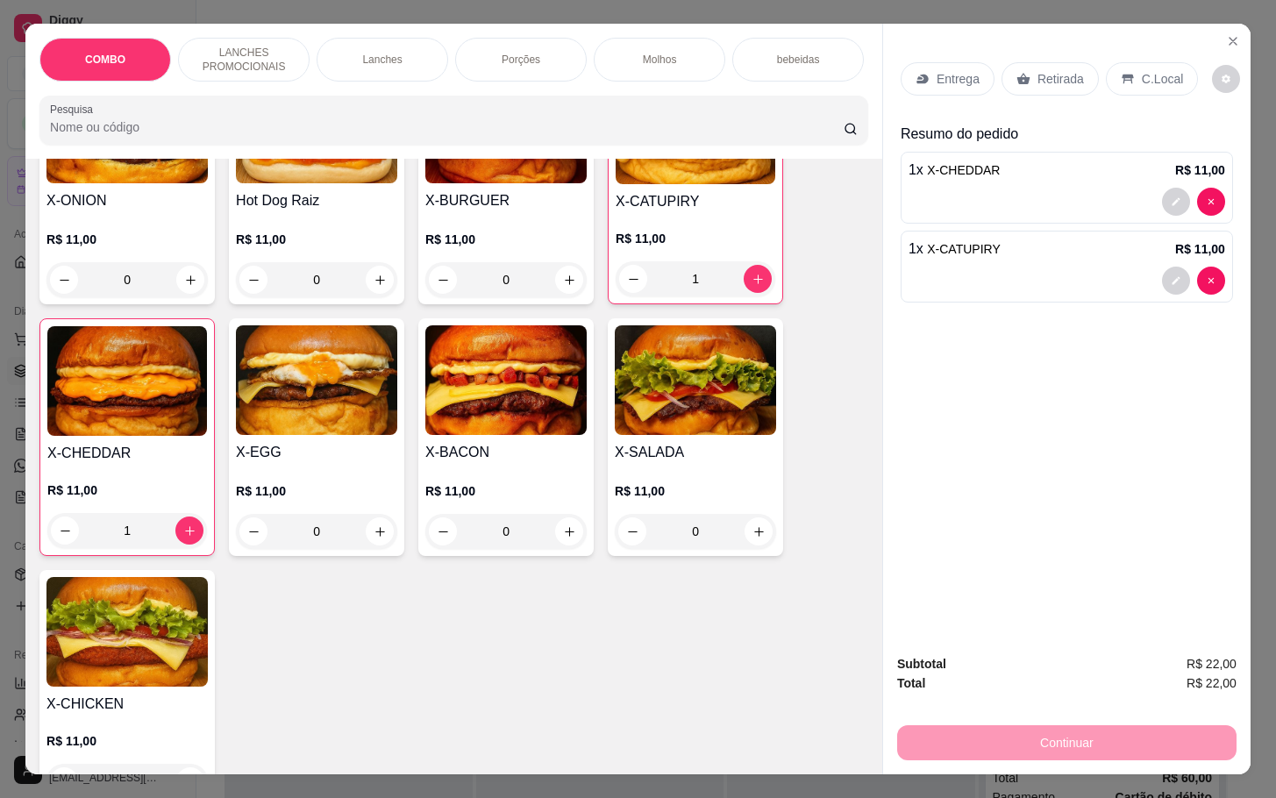
click at [937, 74] on p "Entrega" at bounding box center [958, 79] width 43 height 18
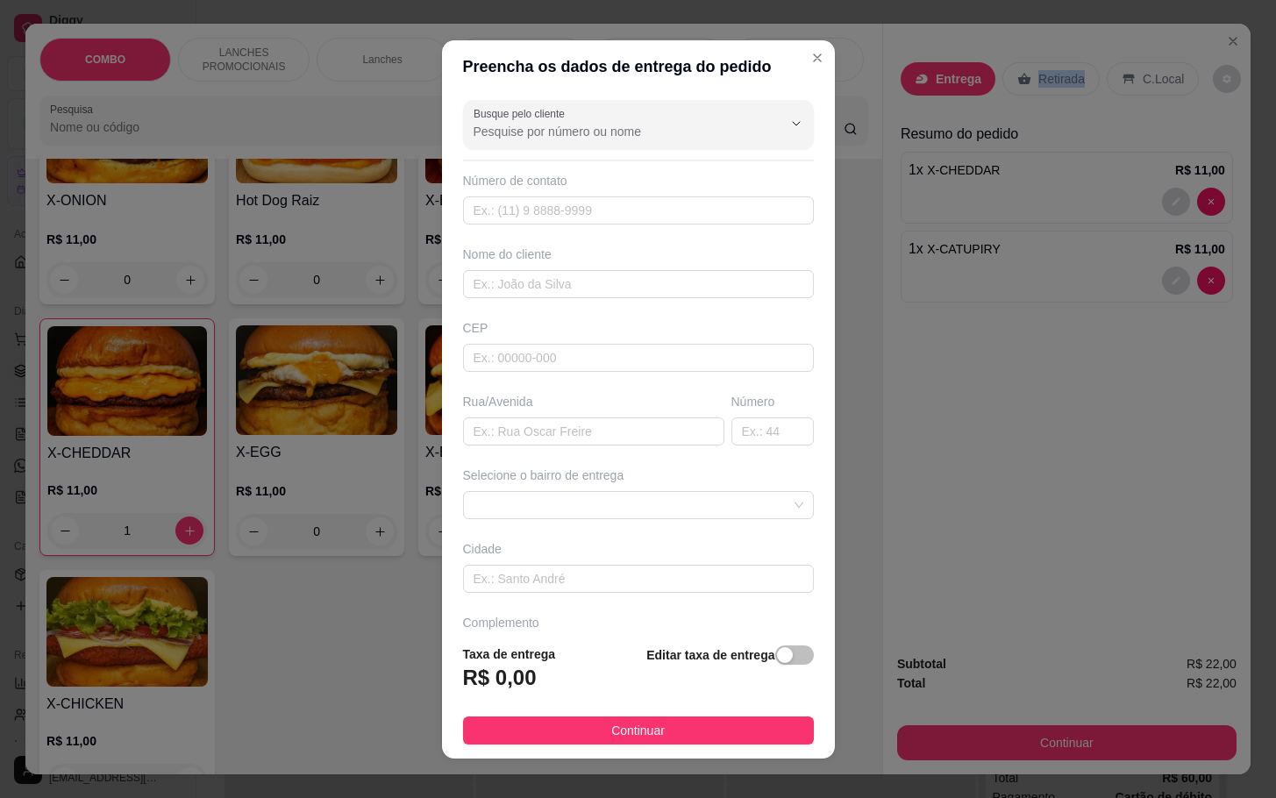
click at [1038, 80] on div "Retirada" at bounding box center [1050, 78] width 97 height 33
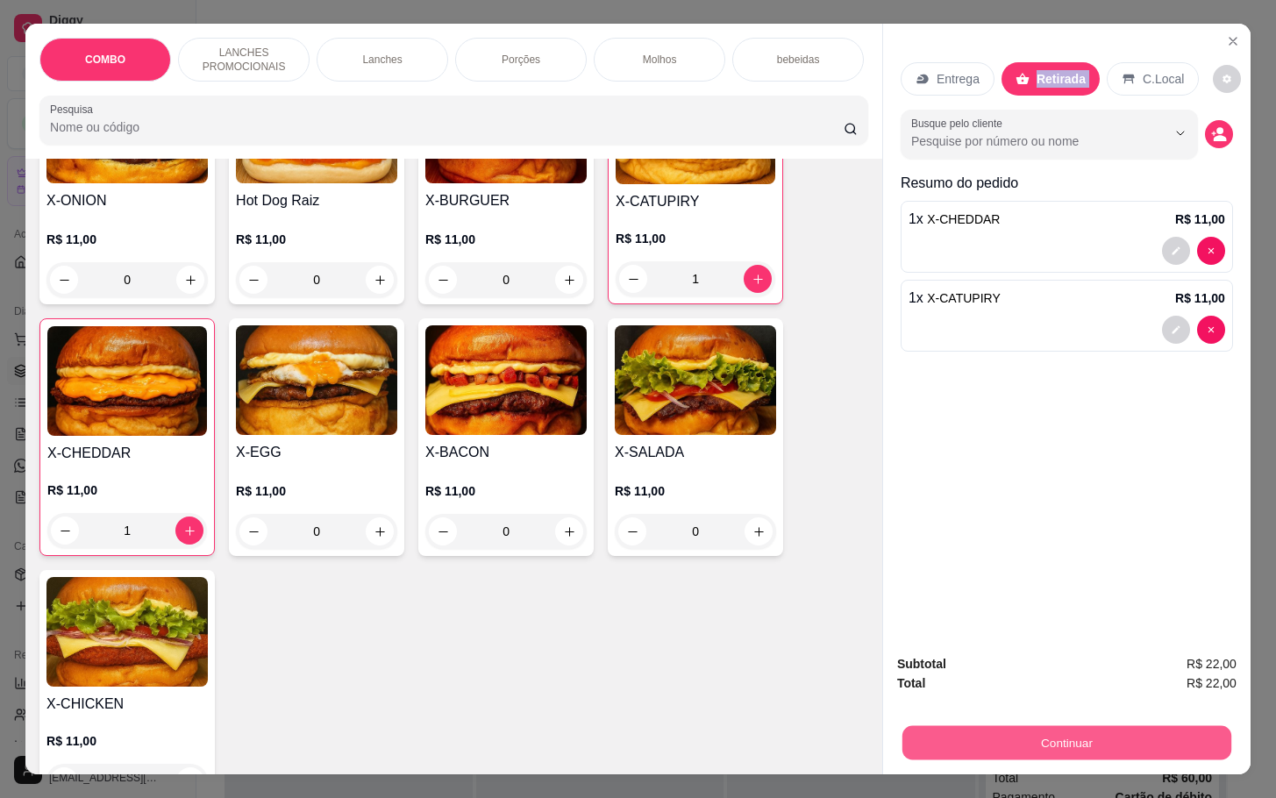
click at [1019, 743] on button "Continuar" at bounding box center [1066, 742] width 329 height 34
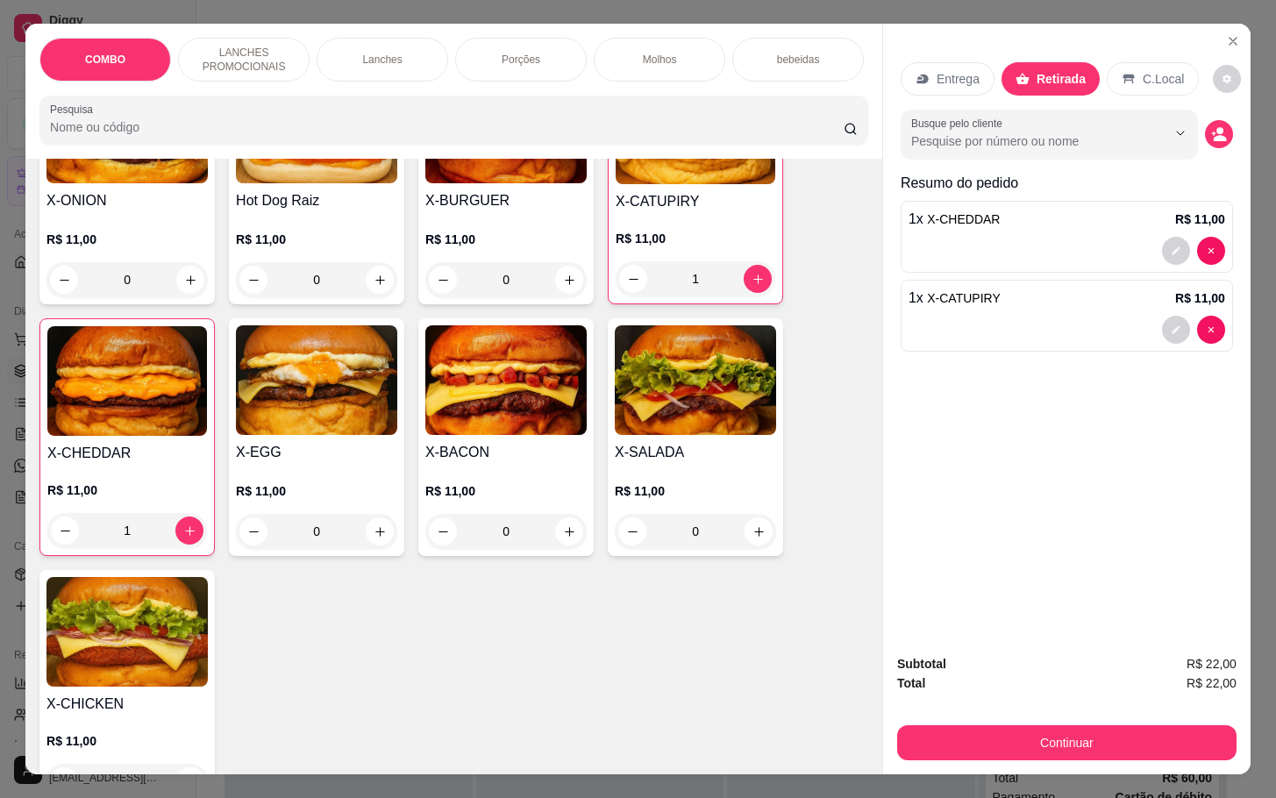
click at [738, 401] on div at bounding box center [757, 399] width 39 height 39
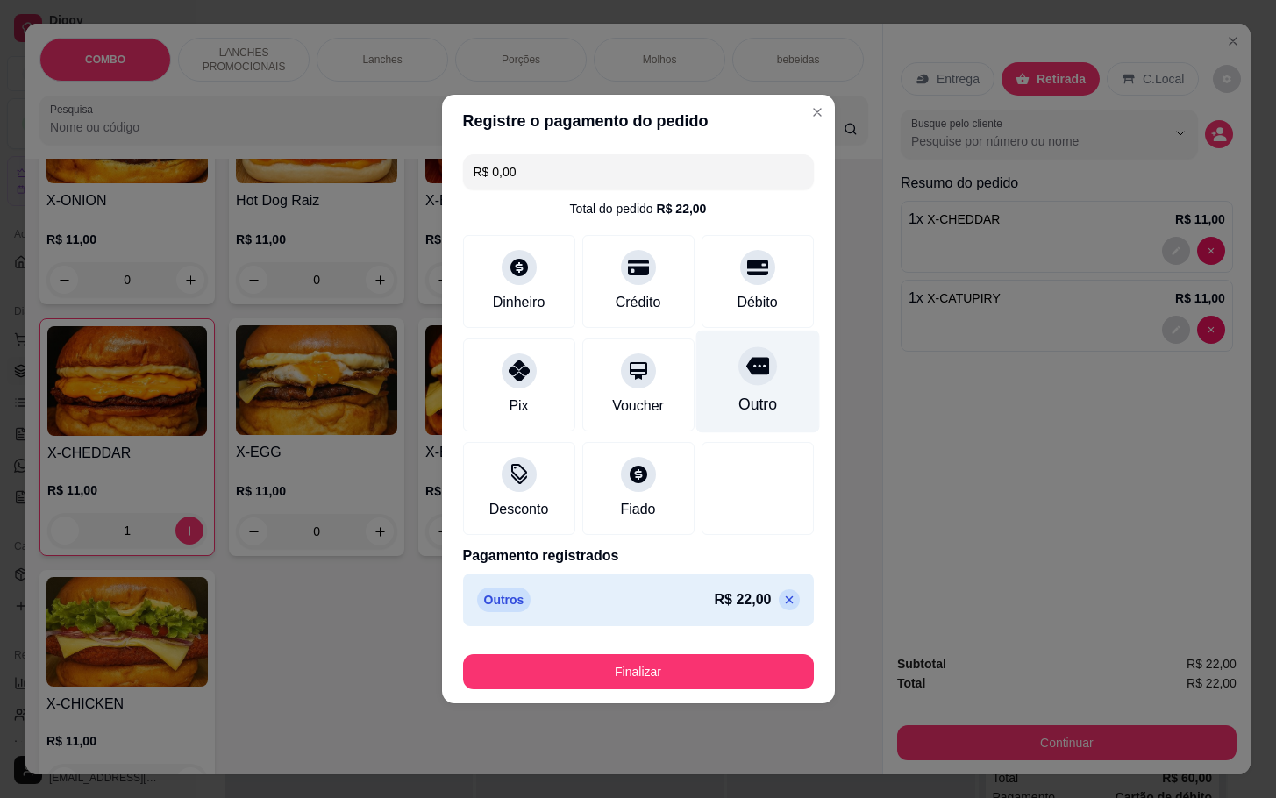
type input "R$ 0,00"
click at [706, 653] on div "Finalizar" at bounding box center [638, 668] width 351 height 42
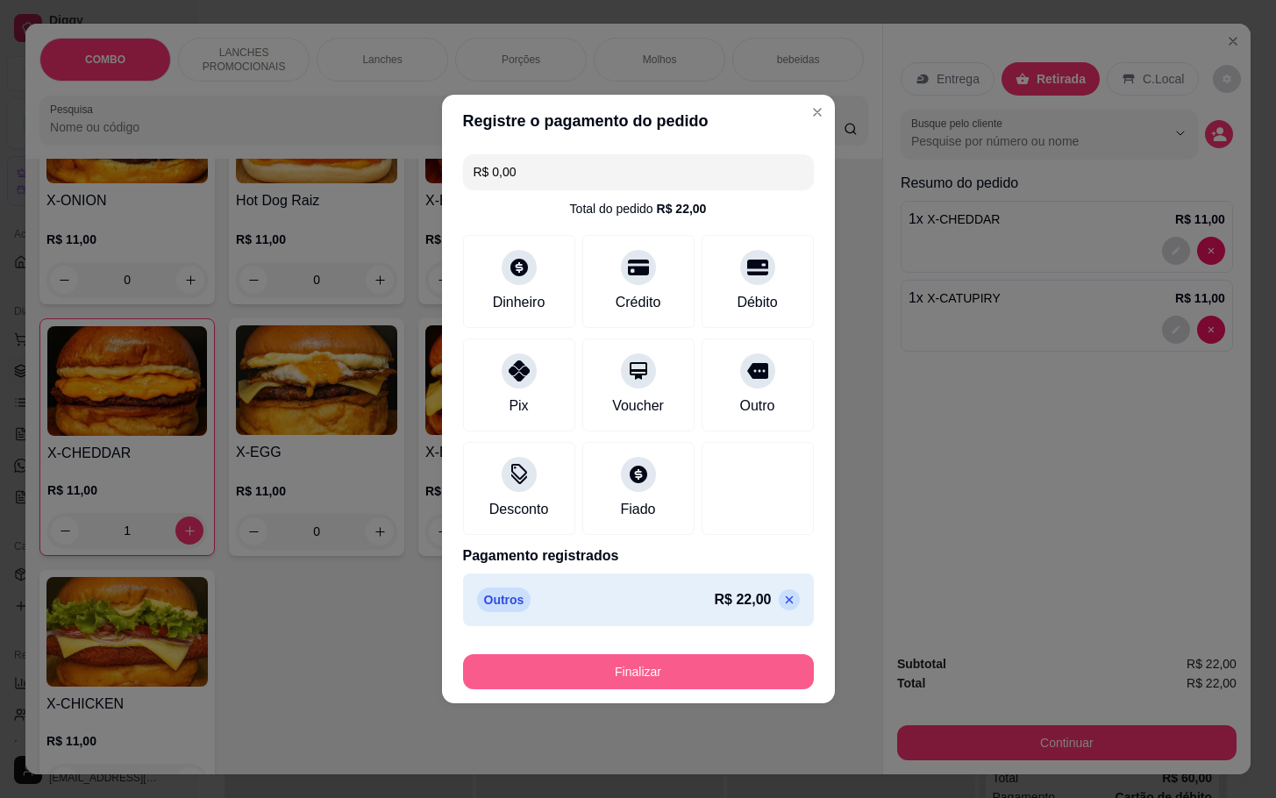
click at [706, 688] on button "Finalizar" at bounding box center [638, 671] width 351 height 35
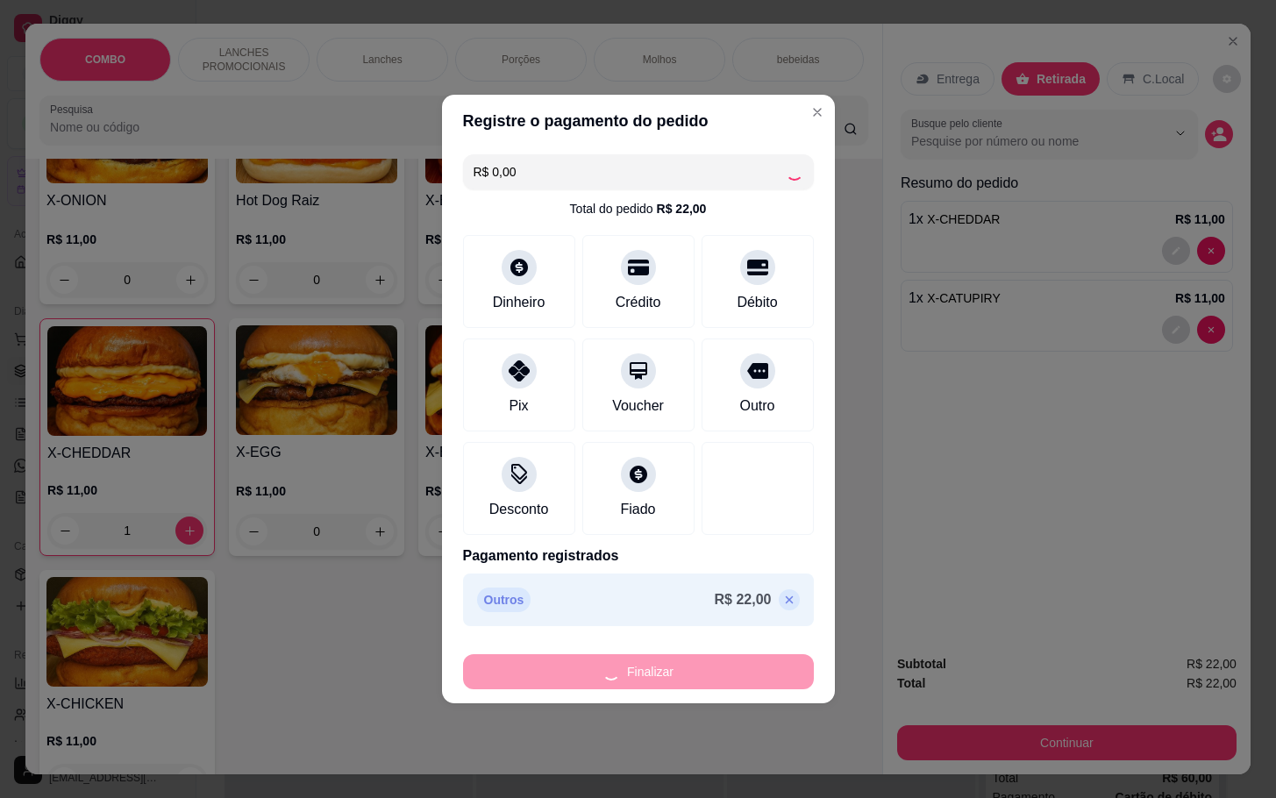
type input "0"
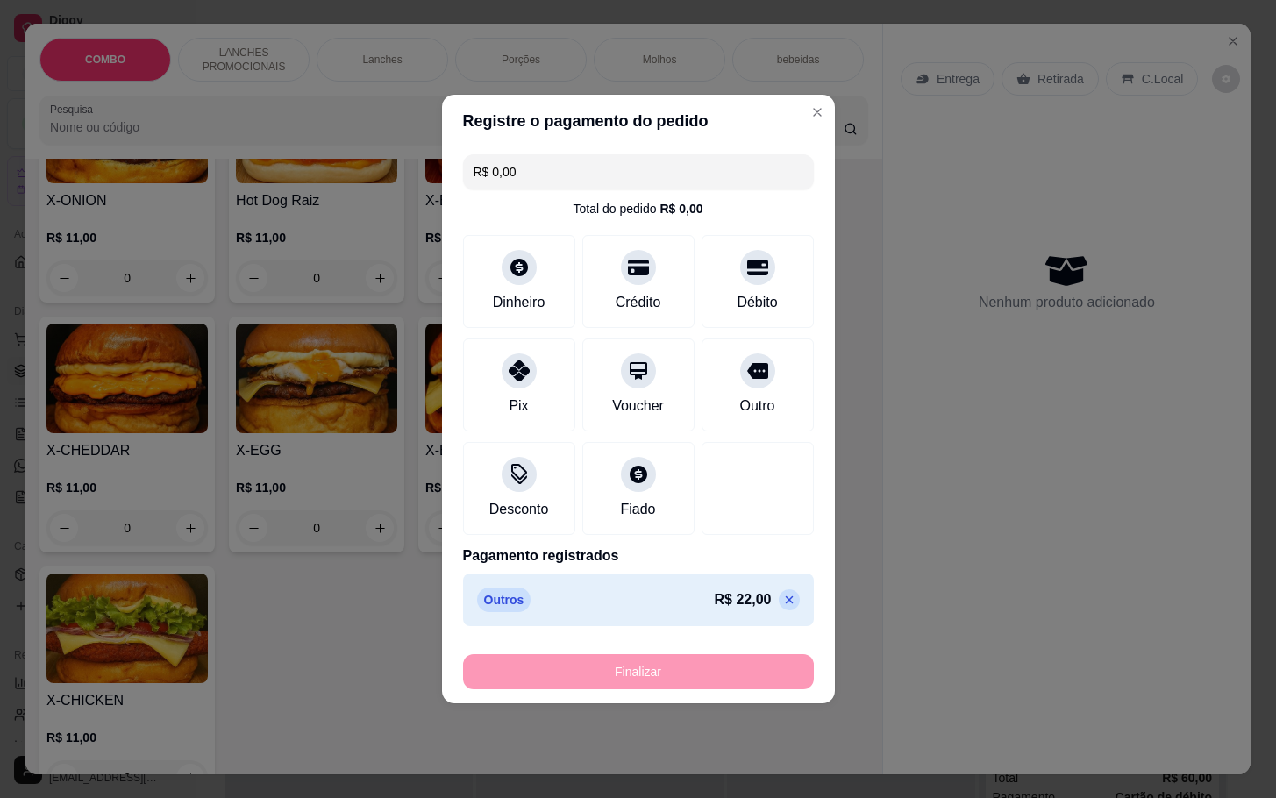
type input "-R$ 22,00"
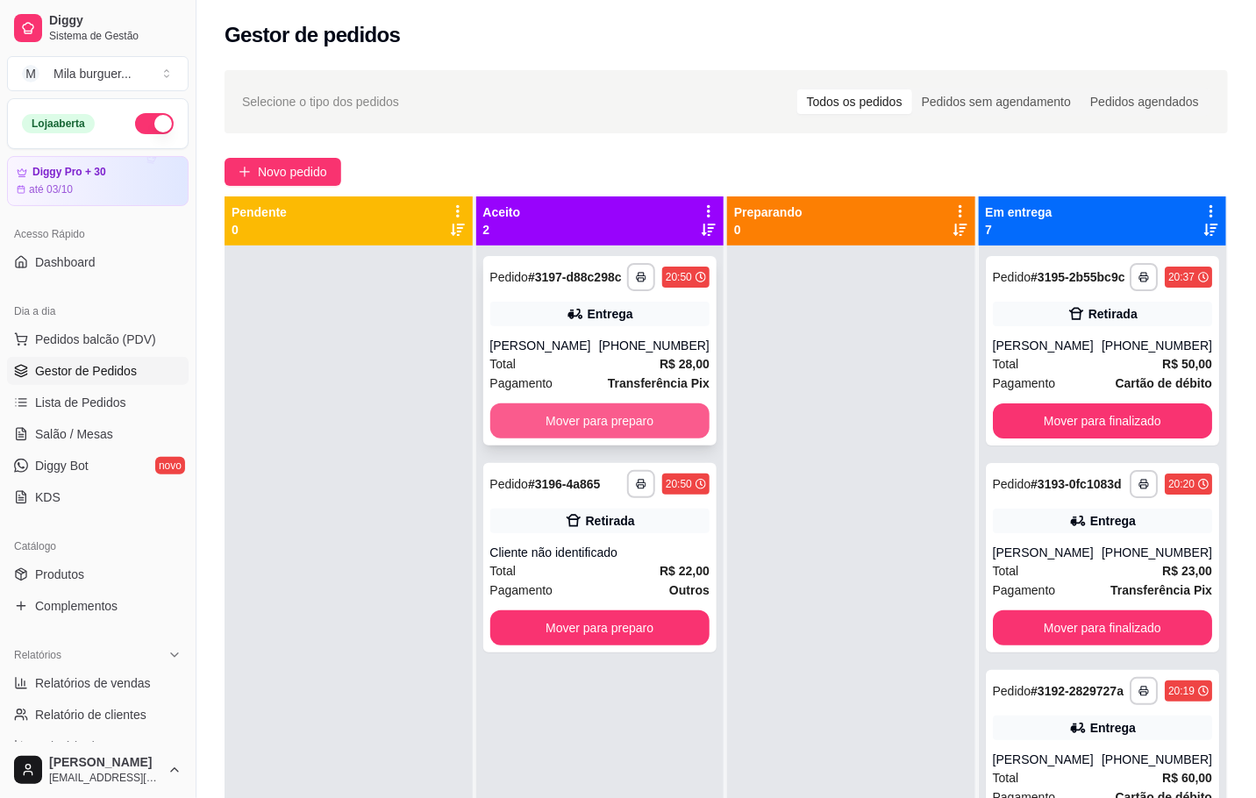
click at [540, 408] on button "Mover para preparo" at bounding box center [600, 420] width 220 height 35
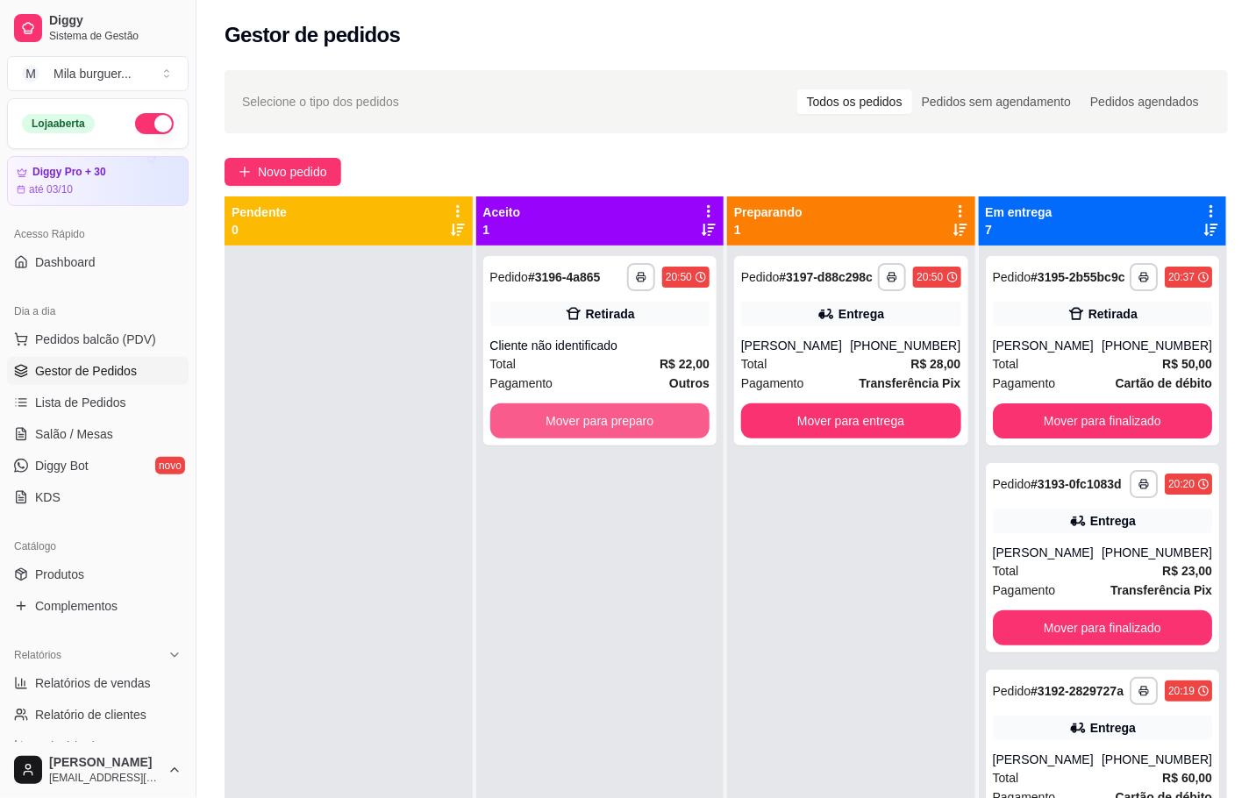
click at [540, 408] on button "Mover para preparo" at bounding box center [600, 420] width 220 height 35
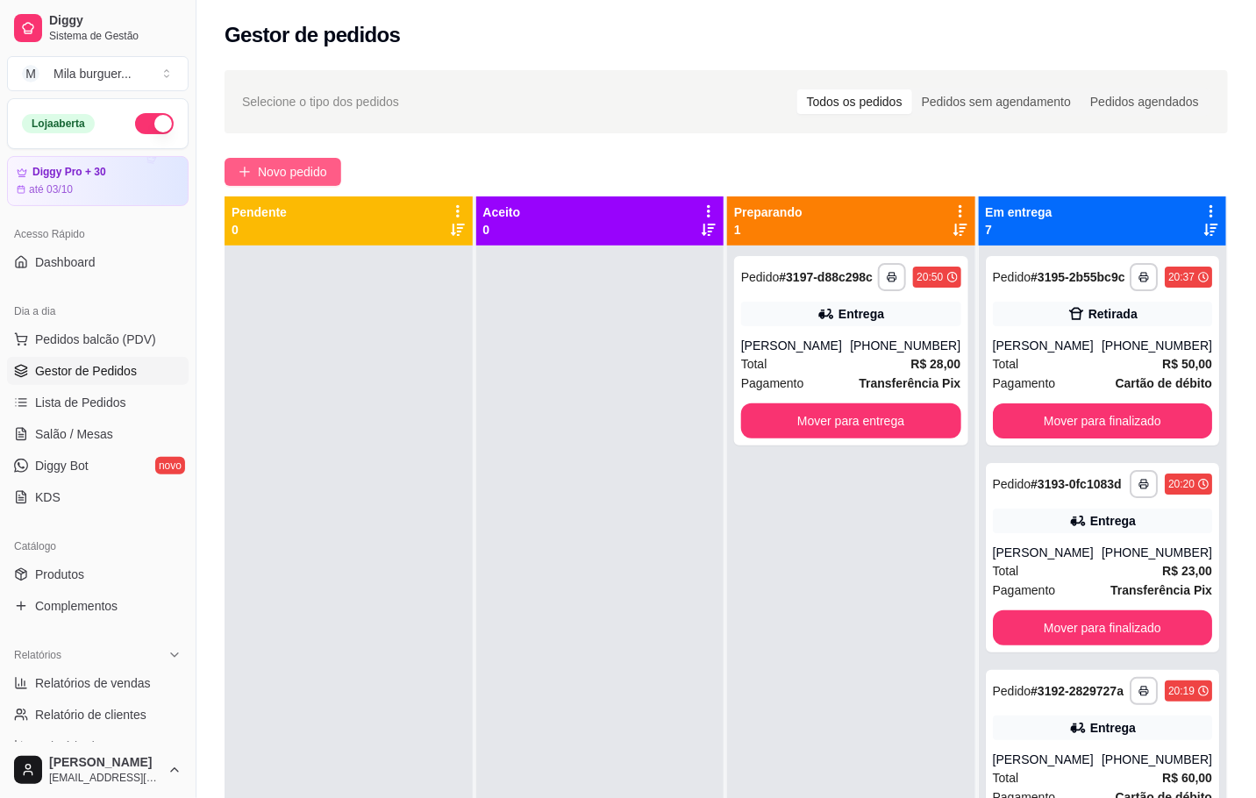
click at [326, 164] on span "Novo pedido" at bounding box center [292, 171] width 69 height 19
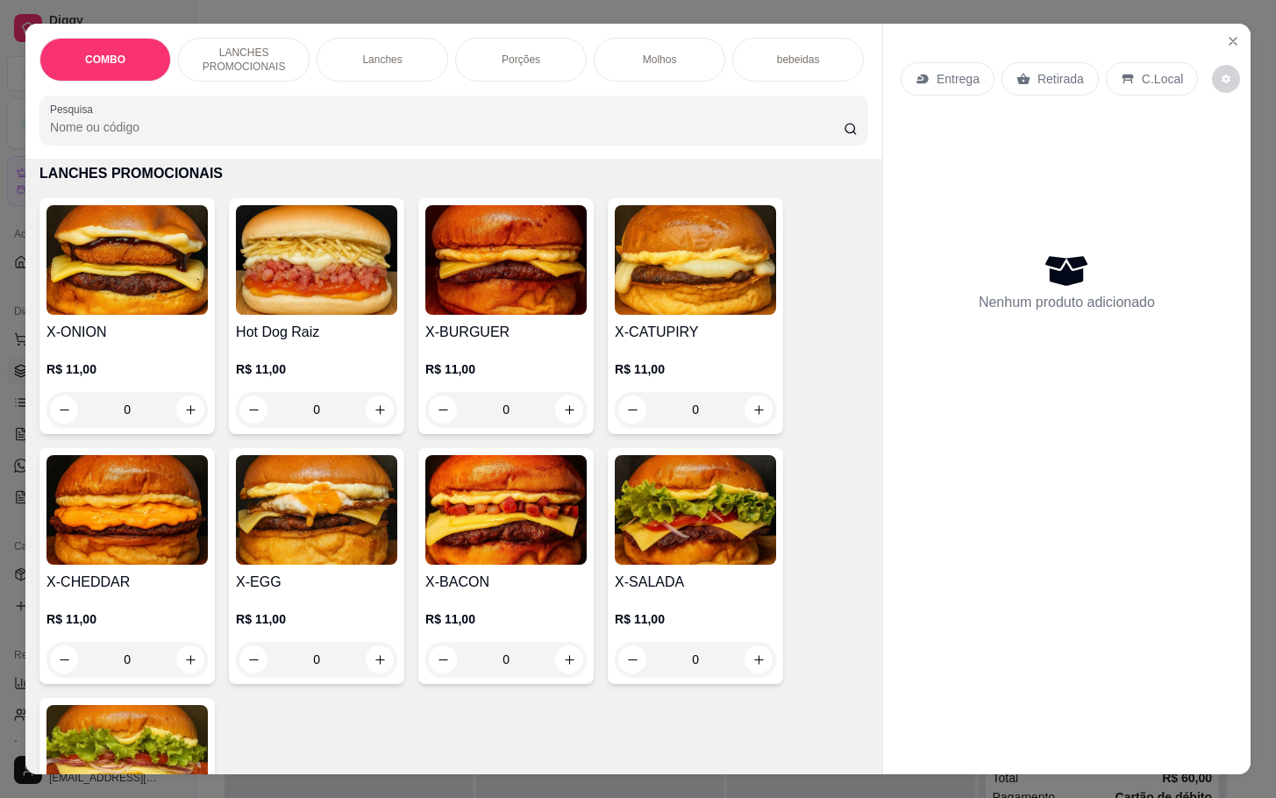
scroll to position [526, 0]
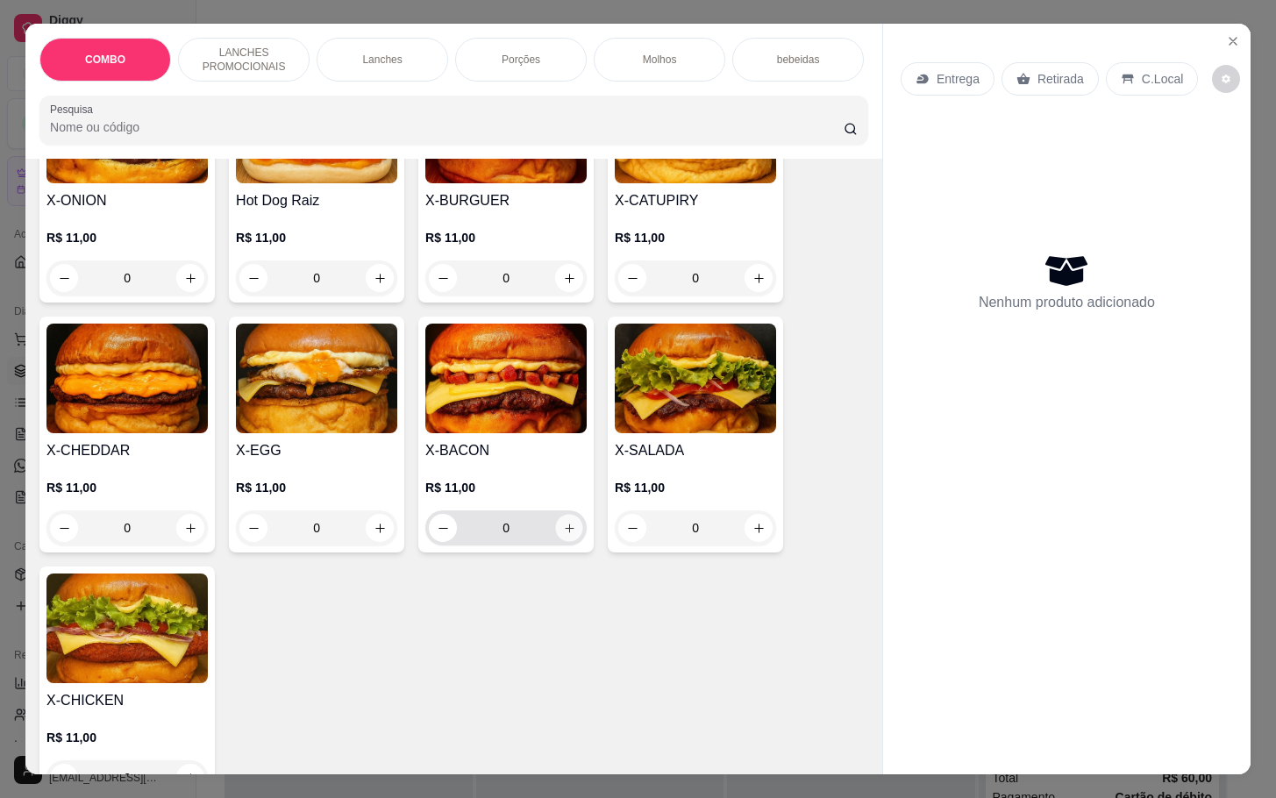
click at [564, 535] on icon "increase-product-quantity" at bounding box center [569, 528] width 13 height 13
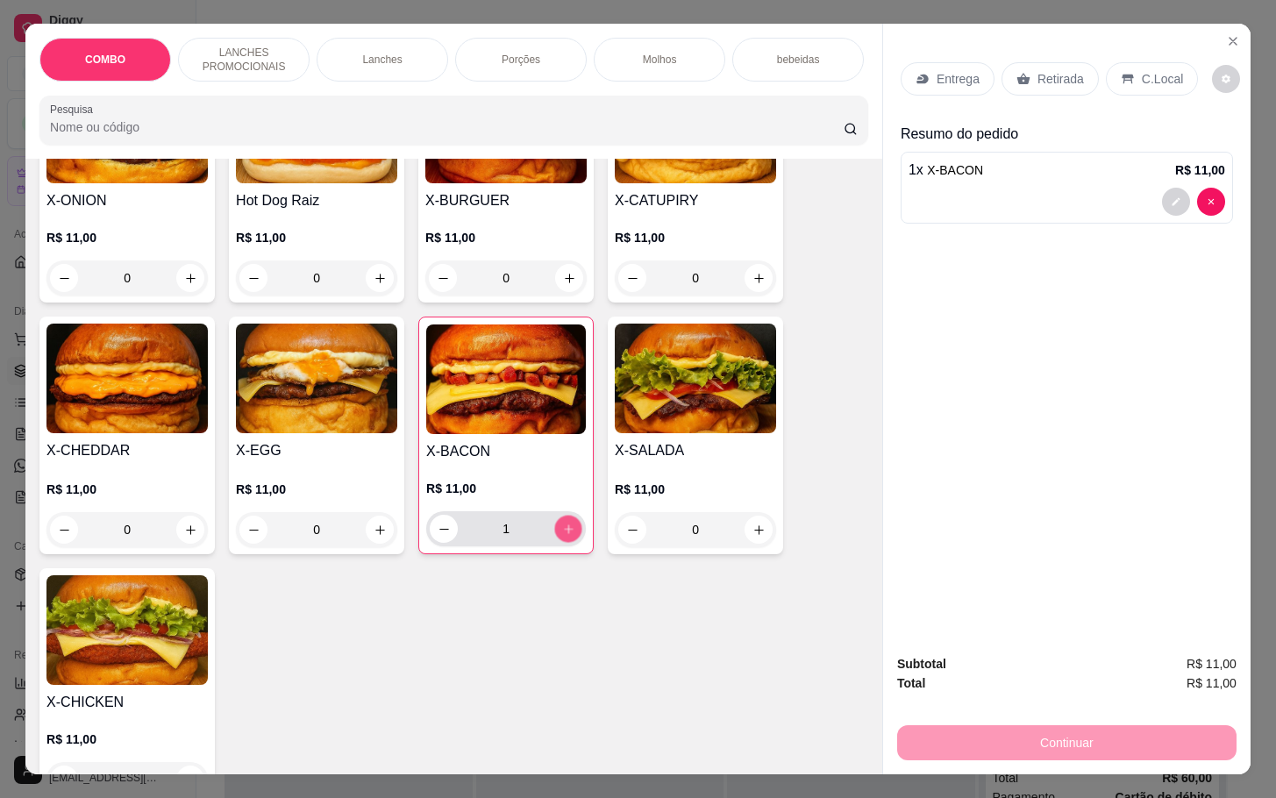
click at [564, 536] on icon "increase-product-quantity" at bounding box center [568, 529] width 13 height 13
type input "3"
click at [1047, 70] on p "Retirada" at bounding box center [1061, 79] width 46 height 18
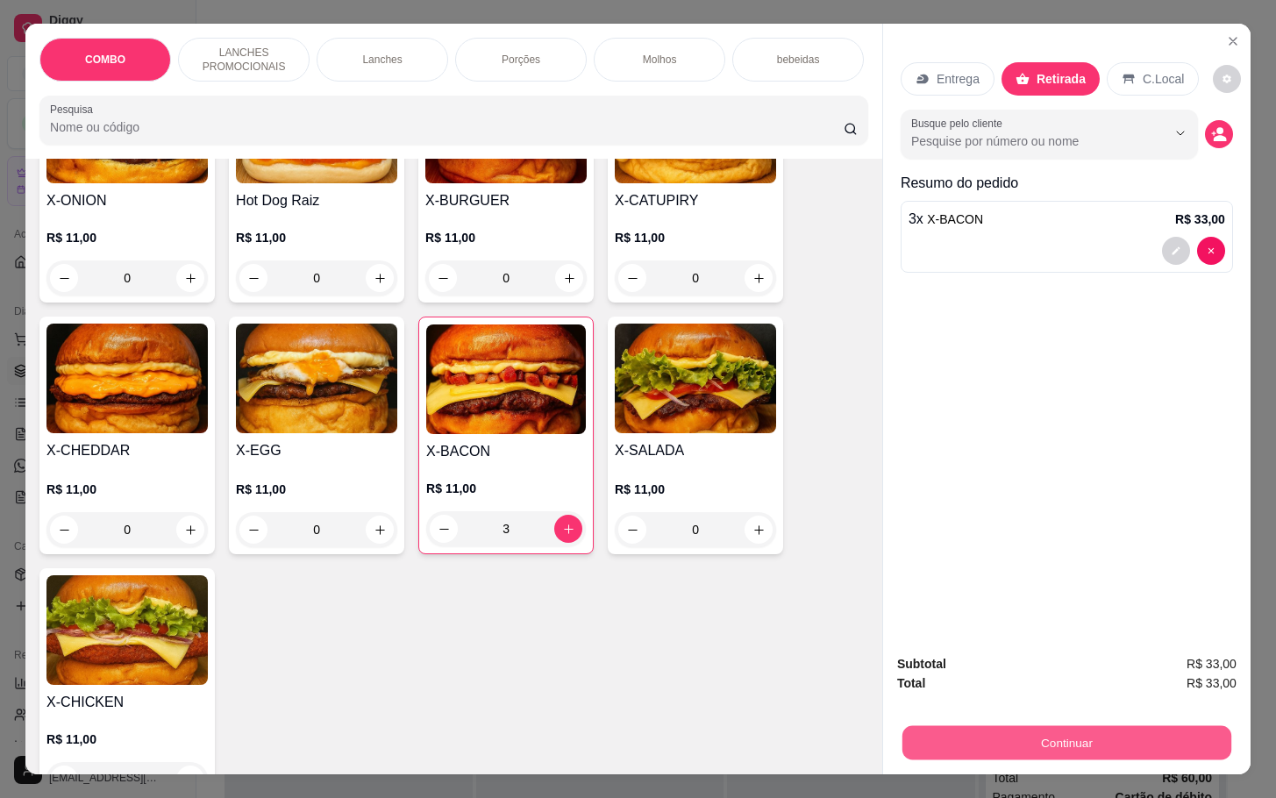
click at [1018, 738] on button "Continuar" at bounding box center [1066, 742] width 329 height 34
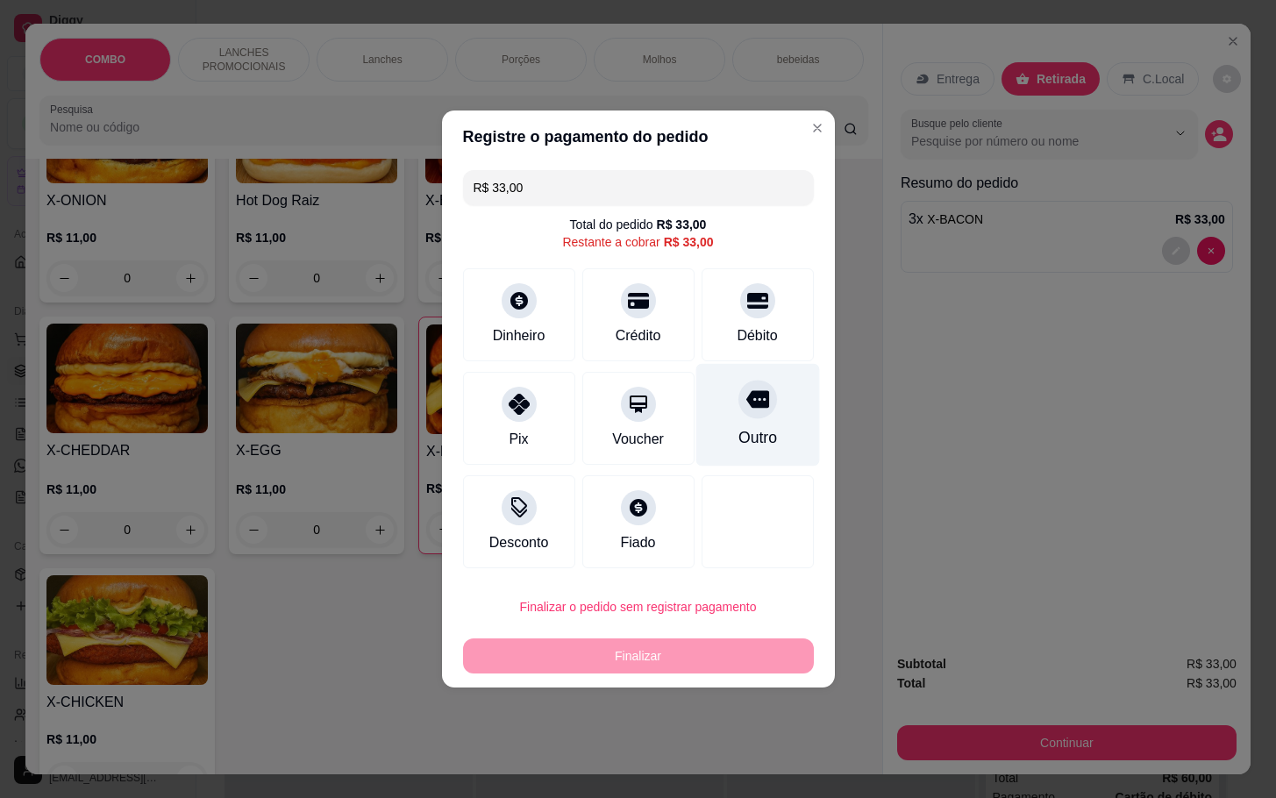
click at [758, 395] on div at bounding box center [757, 399] width 39 height 39
type input "R$ 0,00"
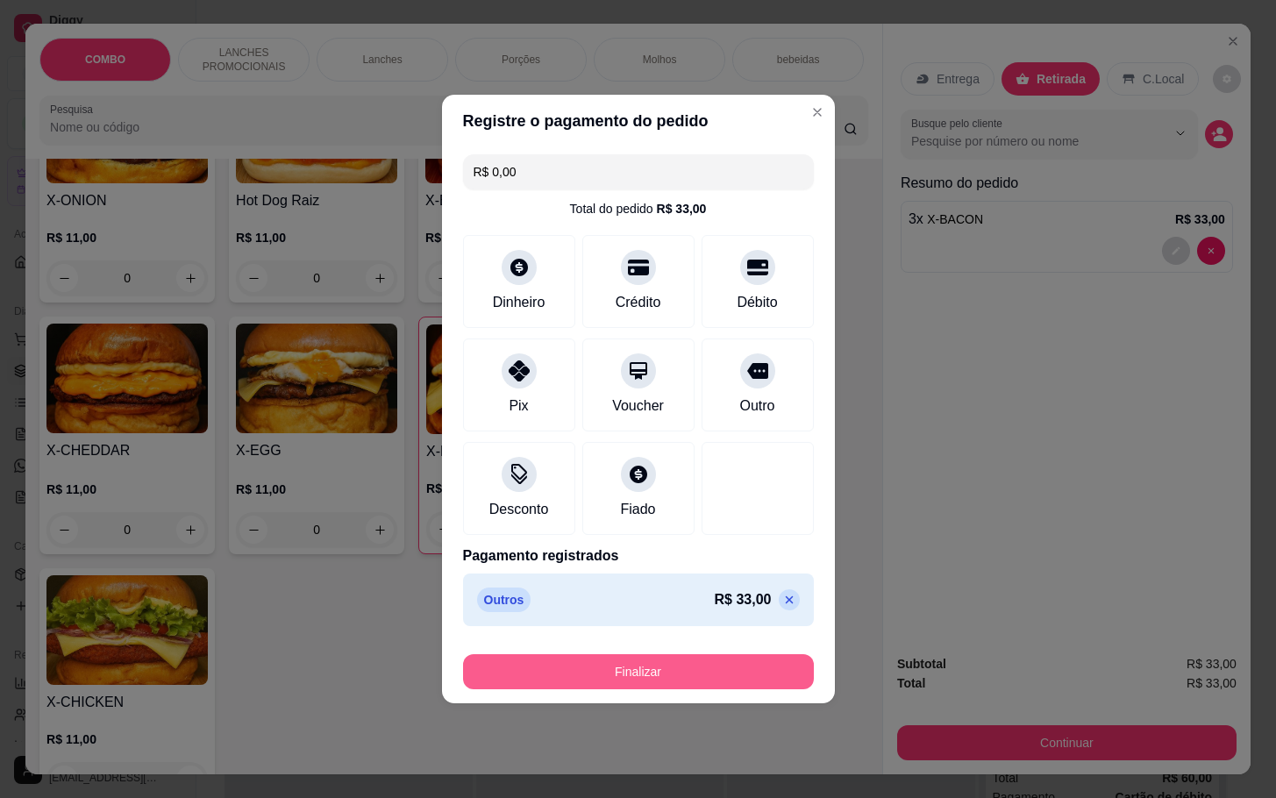
click at [601, 682] on button "Finalizar" at bounding box center [638, 671] width 351 height 35
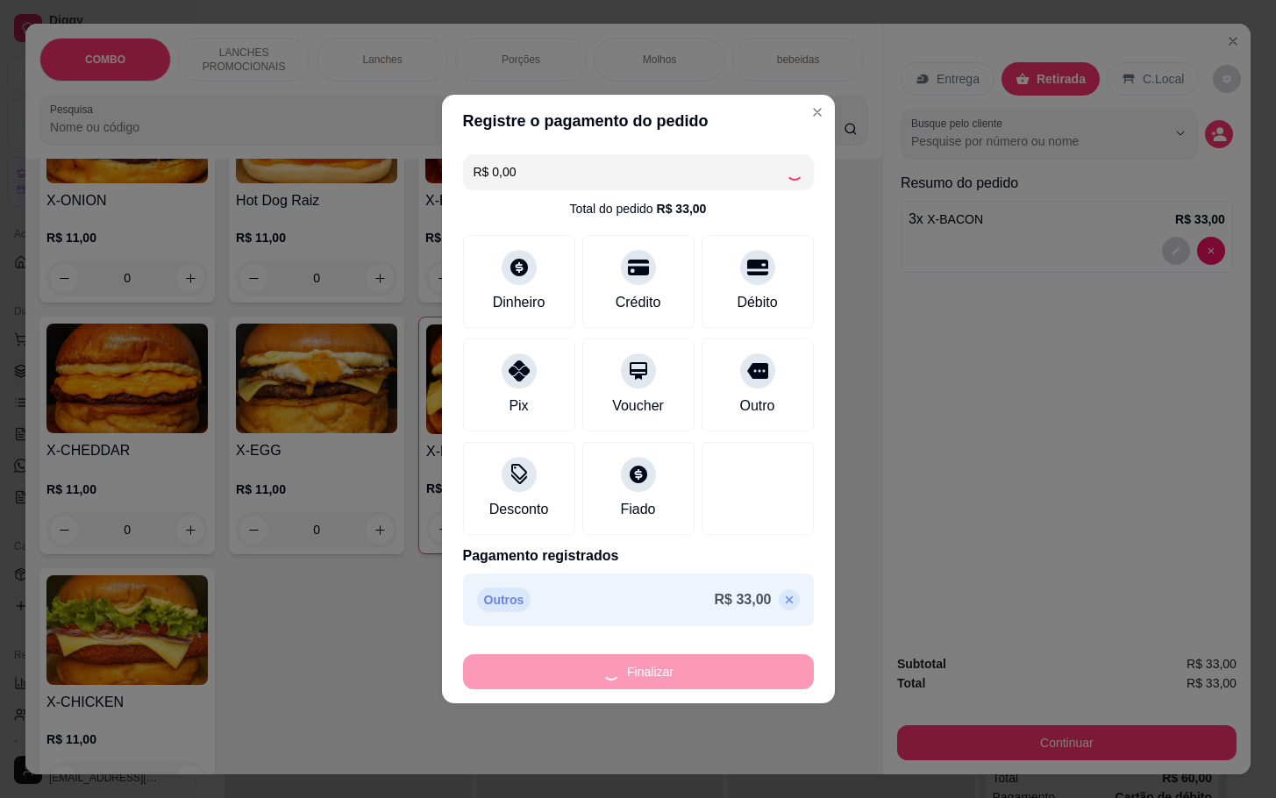
type input "0"
type input "-R$ 33,00"
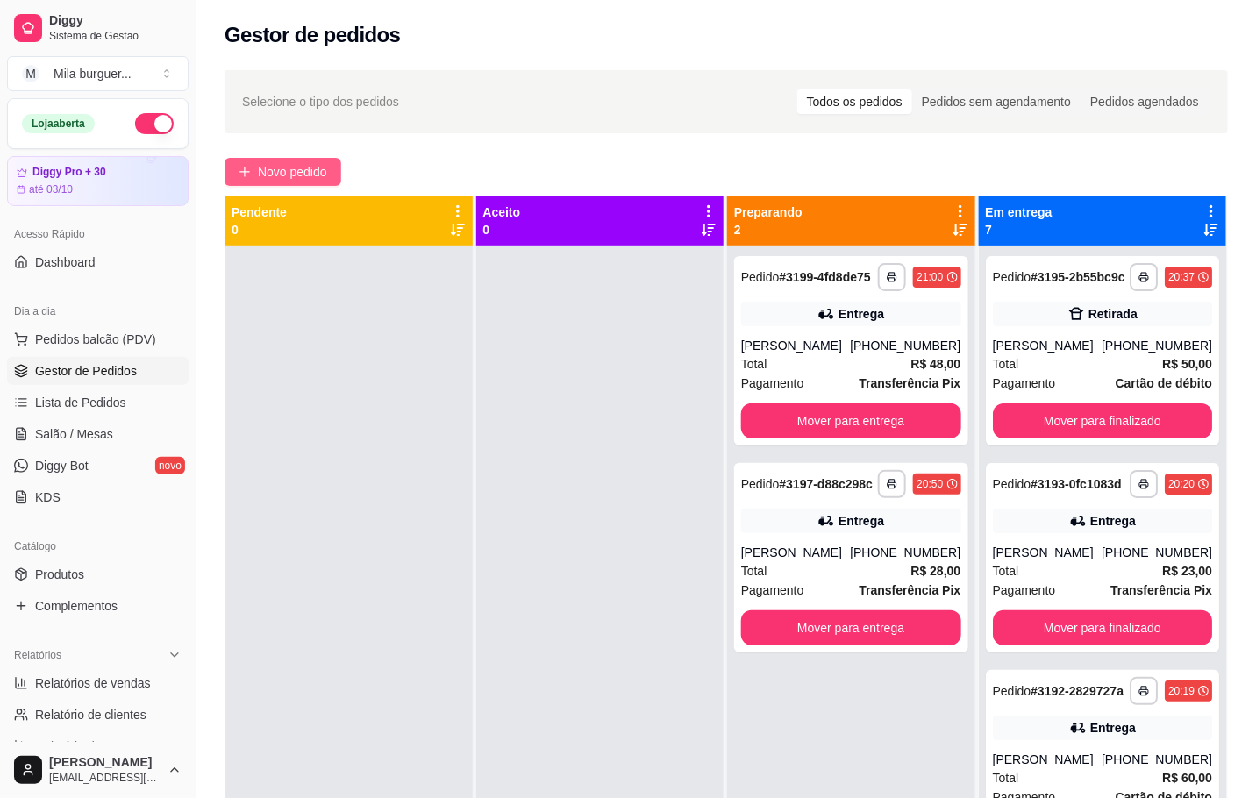
click at [300, 169] on span "Novo pedido" at bounding box center [292, 171] width 69 height 19
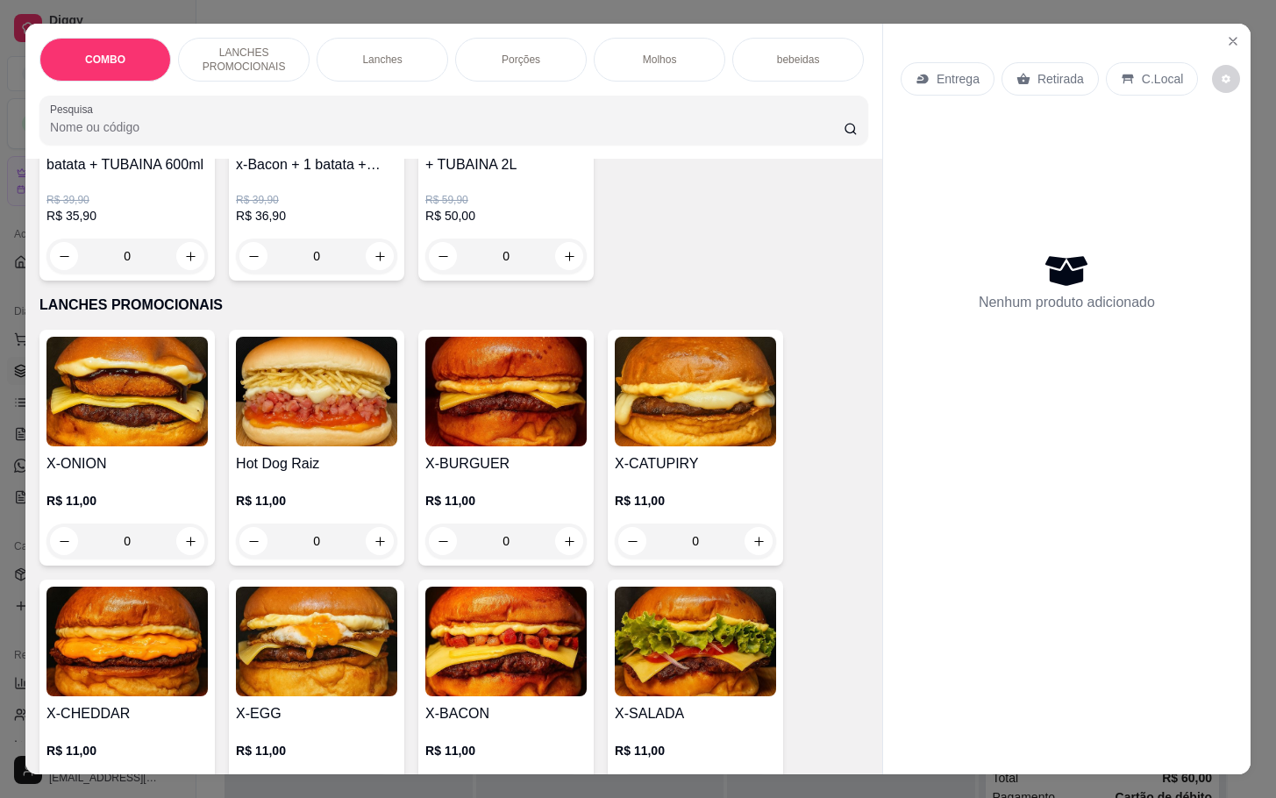
scroll to position [395, 0]
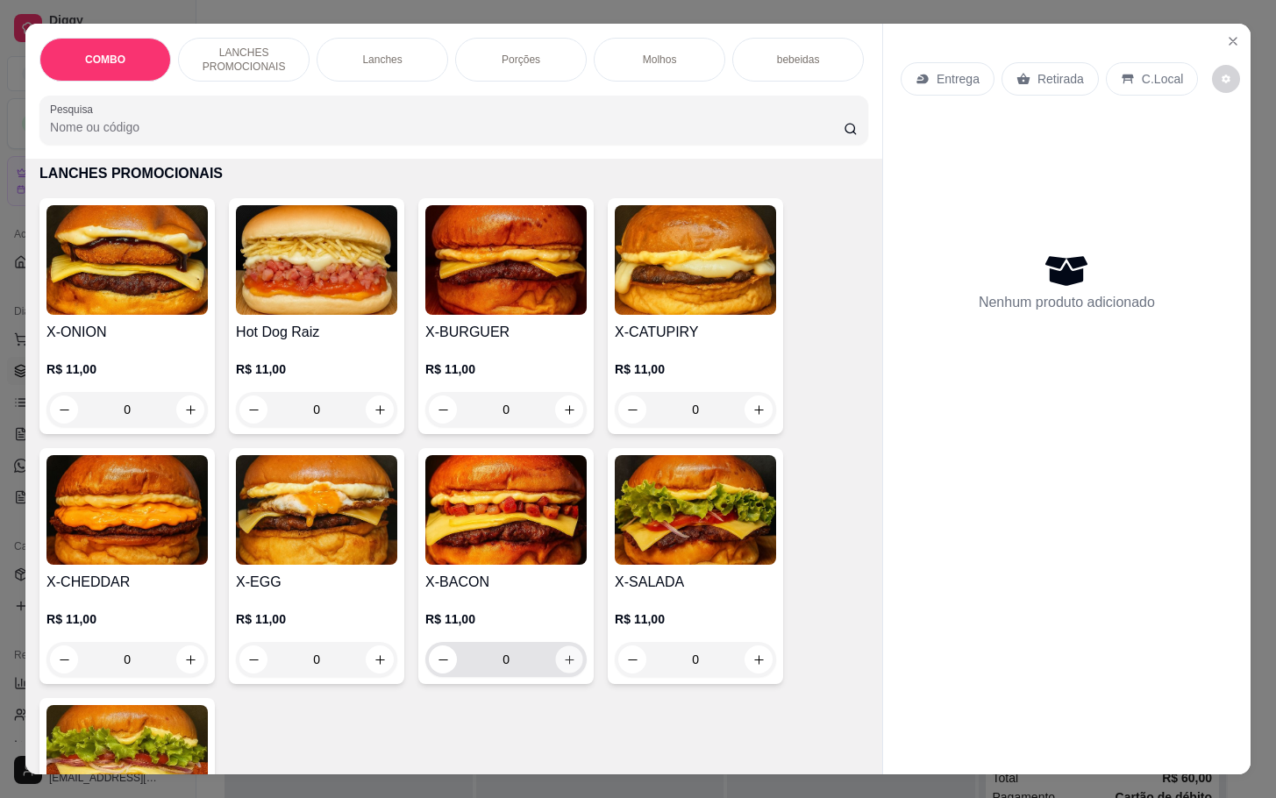
click at [567, 667] on button "increase-product-quantity" at bounding box center [569, 659] width 27 height 27
type input "1"
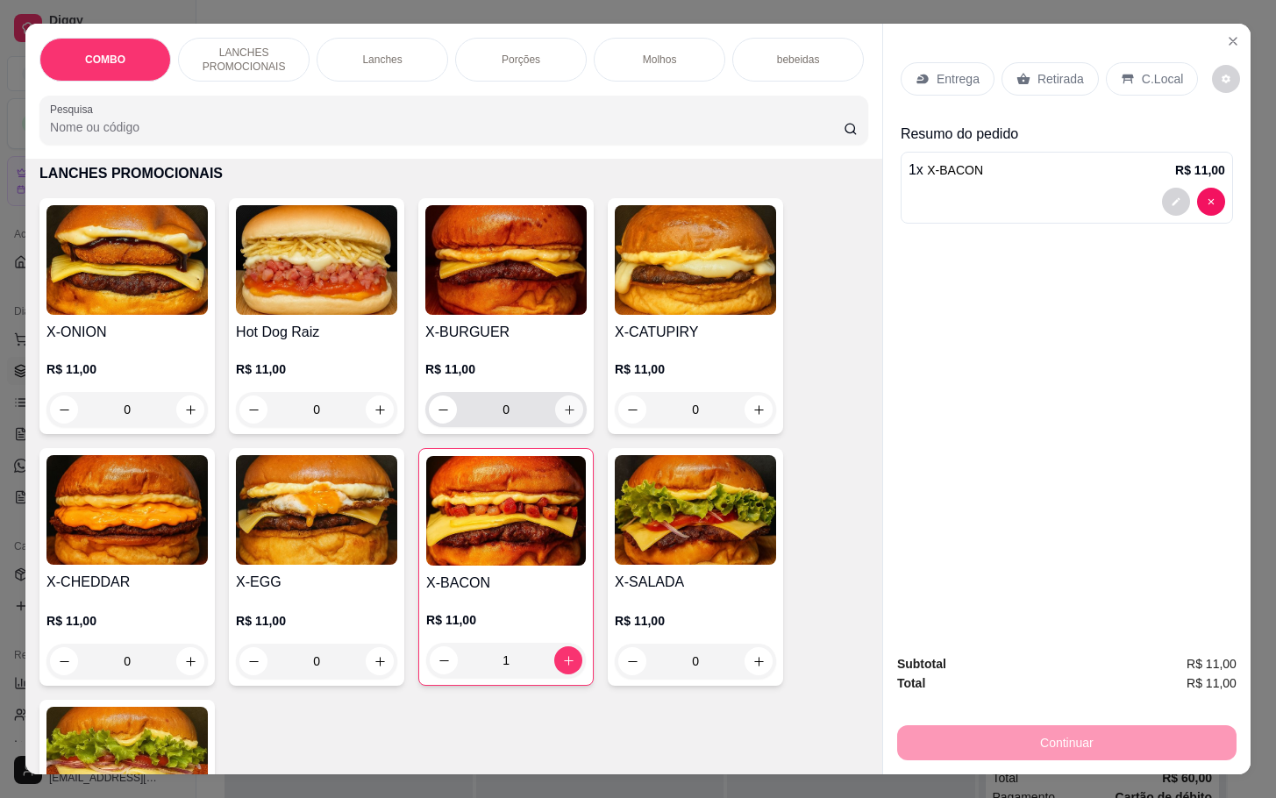
click at [563, 417] on icon "increase-product-quantity" at bounding box center [569, 409] width 13 height 13
type input "1"
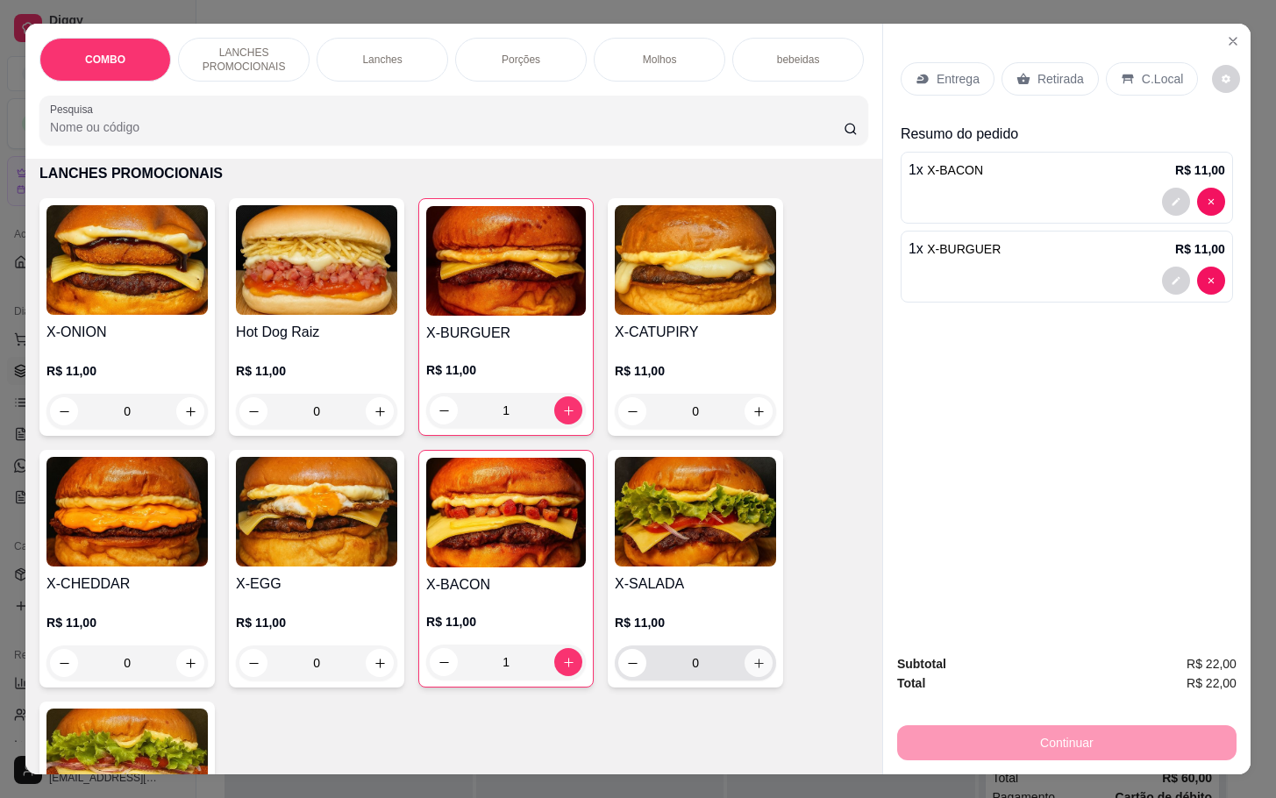
click at [752, 670] on icon "increase-product-quantity" at bounding box center [758, 663] width 13 height 13
type input "1"
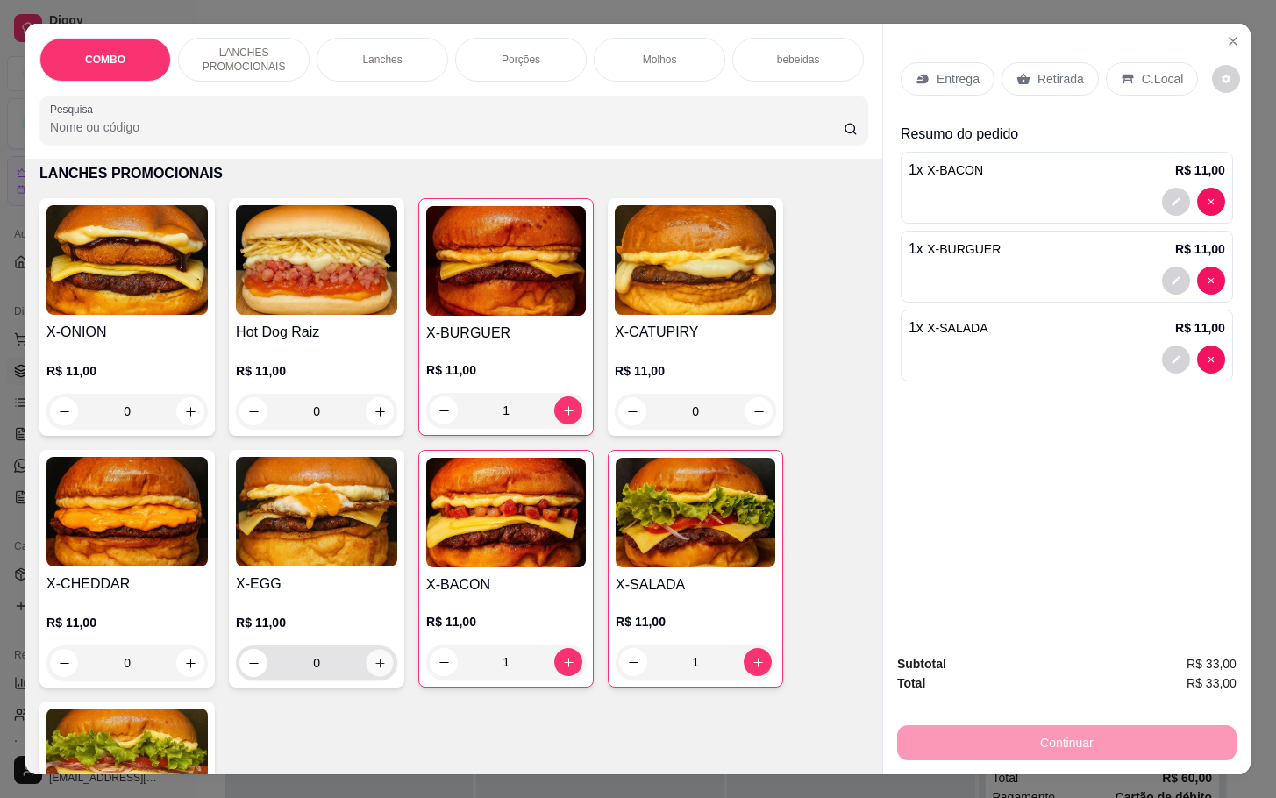
click at [374, 670] on icon "increase-product-quantity" at bounding box center [380, 663] width 13 height 13
type input "1"
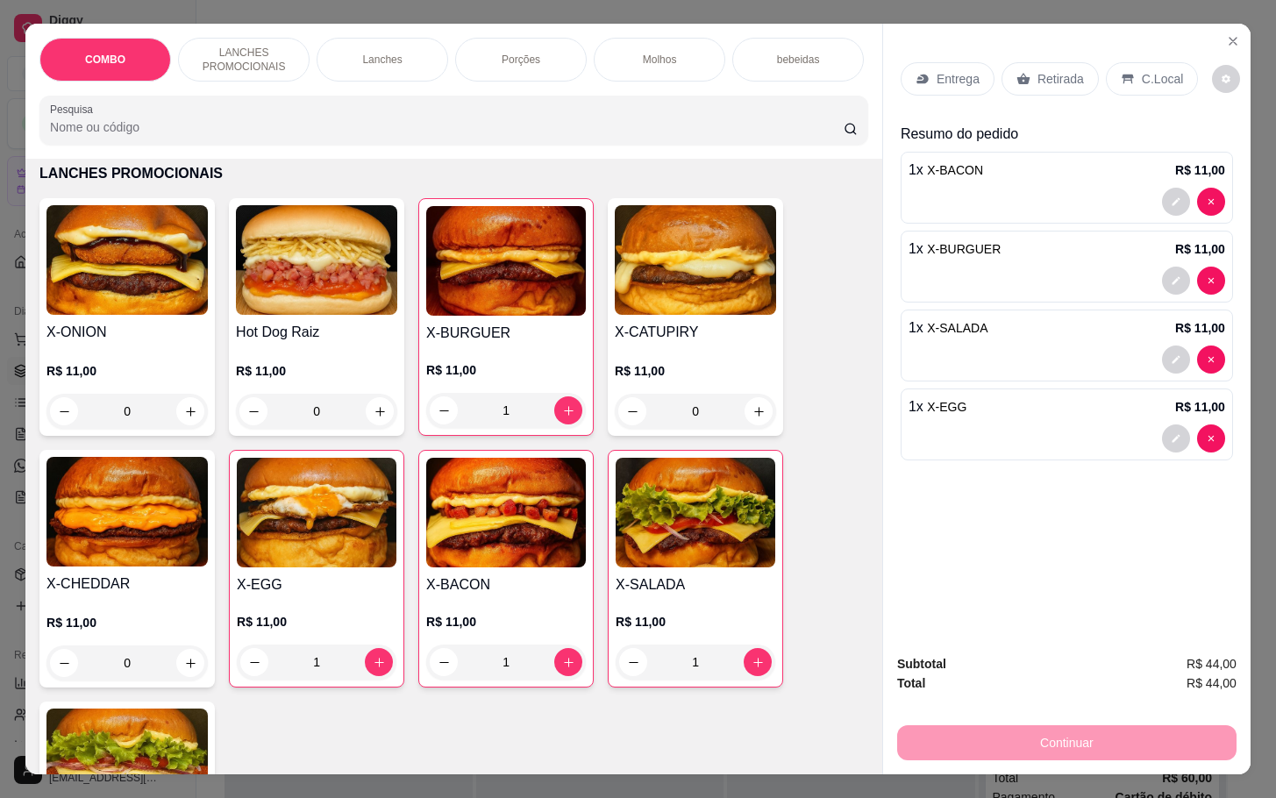
click at [1024, 62] on div "Retirada" at bounding box center [1050, 78] width 97 height 33
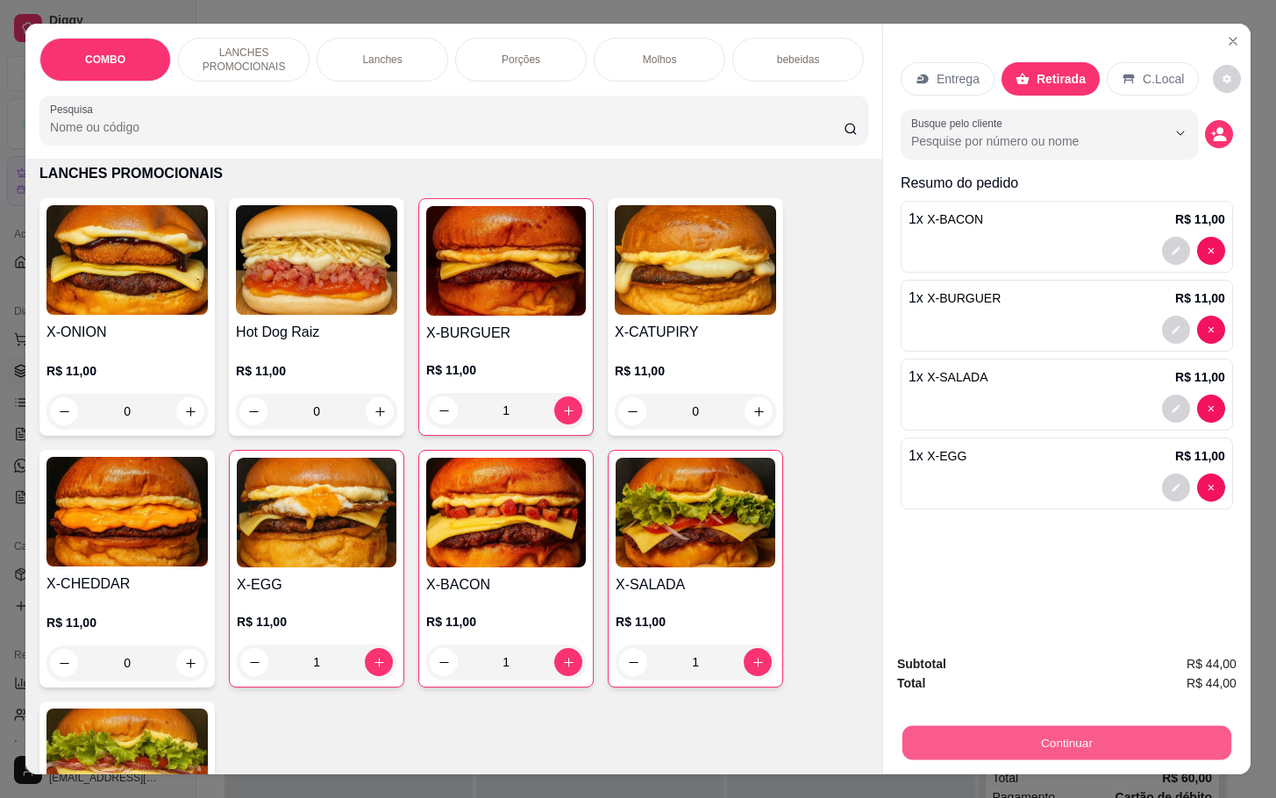
click at [1013, 725] on button "Continuar" at bounding box center [1066, 742] width 329 height 34
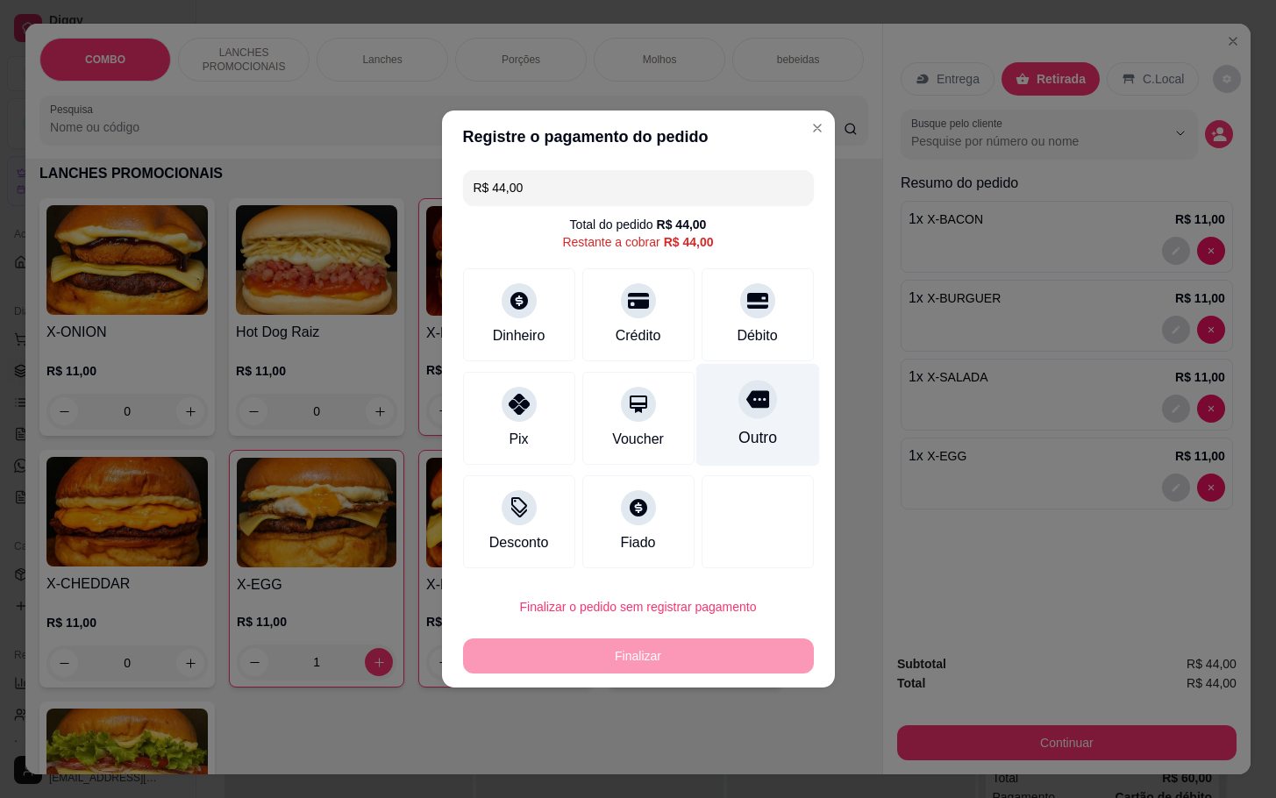
click at [708, 429] on div "Outro" at bounding box center [757, 415] width 124 height 103
type input "R$ 0,00"
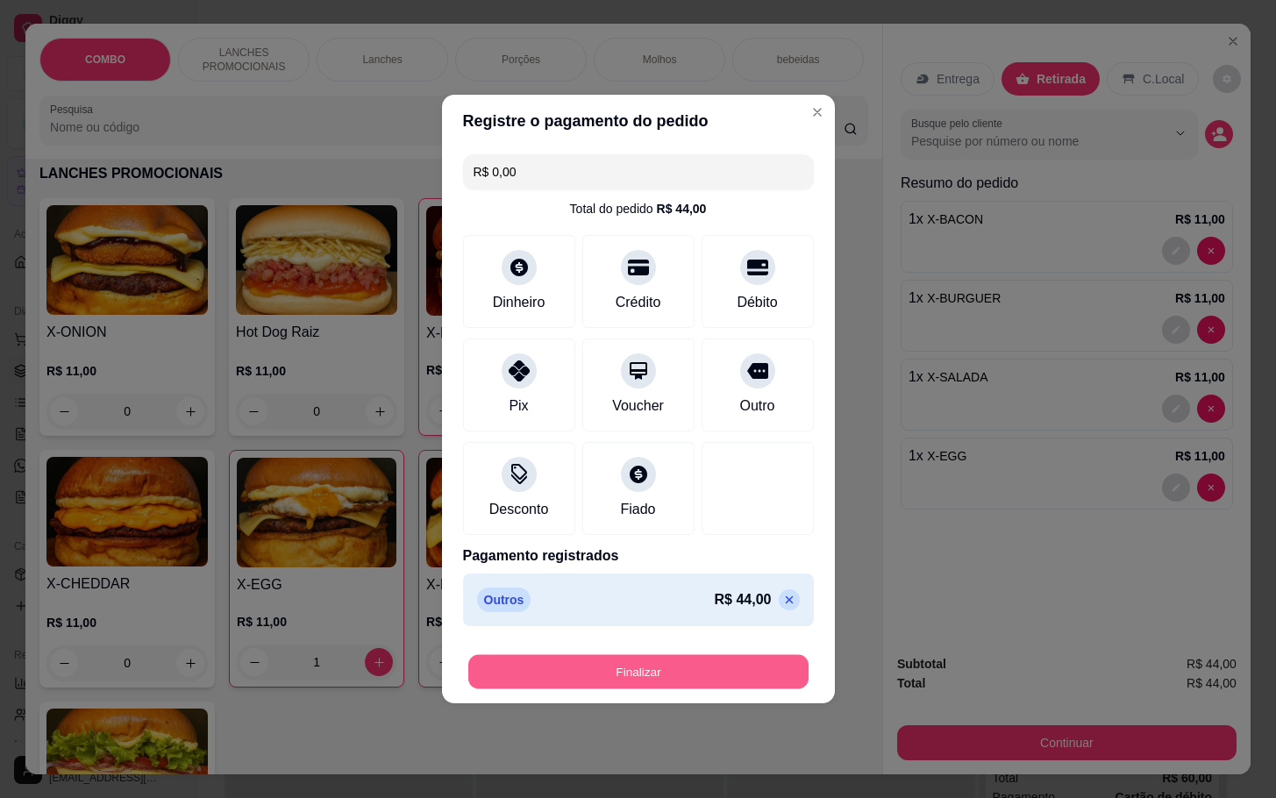
click at [681, 676] on button "Finalizar" at bounding box center [638, 672] width 340 height 34
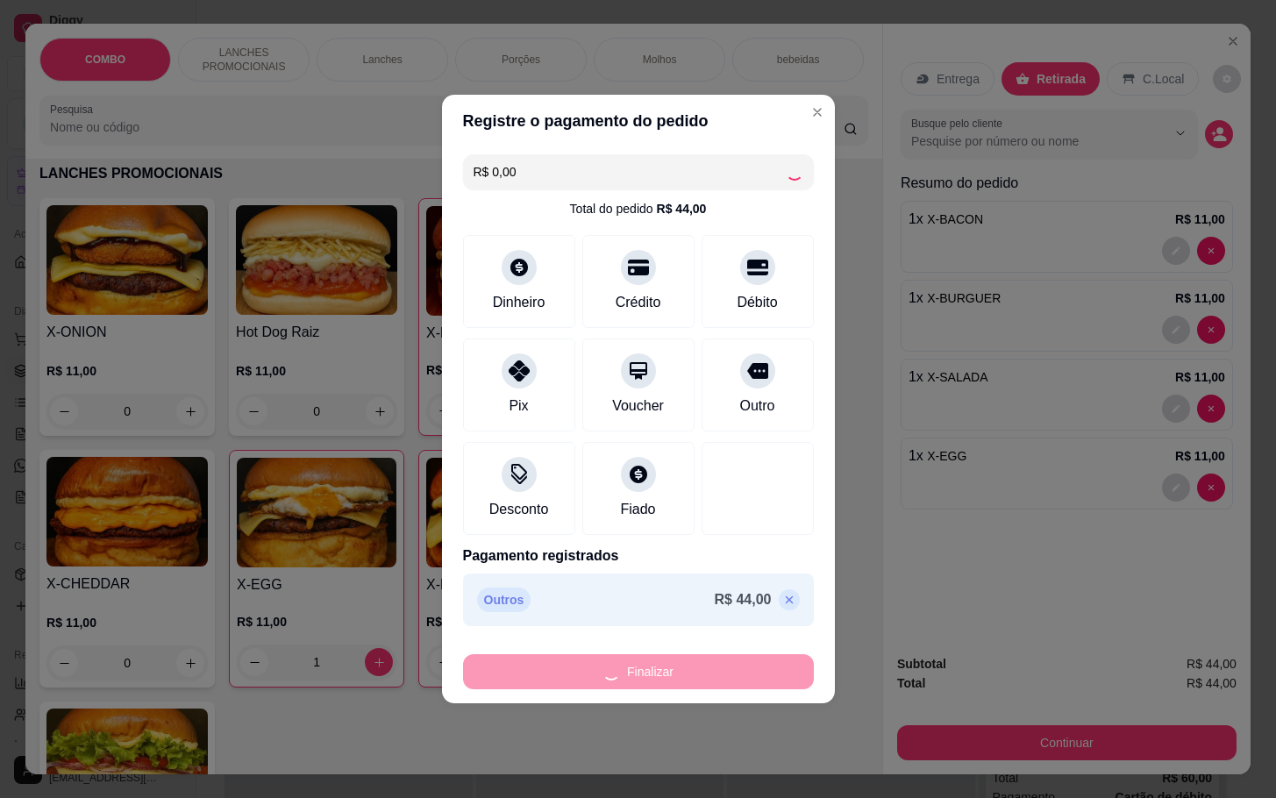
type input "0"
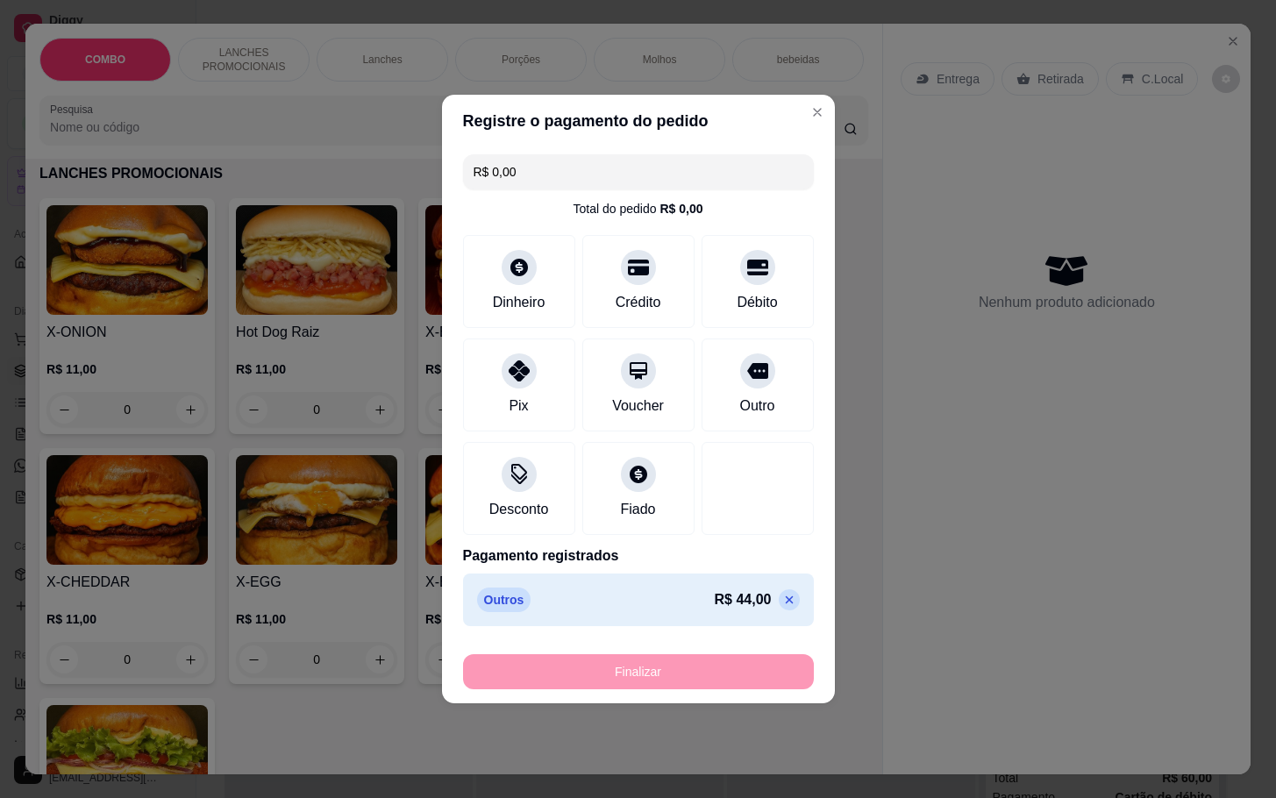
type input "-R$ 44,00"
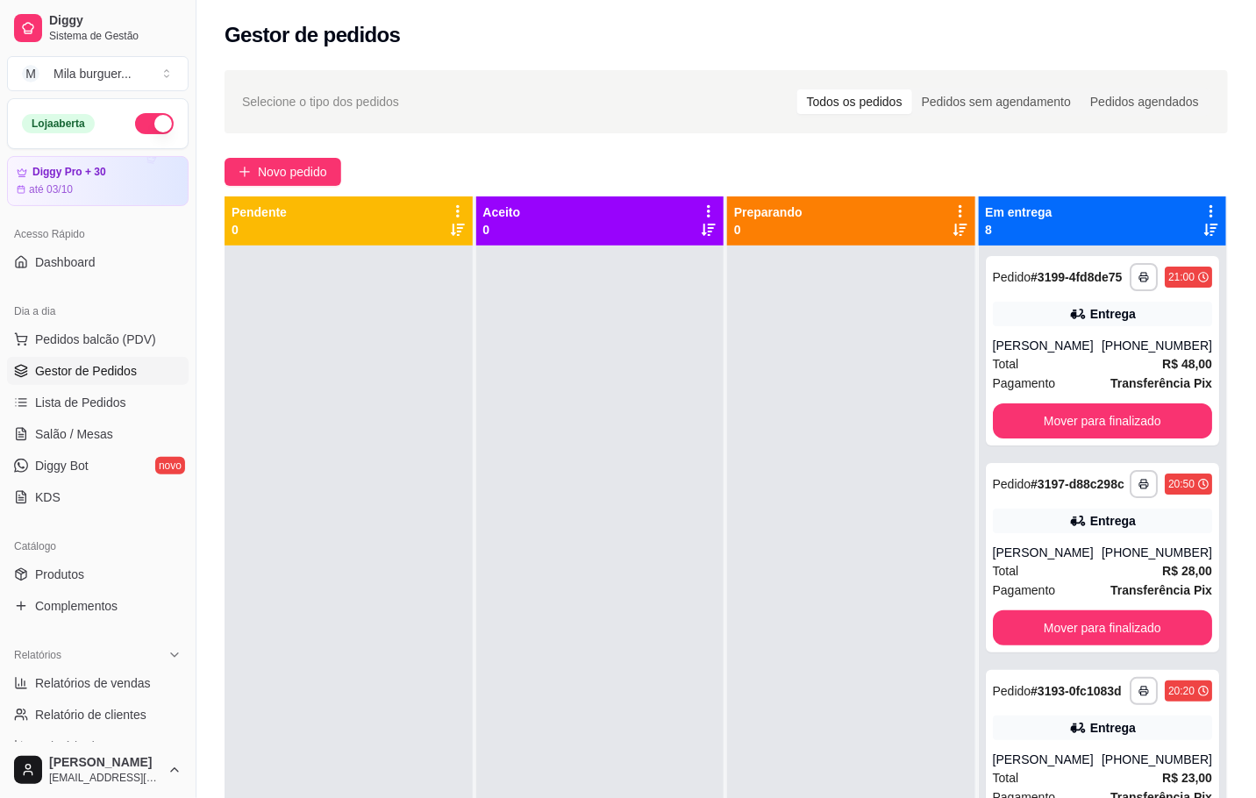
click at [268, 153] on div "**********" at bounding box center [725, 538] width 1059 height 956
click at [269, 163] on span "Novo pedido" at bounding box center [292, 171] width 69 height 19
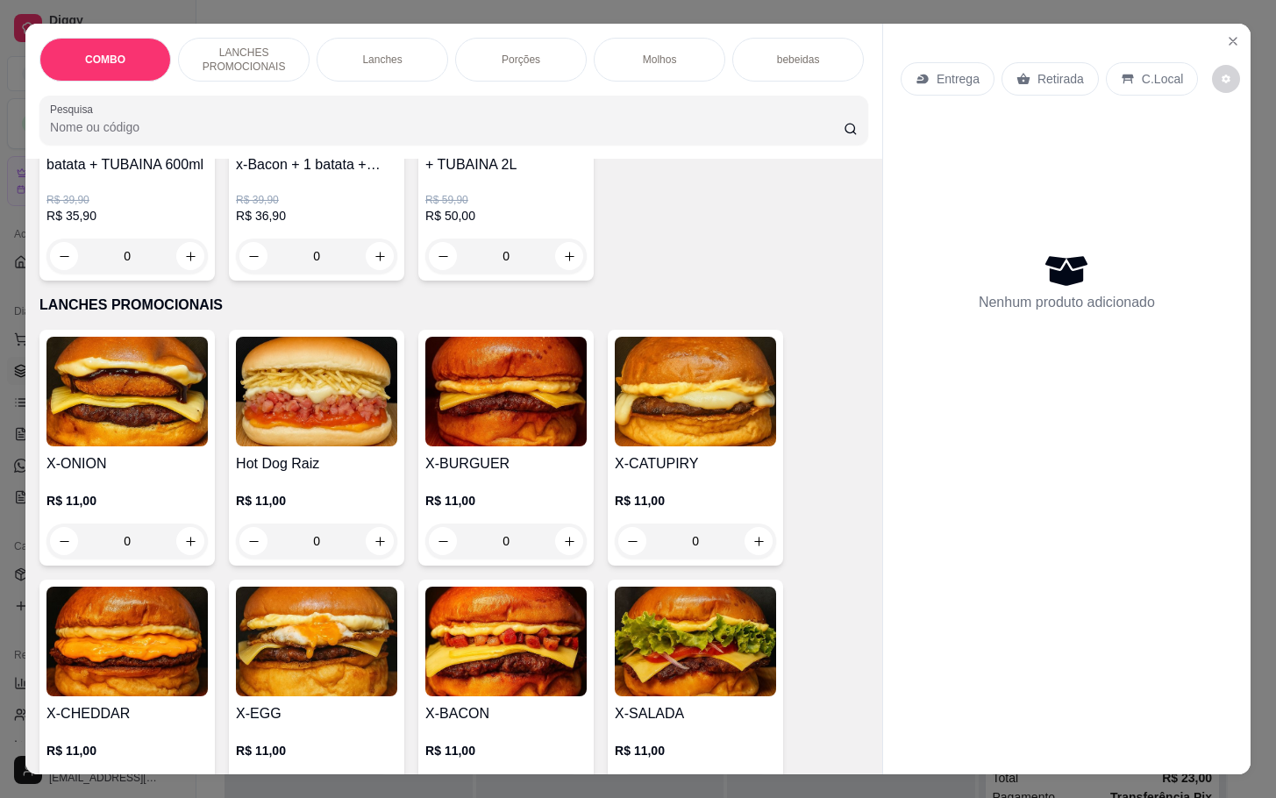
scroll to position [395, 0]
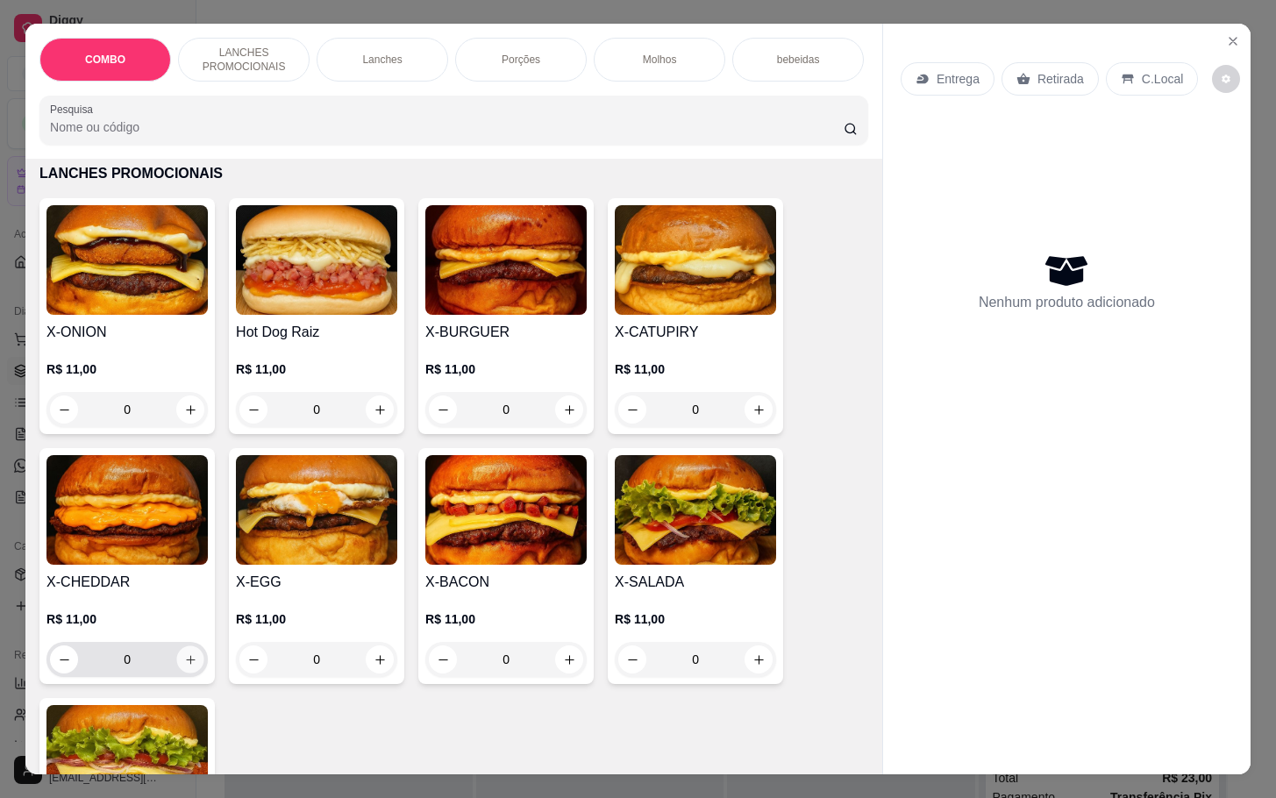
click at [184, 667] on icon "increase-product-quantity" at bounding box center [190, 659] width 13 height 13
type input "1"
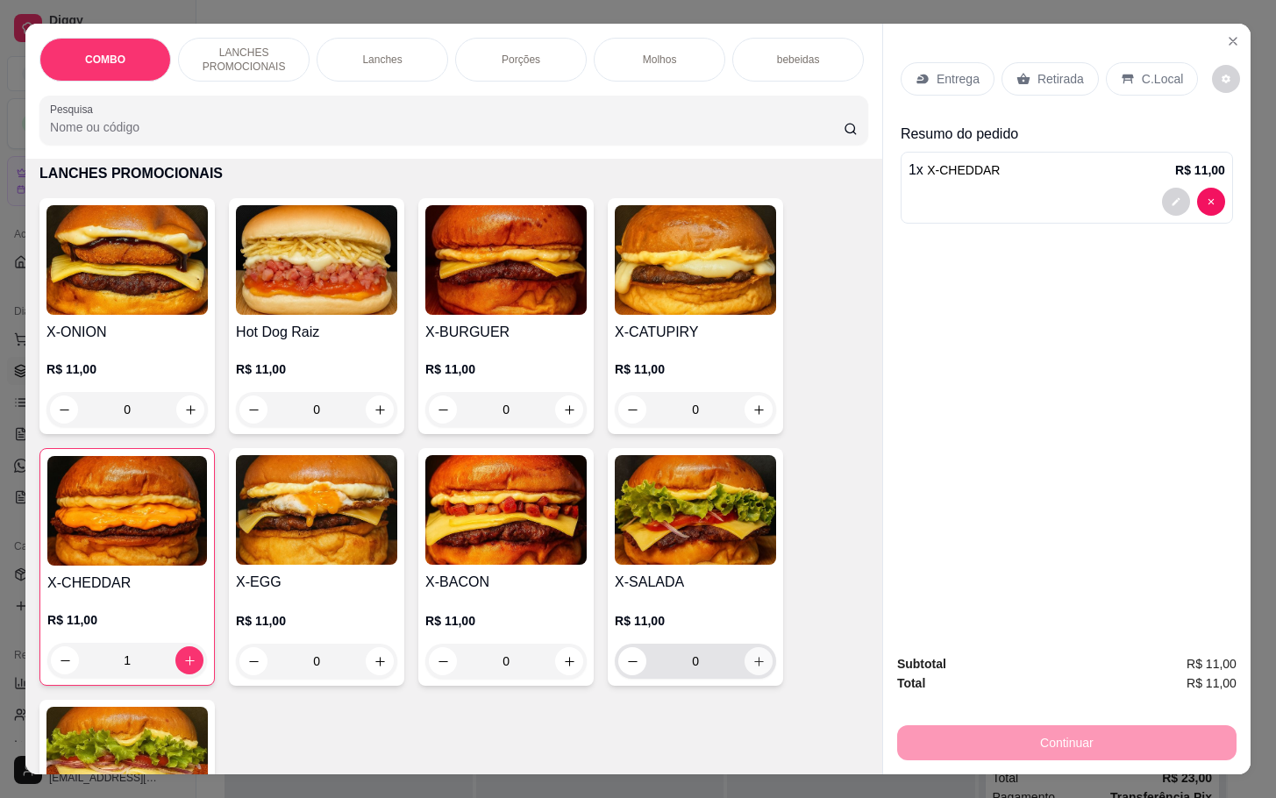
click at [752, 668] on icon "increase-product-quantity" at bounding box center [758, 661] width 13 height 13
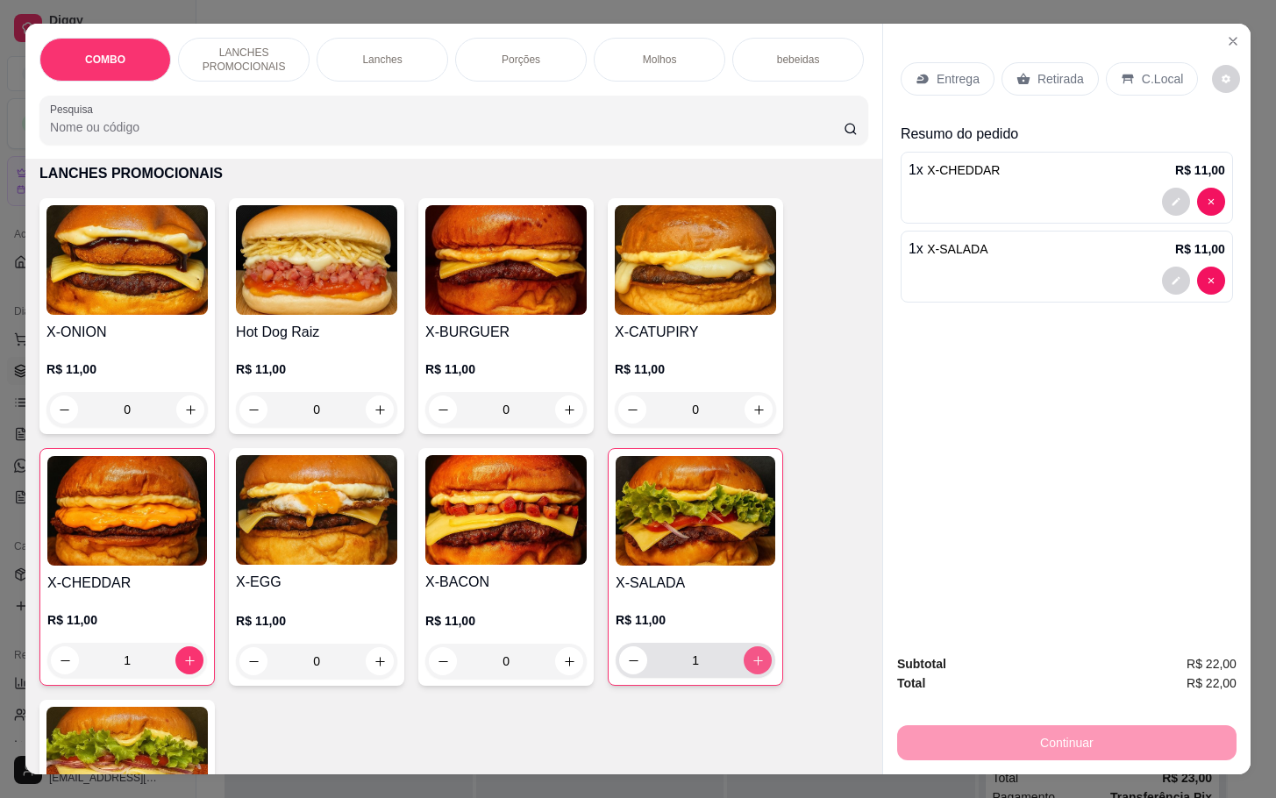
click at [758, 667] on button "increase-product-quantity" at bounding box center [758, 660] width 28 height 28
type input "2"
click at [1038, 76] on p "Retirada" at bounding box center [1061, 79] width 46 height 18
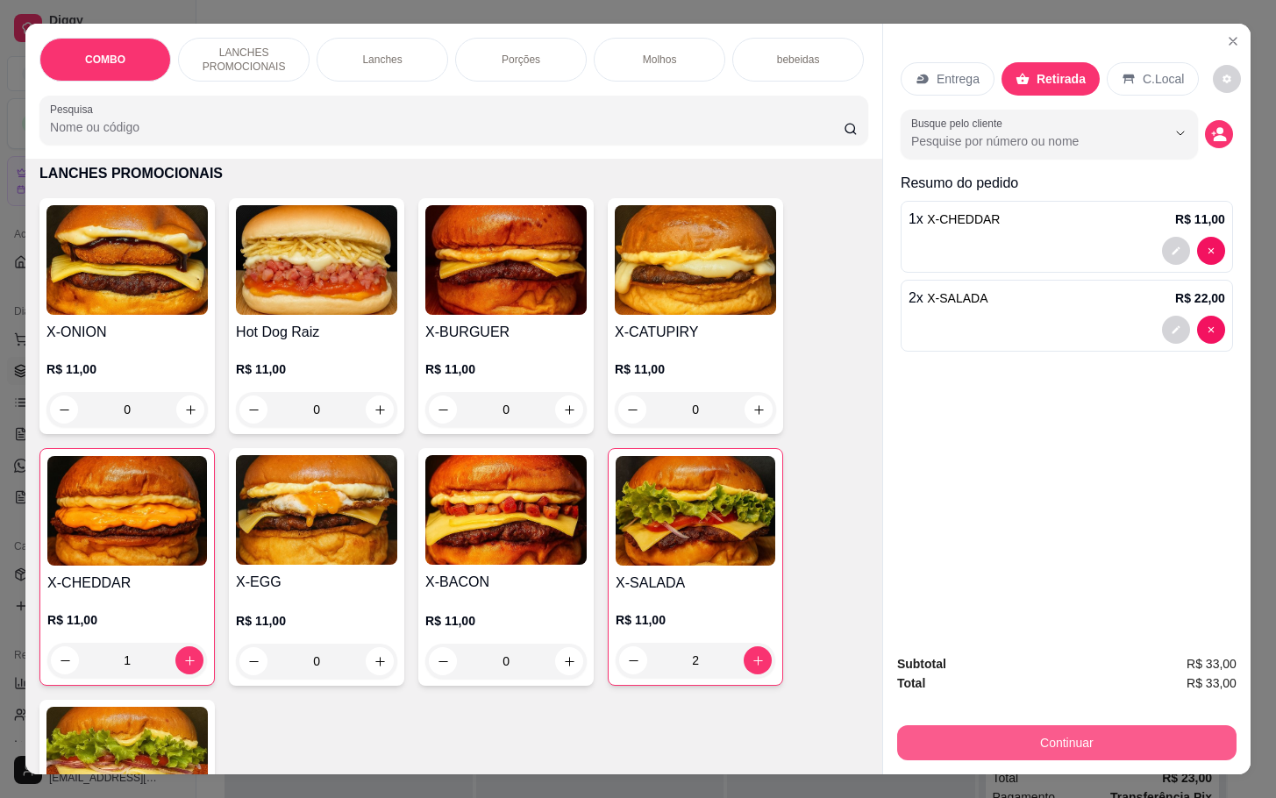
click at [960, 725] on button "Continuar" at bounding box center [1066, 742] width 339 height 35
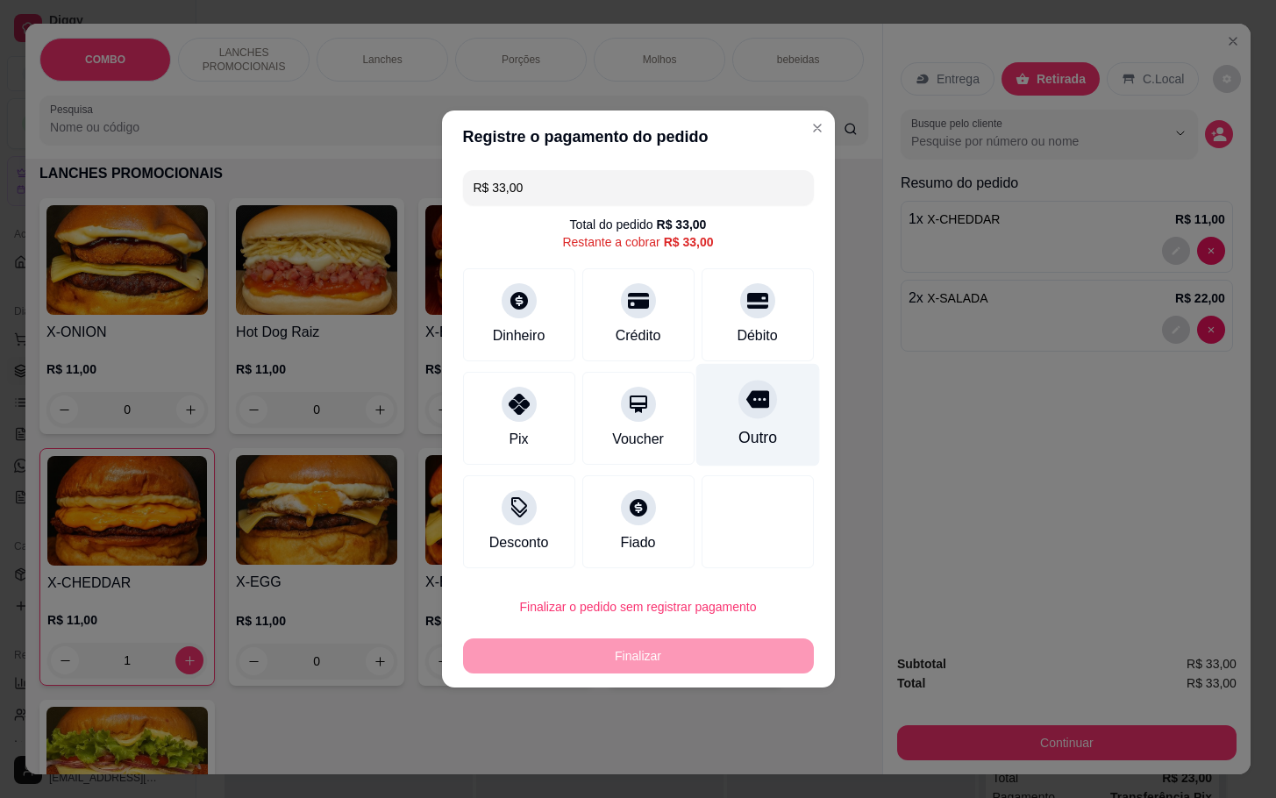
click at [738, 438] on div "Outro" at bounding box center [757, 437] width 39 height 23
type input "R$ 0,00"
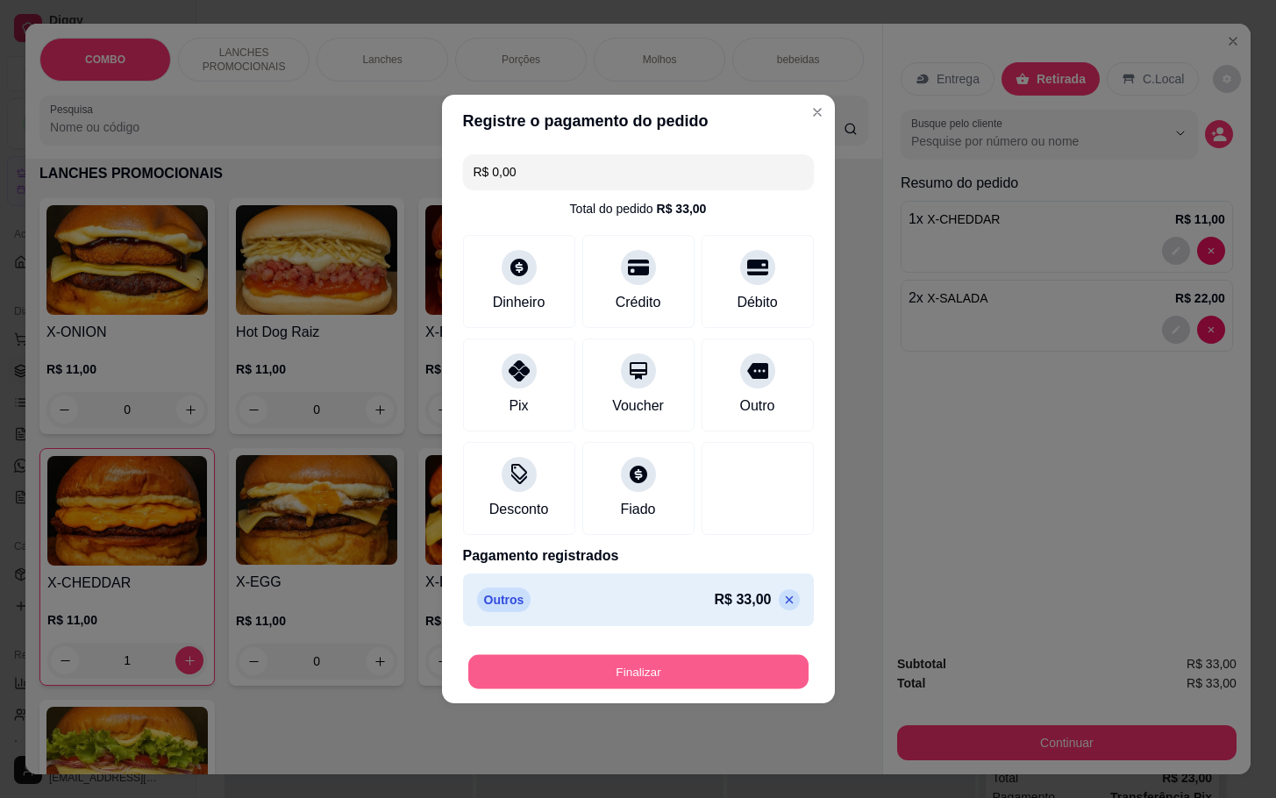
click at [730, 668] on button "Finalizar" at bounding box center [638, 672] width 340 height 34
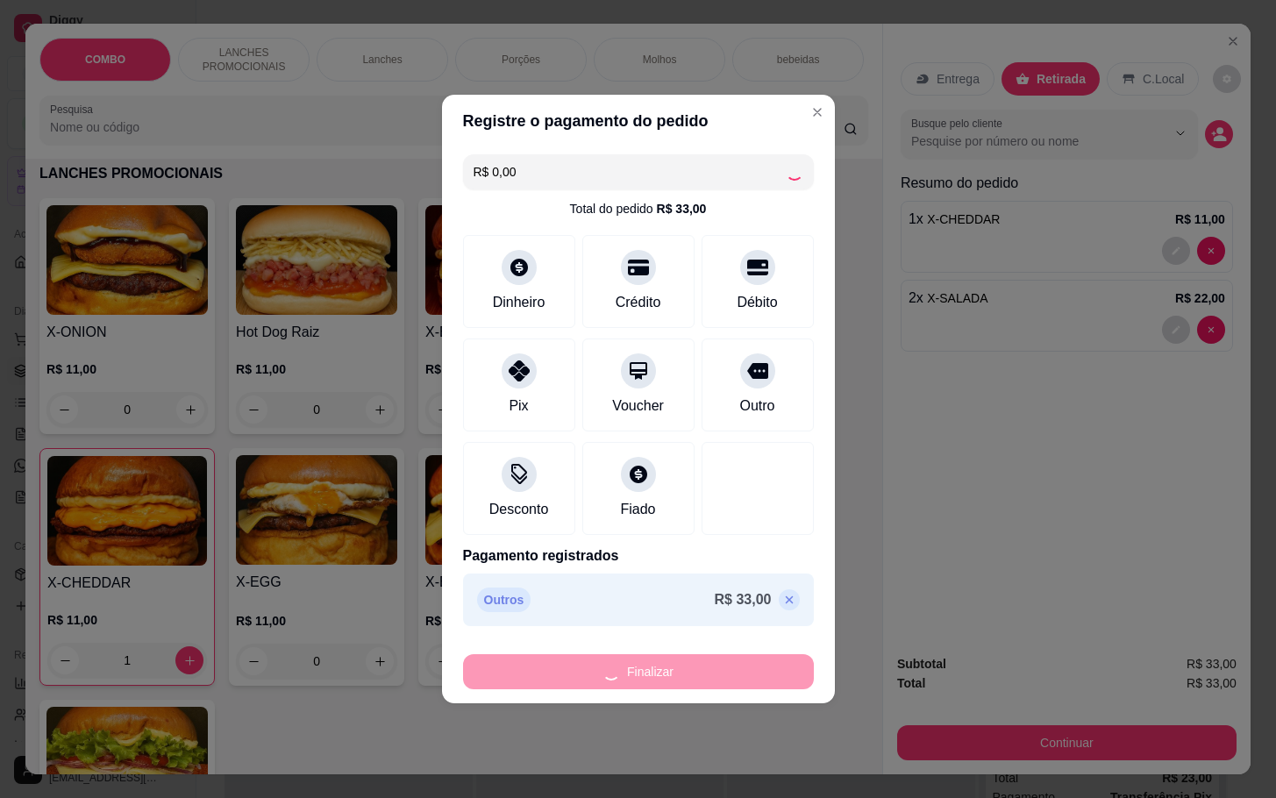
type input "0"
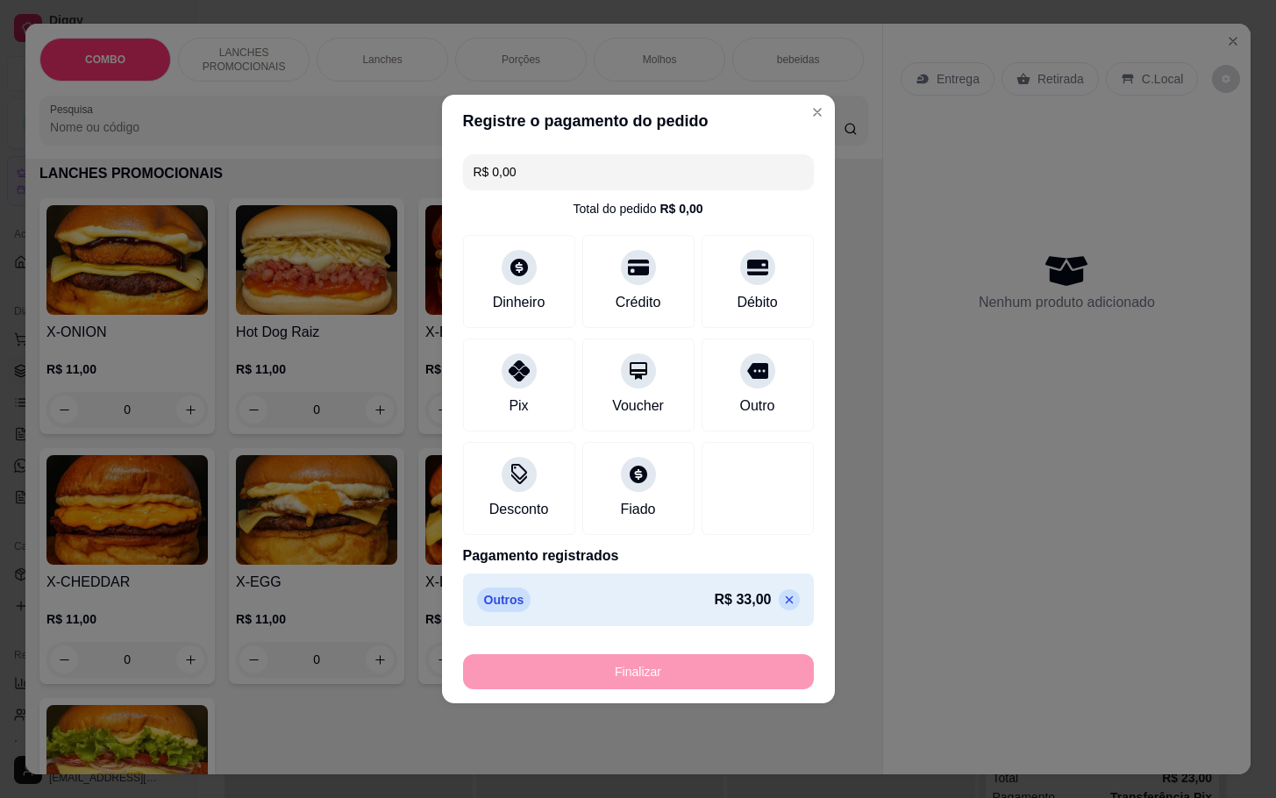
type input "-R$ 33,00"
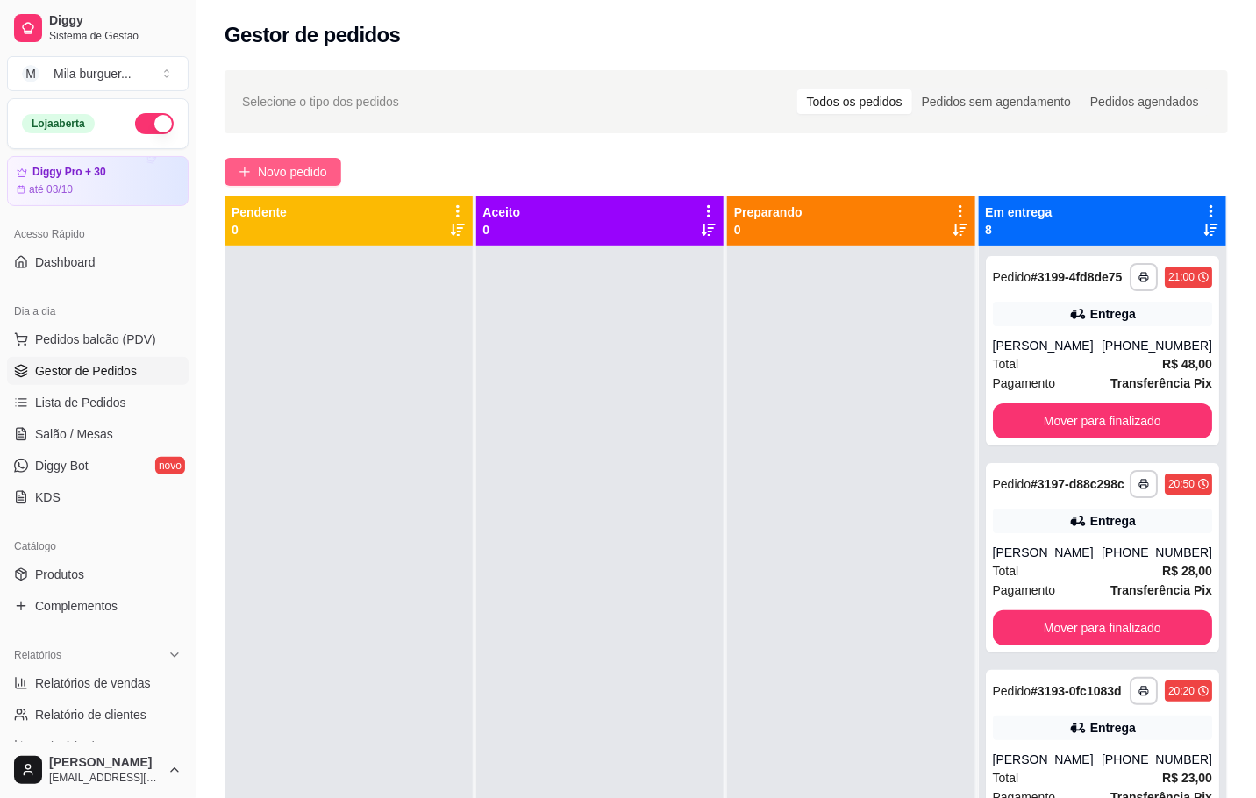
click at [295, 162] on span "Novo pedido" at bounding box center [292, 171] width 69 height 19
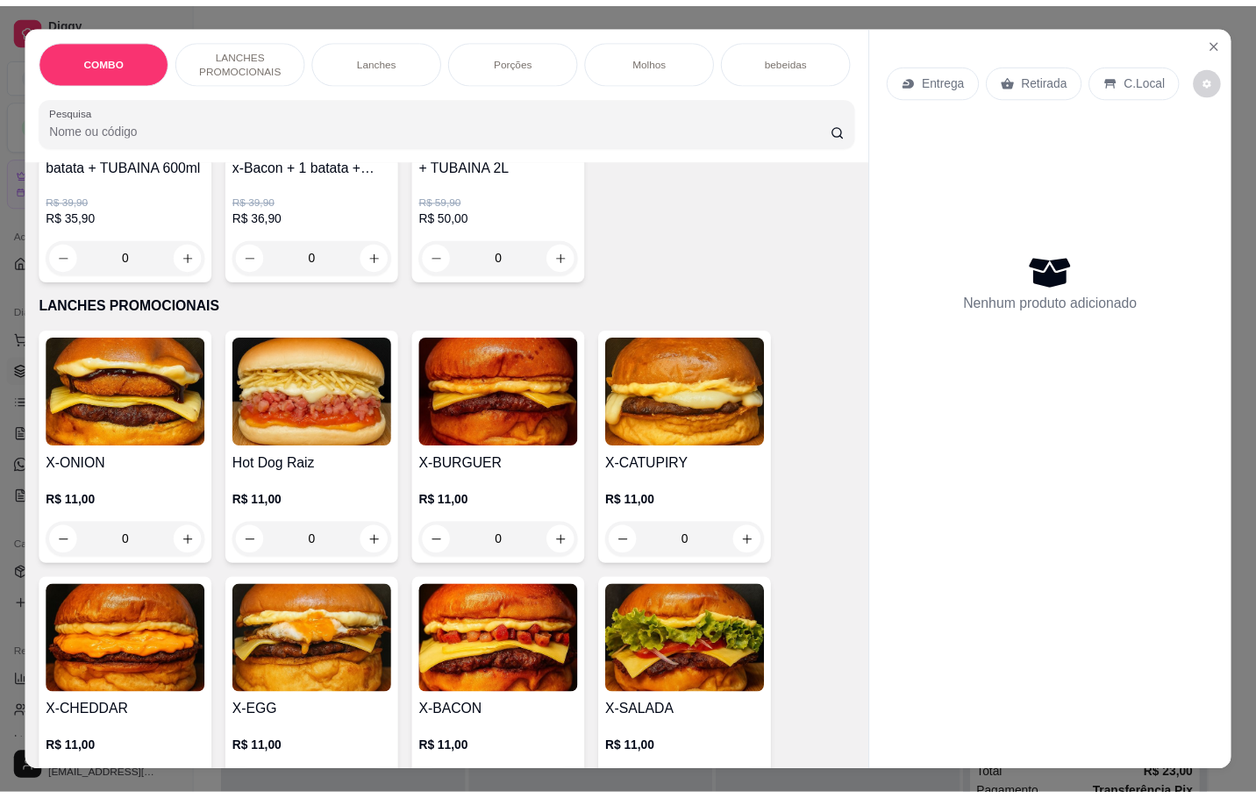
scroll to position [658, 0]
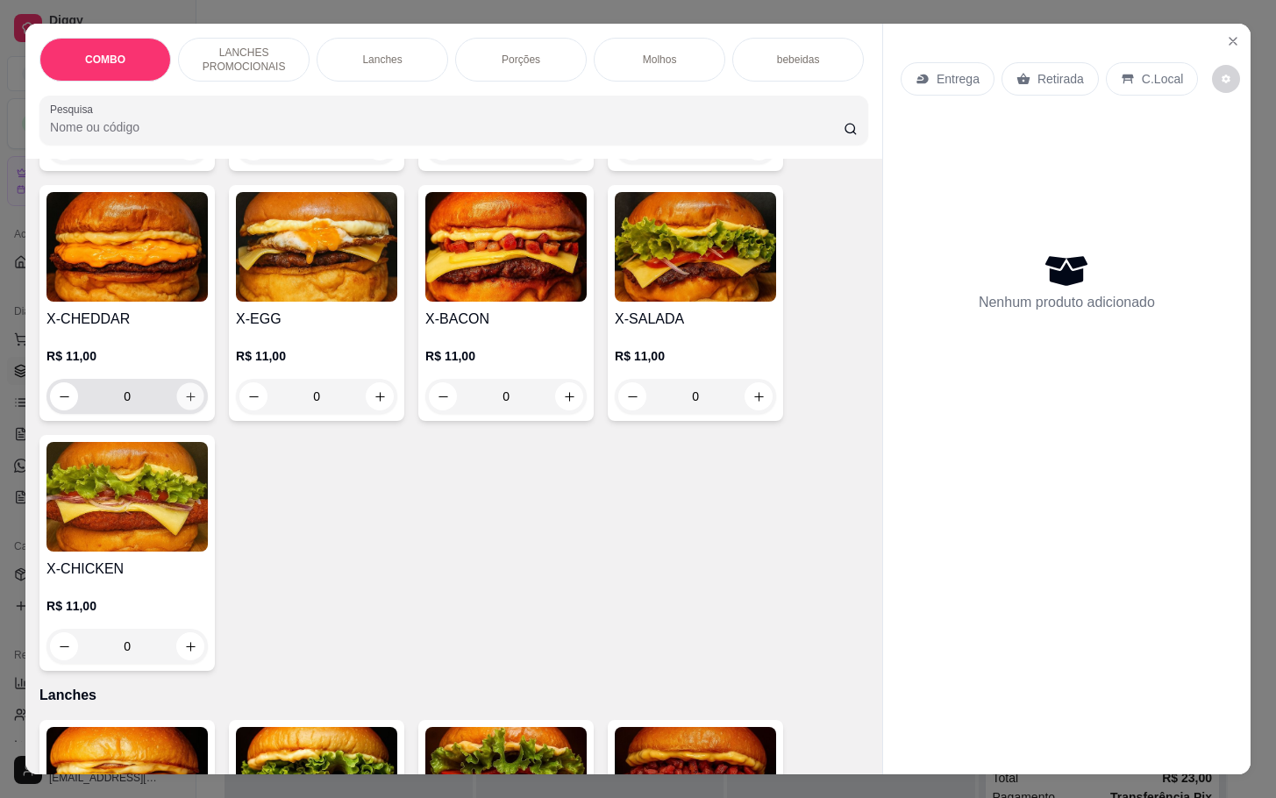
click at [174, 414] on div "0" at bounding box center [127, 396] width 154 height 35
type input "1"
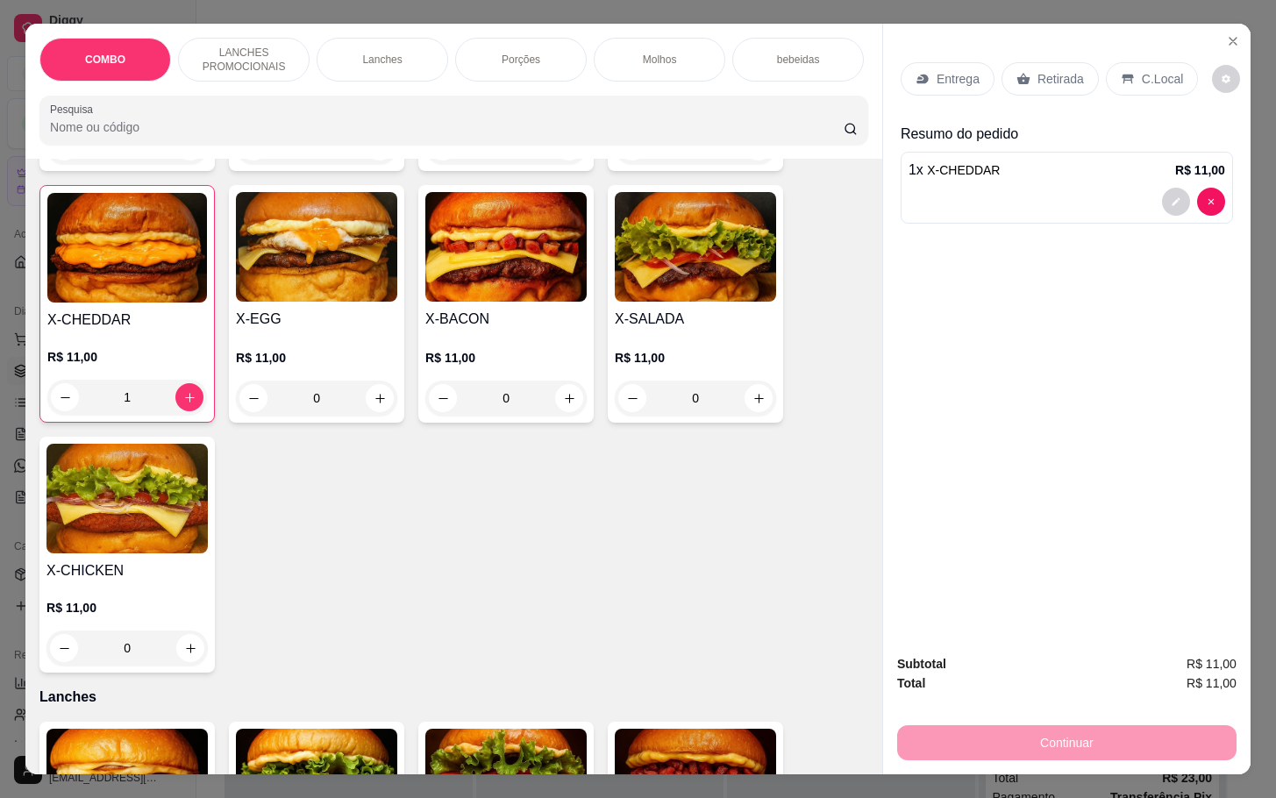
click at [1069, 79] on div "Retirada" at bounding box center [1050, 78] width 97 height 33
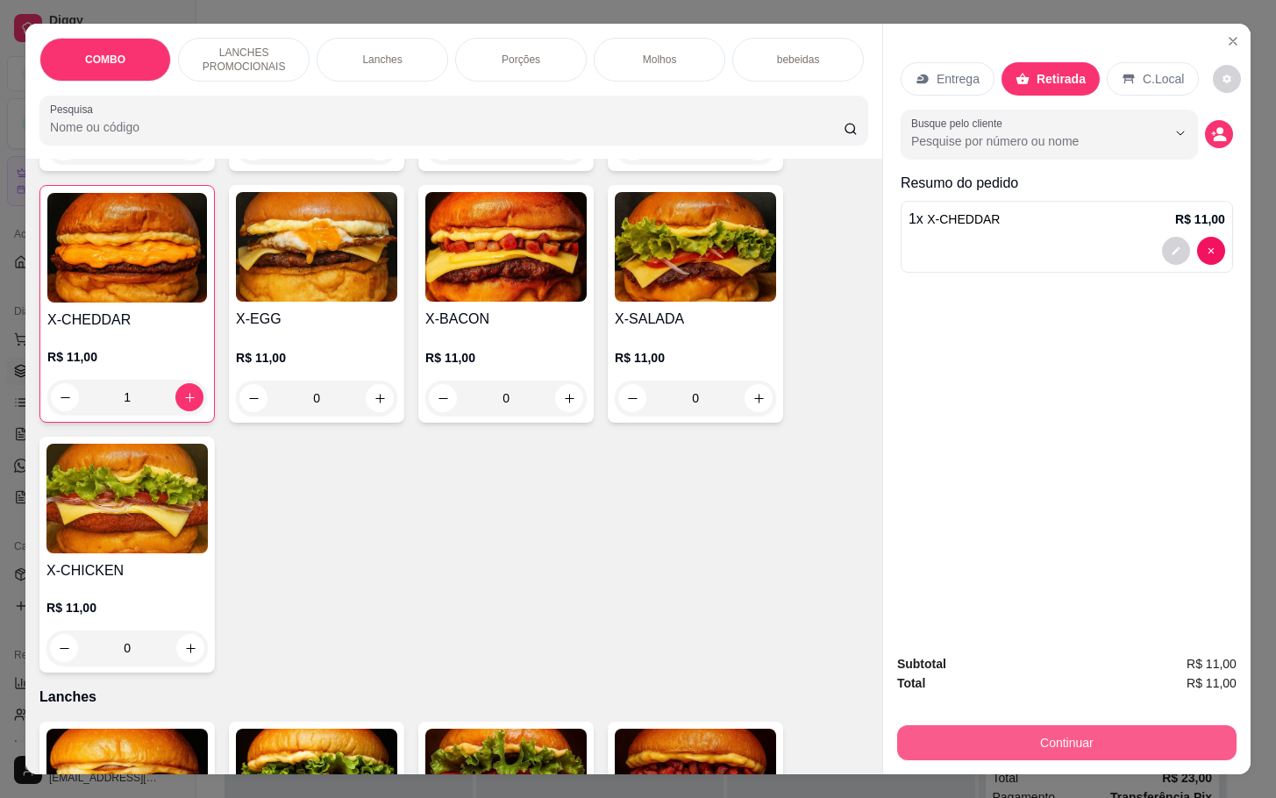
click at [1008, 737] on button "Continuar" at bounding box center [1066, 742] width 339 height 35
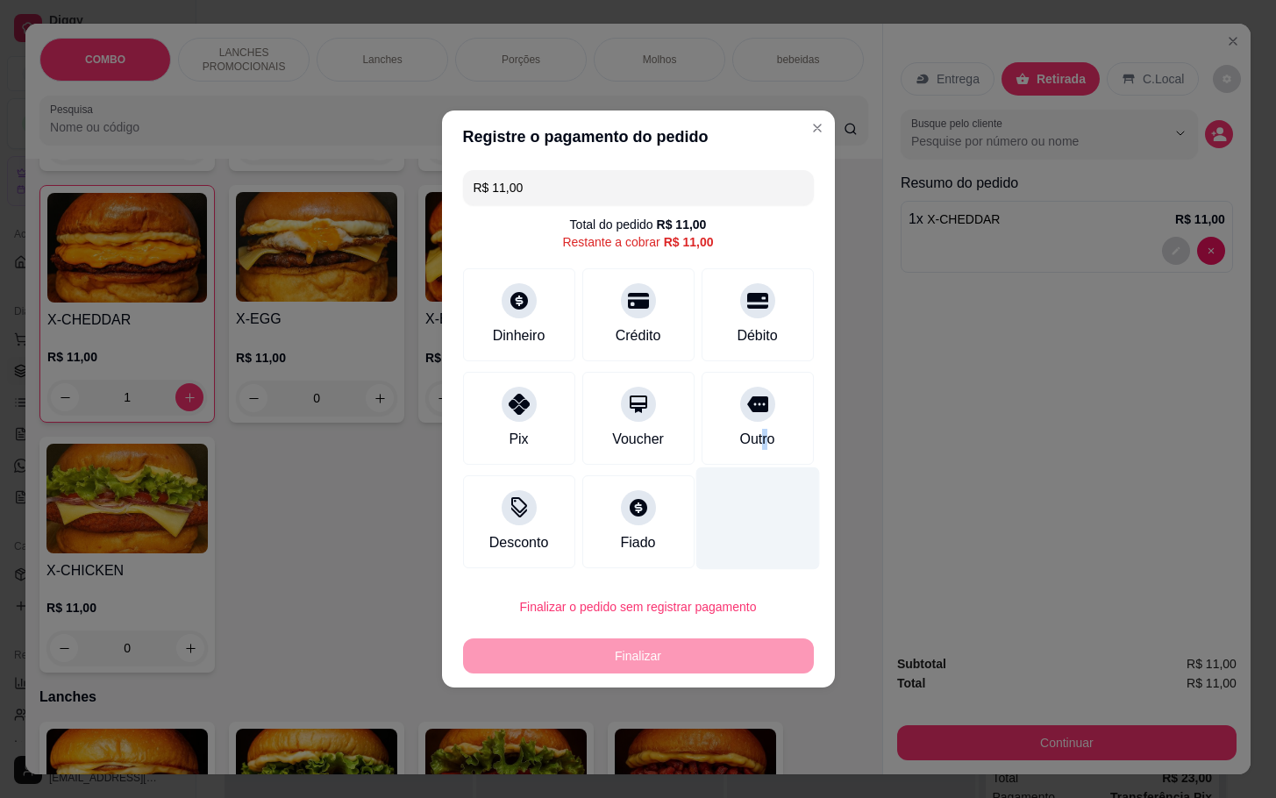
drag, startPoint x: 748, startPoint y: 429, endPoint x: 751, endPoint y: 442, distance: 13.4
click at [751, 432] on div "Outro" at bounding box center [756, 439] width 35 height 21
type input "R$ 0,00"
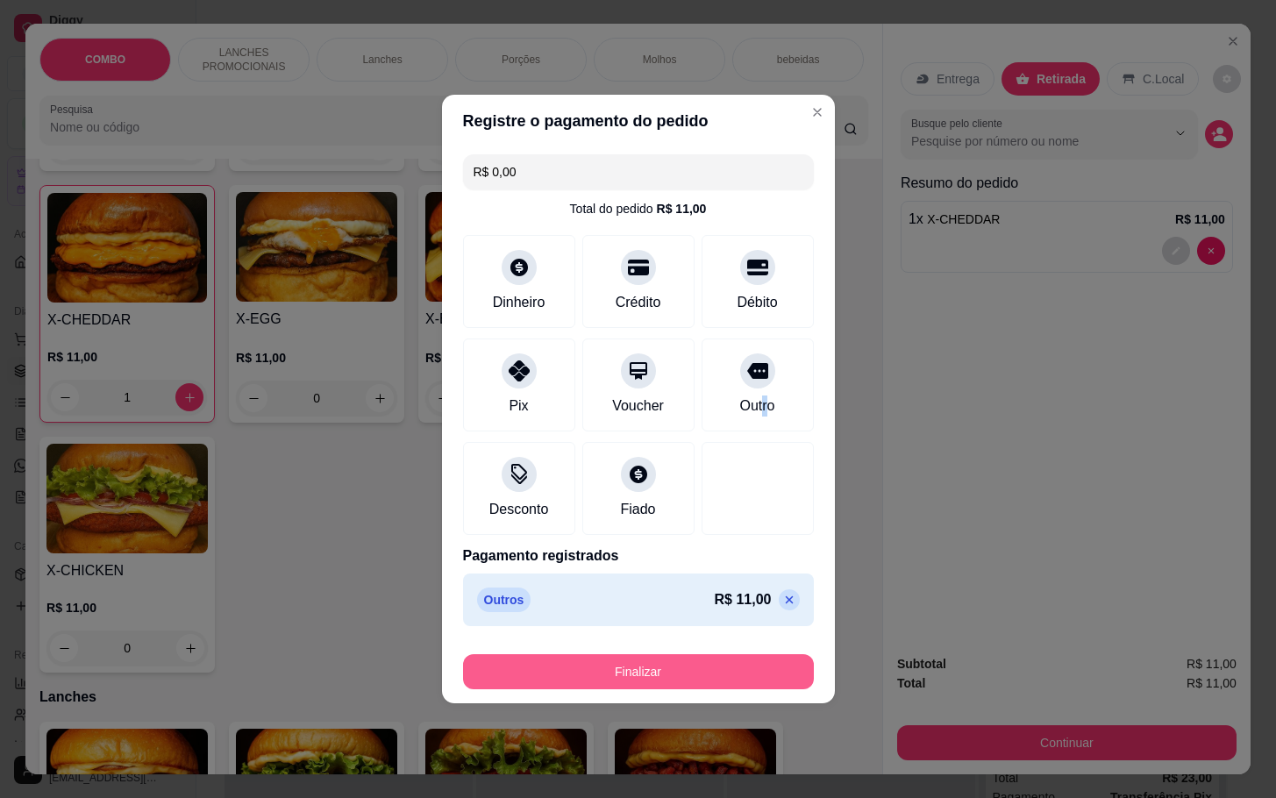
click at [658, 684] on button "Finalizar" at bounding box center [638, 671] width 351 height 35
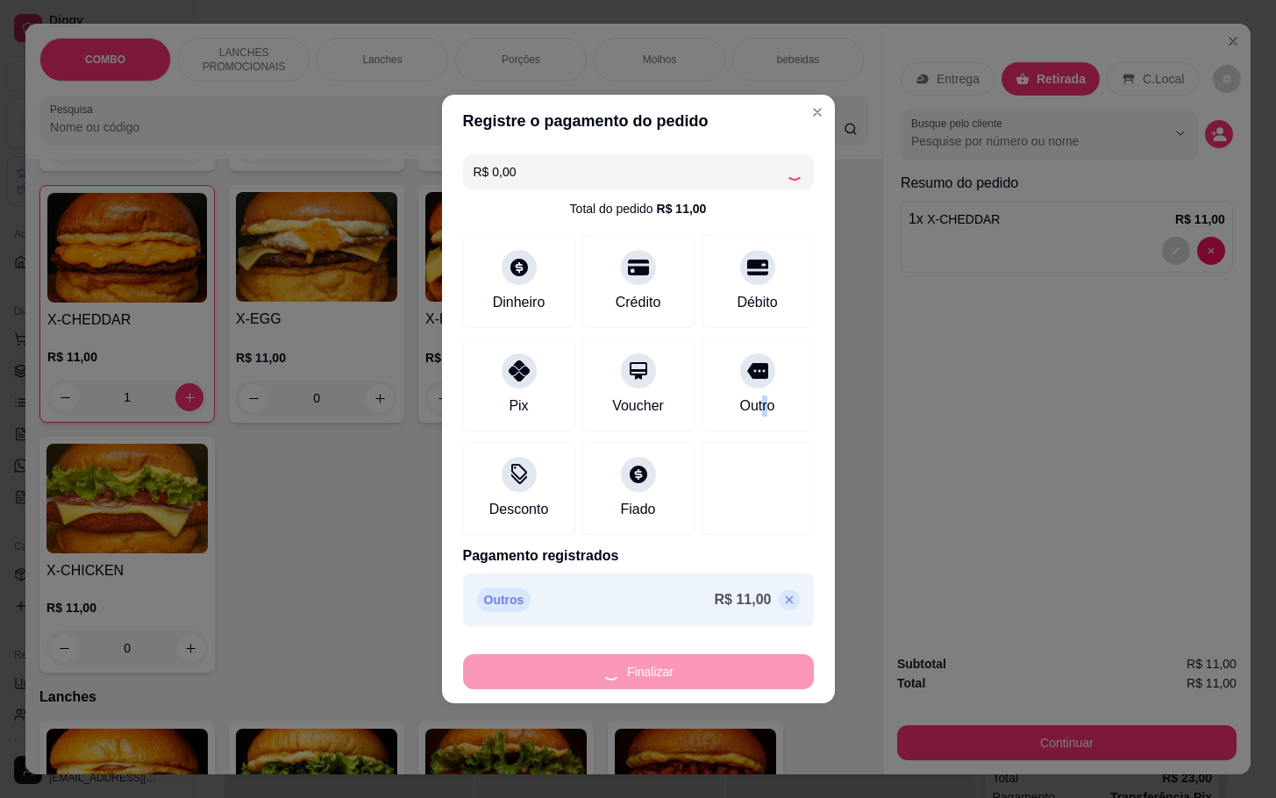
type input "0"
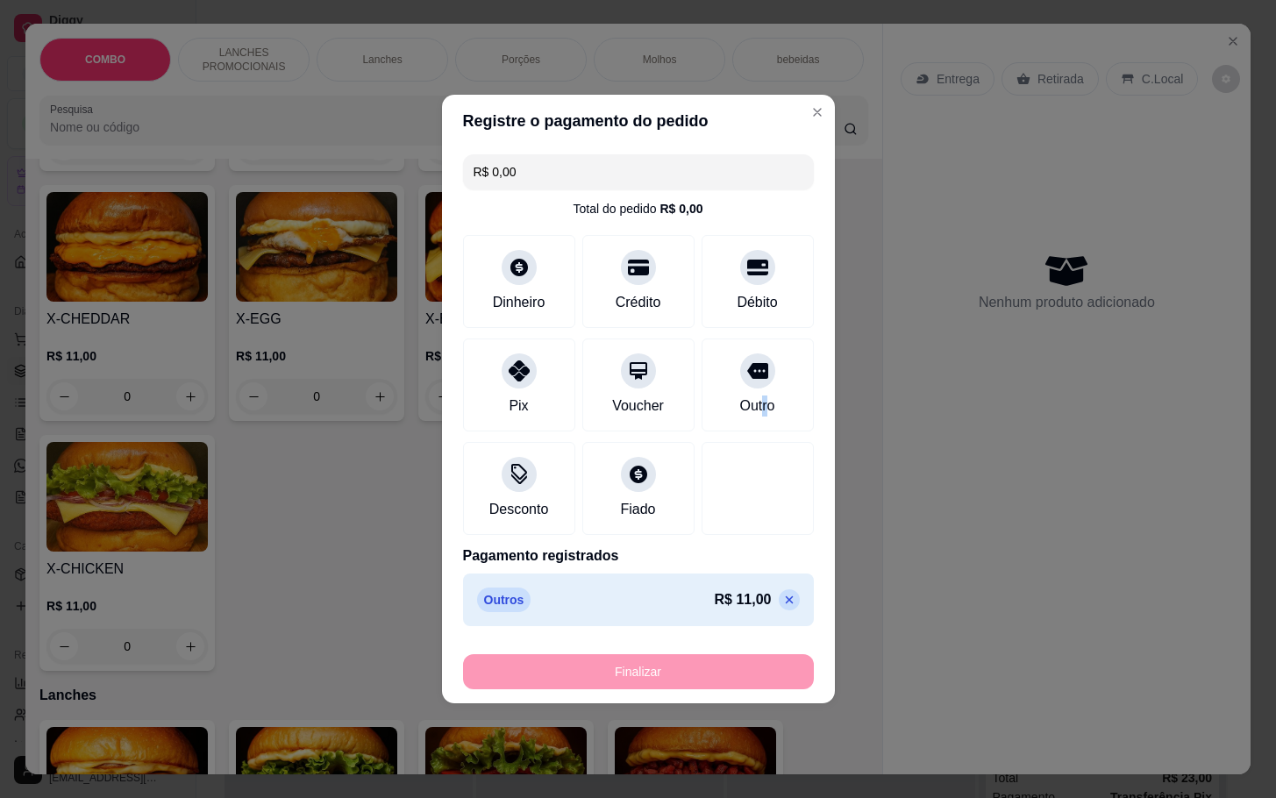
type input "-R$ 11,00"
